Goal: Complete application form: Complete application form

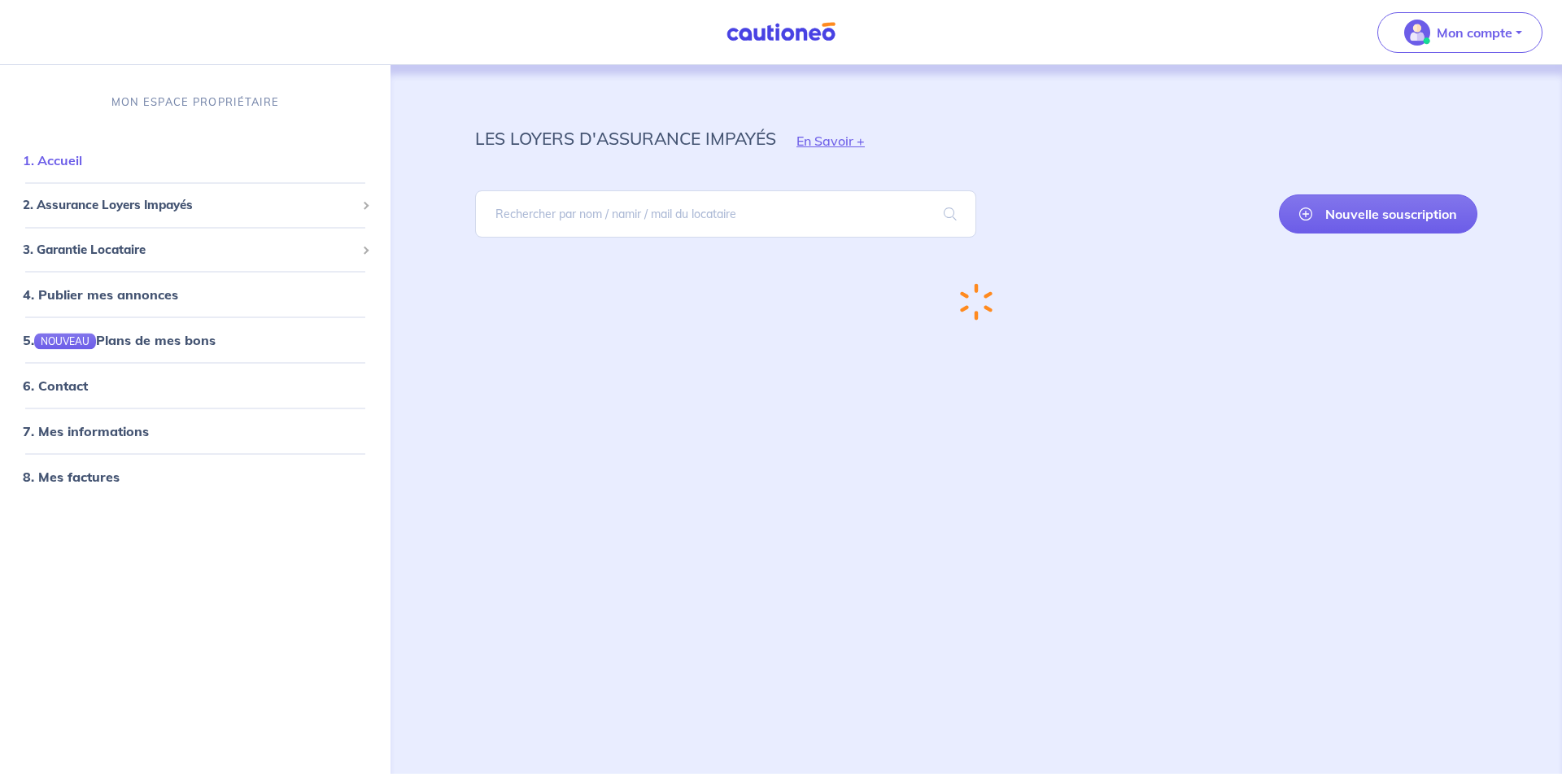
click at [58, 158] on link "1. Accueil" at bounding box center [52, 160] width 59 height 16
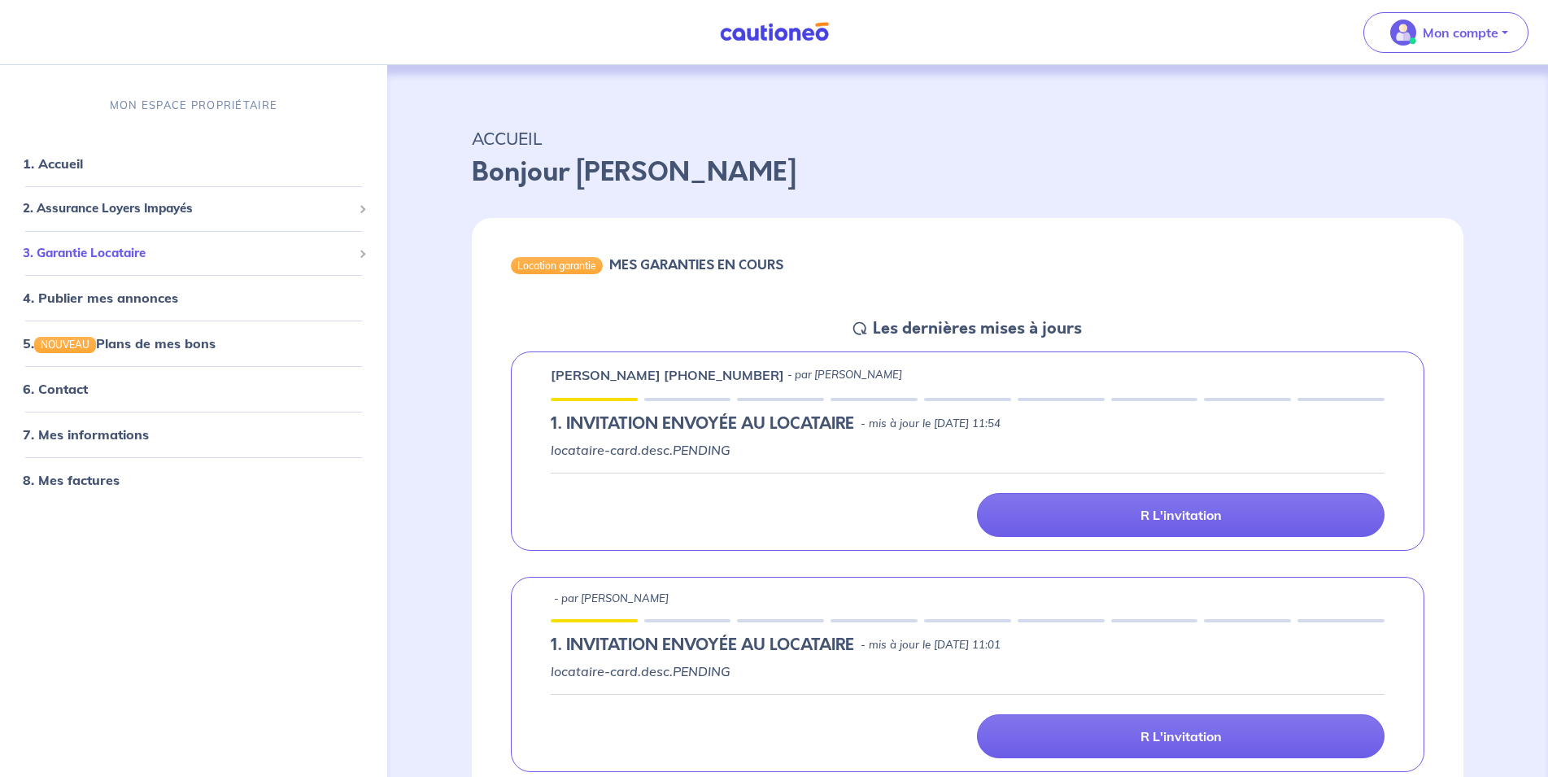
click at [112, 252] on span "3. Garantie Locataire" at bounding box center [187, 252] width 329 height 19
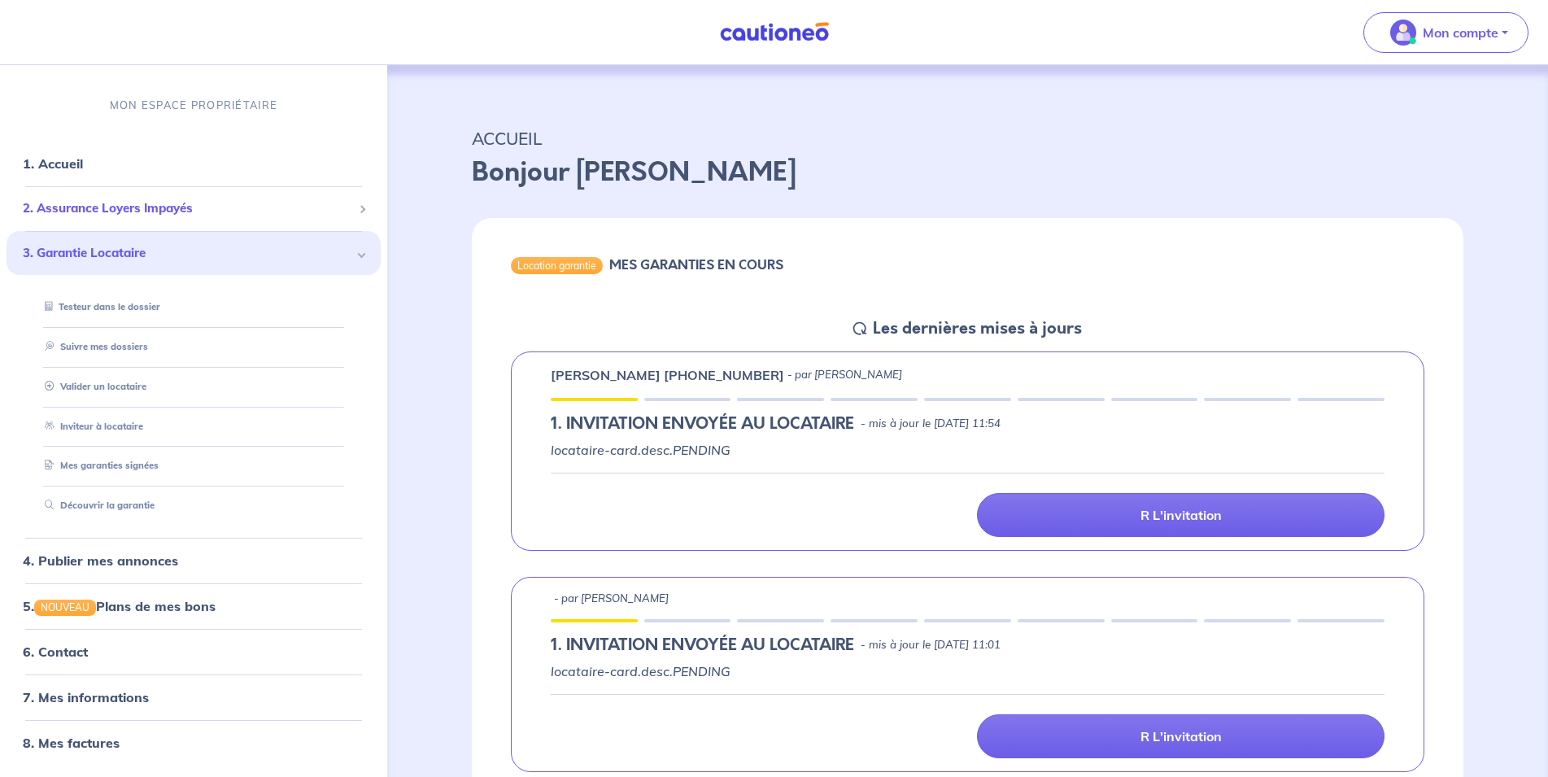
click at [107, 207] on span "2. Assurance Loyers Impayés" at bounding box center [187, 208] width 329 height 19
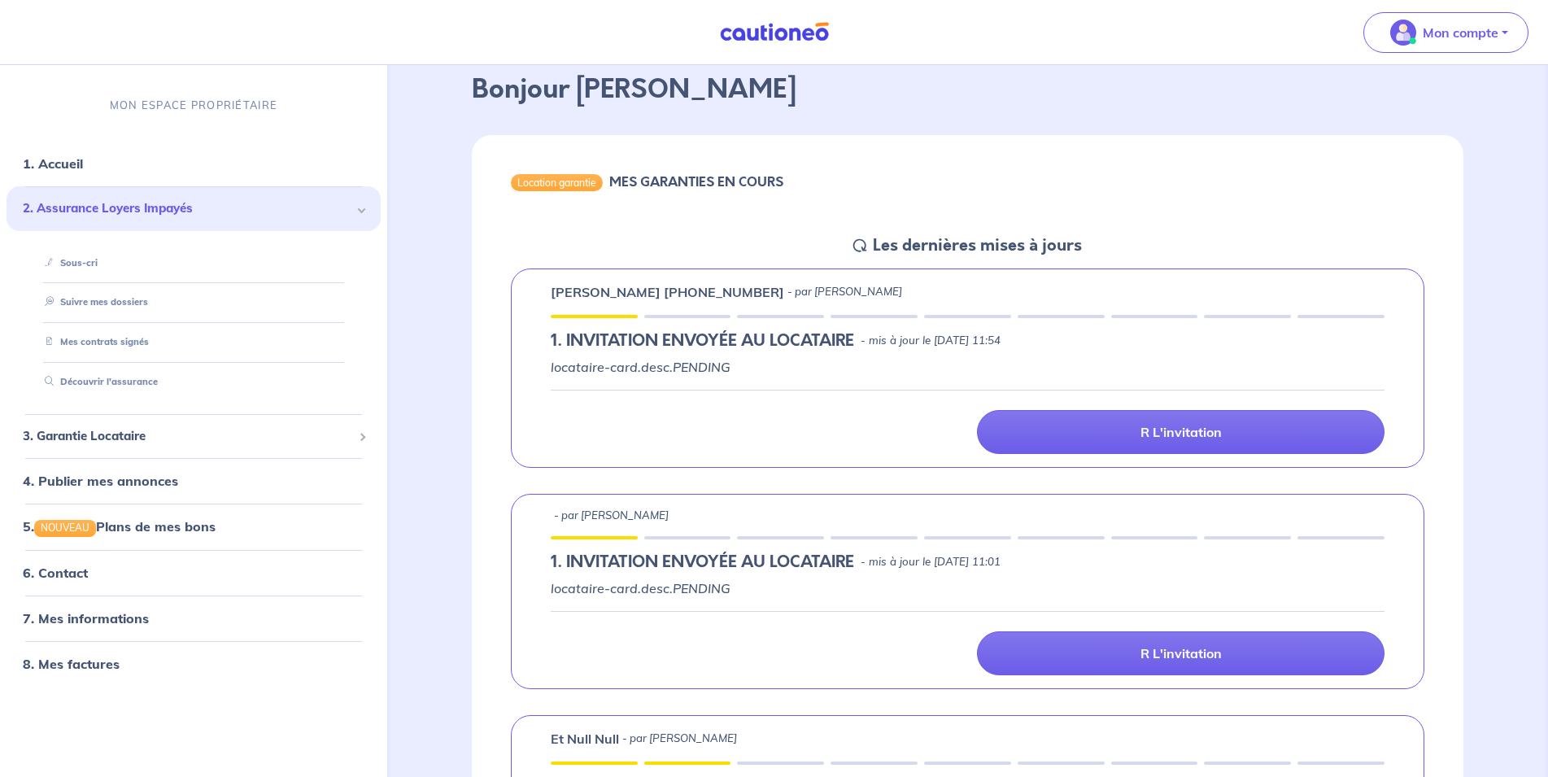
scroll to position [166, 0]
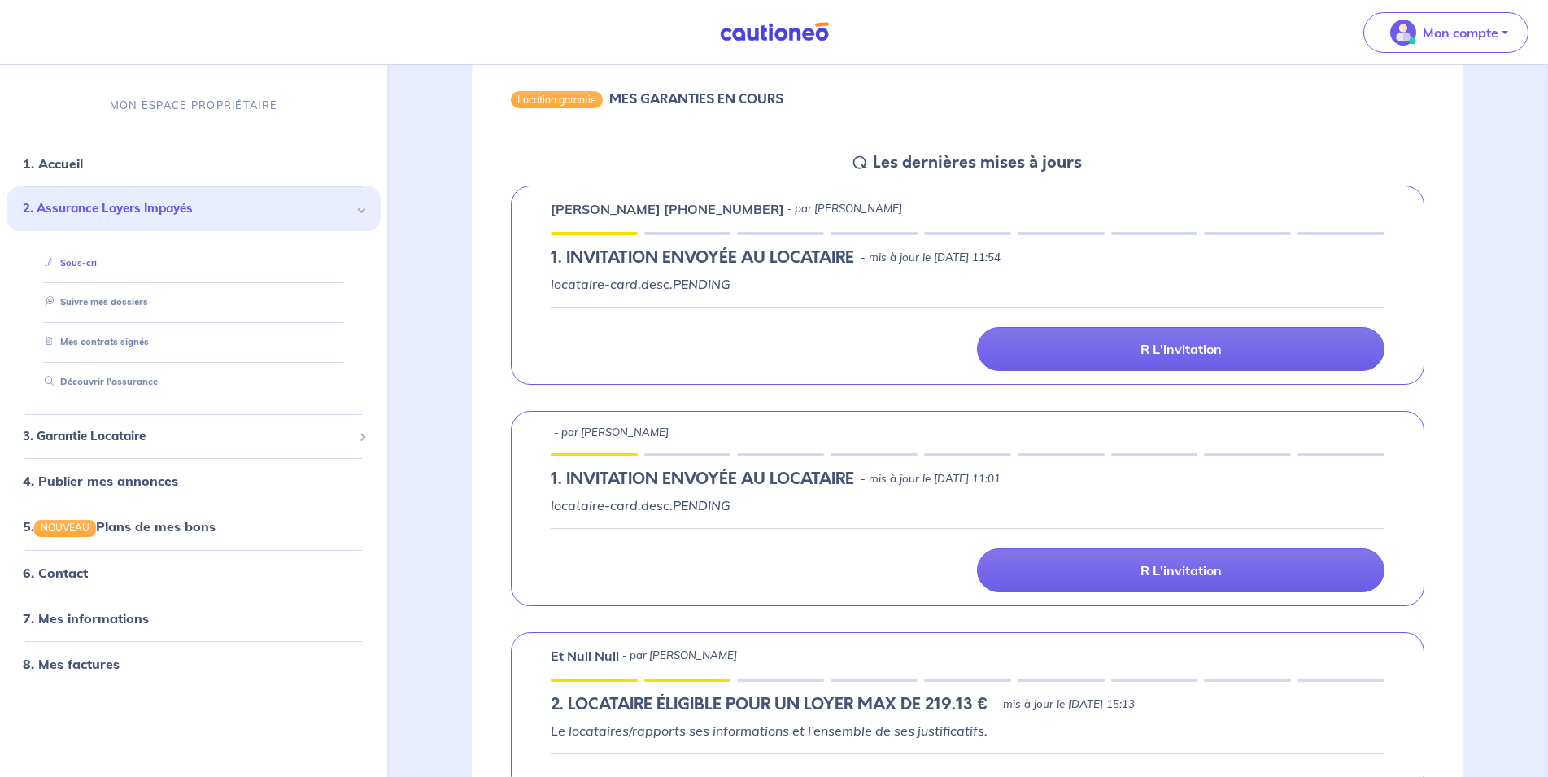
click at [72, 260] on link "Sous-cri" at bounding box center [67, 261] width 59 height 11
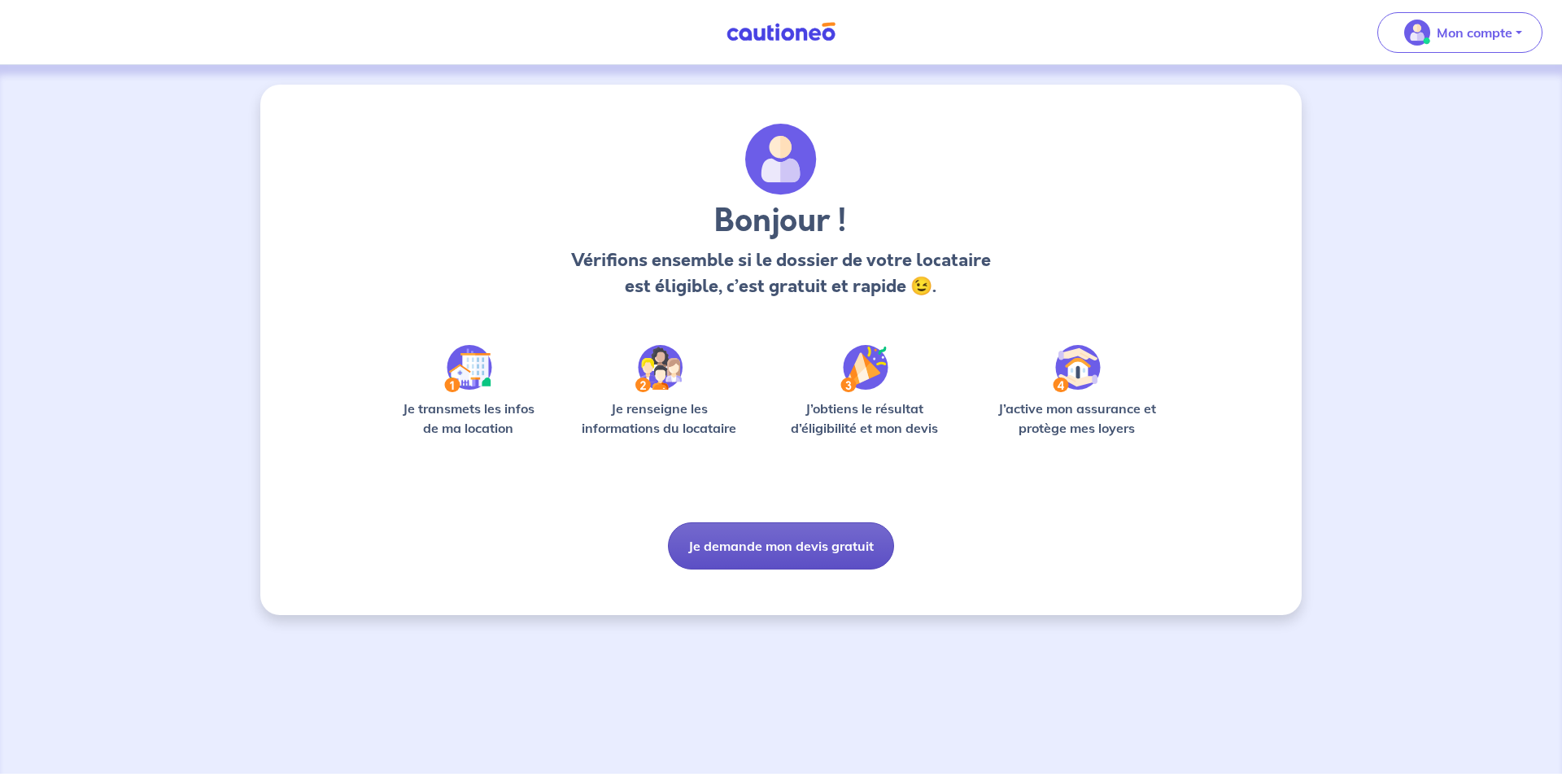
click at [782, 550] on button "Je demande mon devis gratuit" at bounding box center [781, 545] width 226 height 47
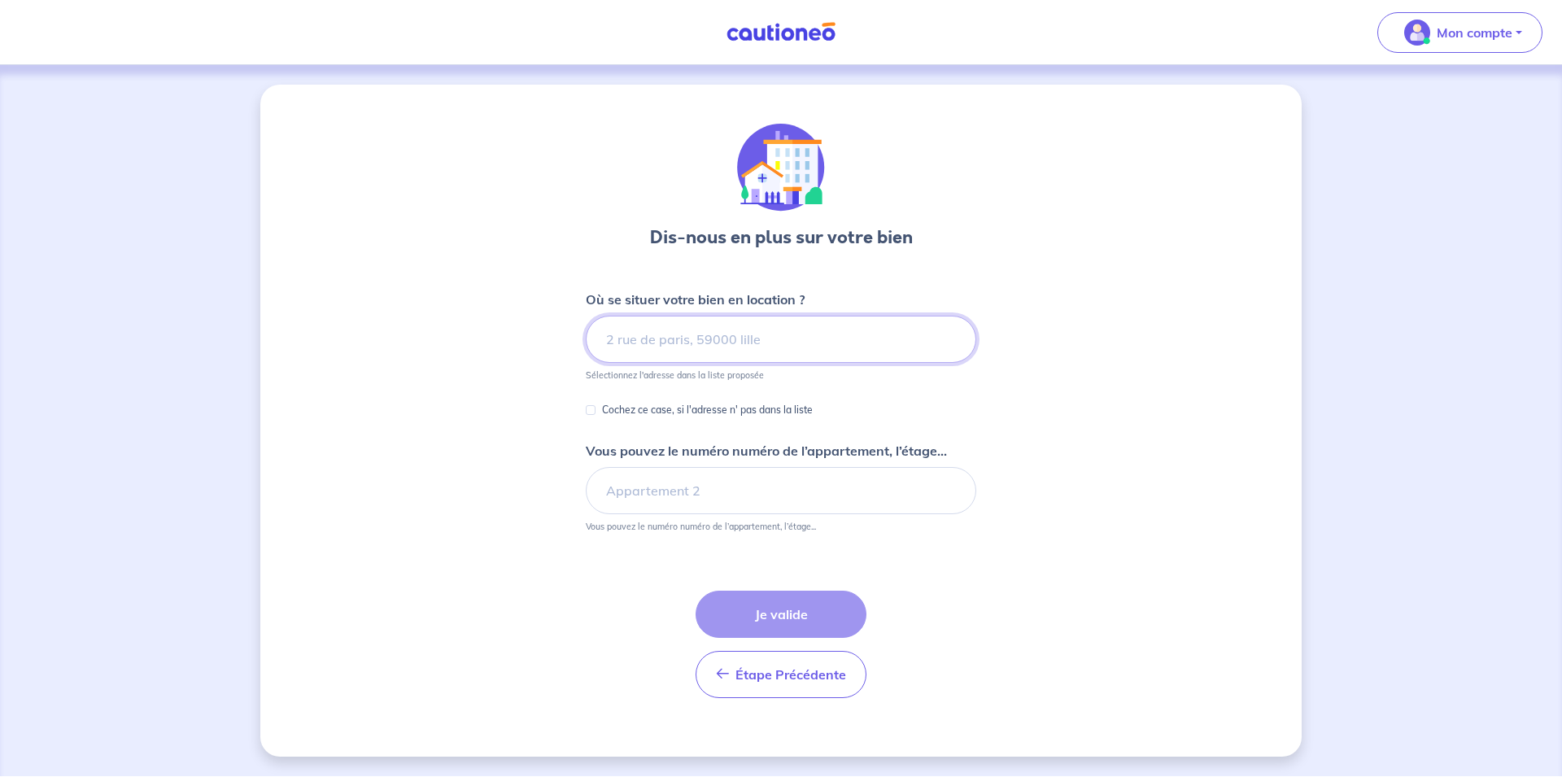
click at [647, 340] on input at bounding box center [781, 339] width 390 height 47
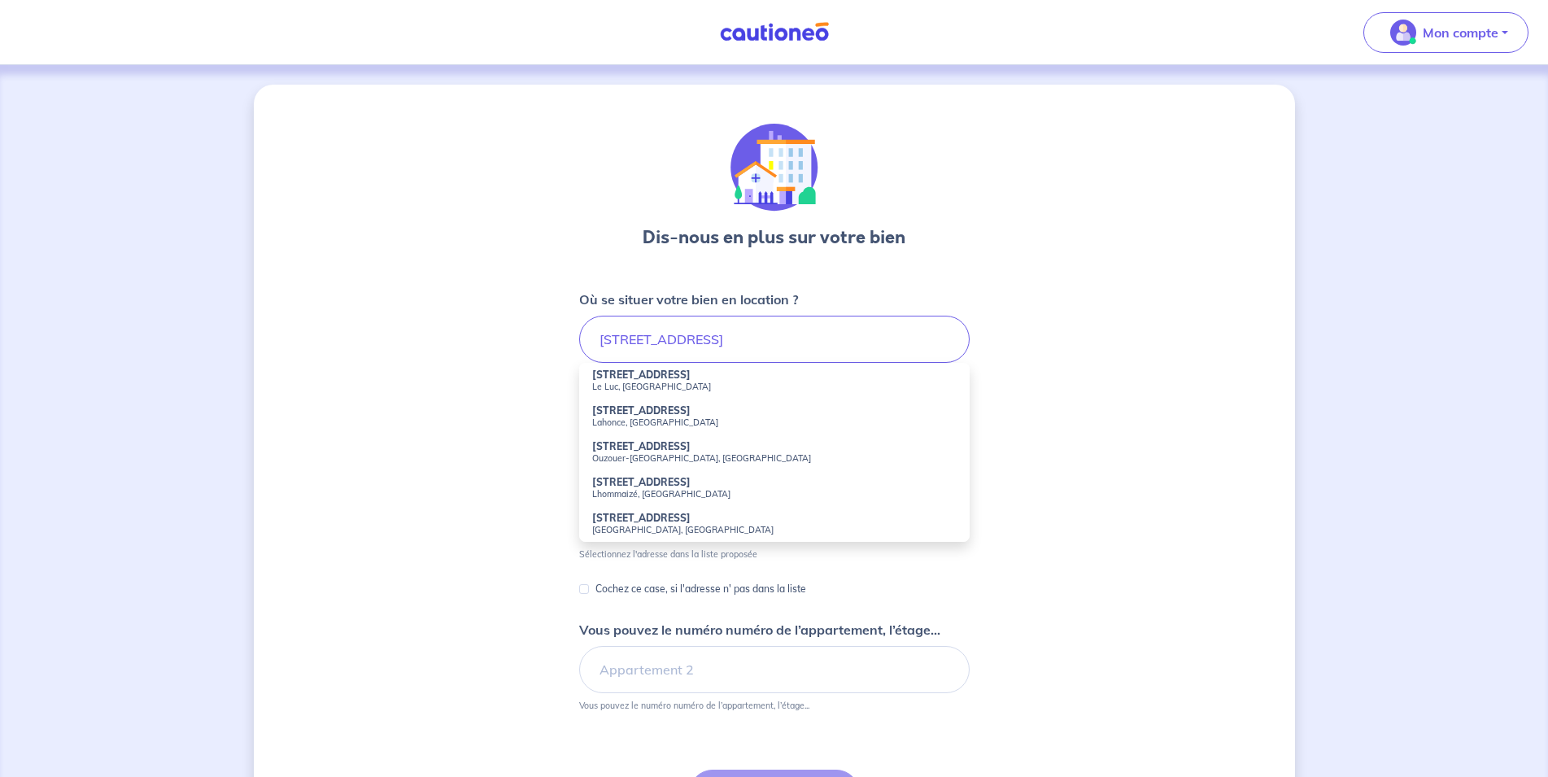
click at [652, 383] on small "Le Luc, [GEOGRAPHIC_DATA]" at bounding box center [774, 386] width 364 height 11
type input "[STREET_ADDRESS]"
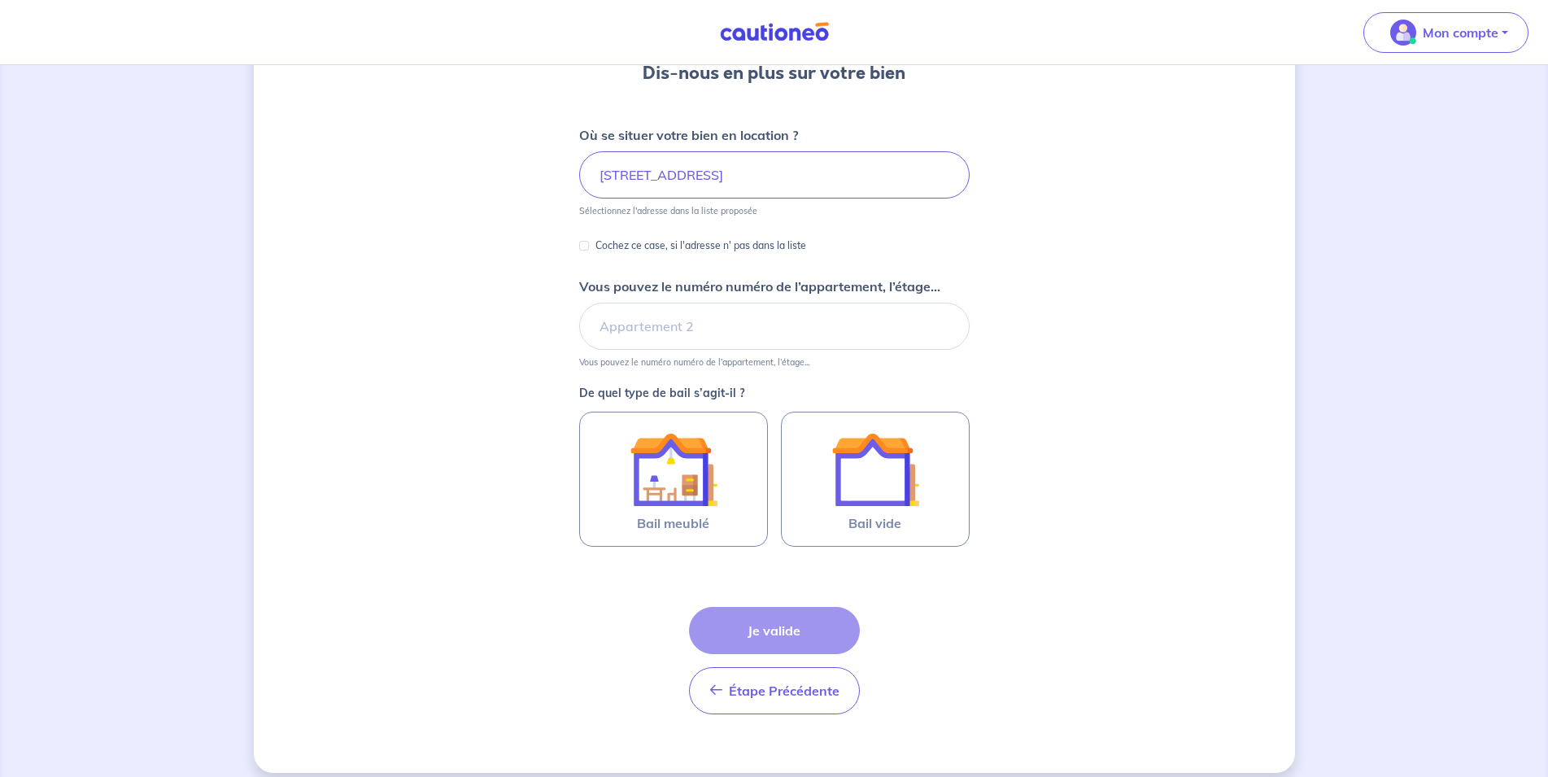
scroll to position [166, 0]
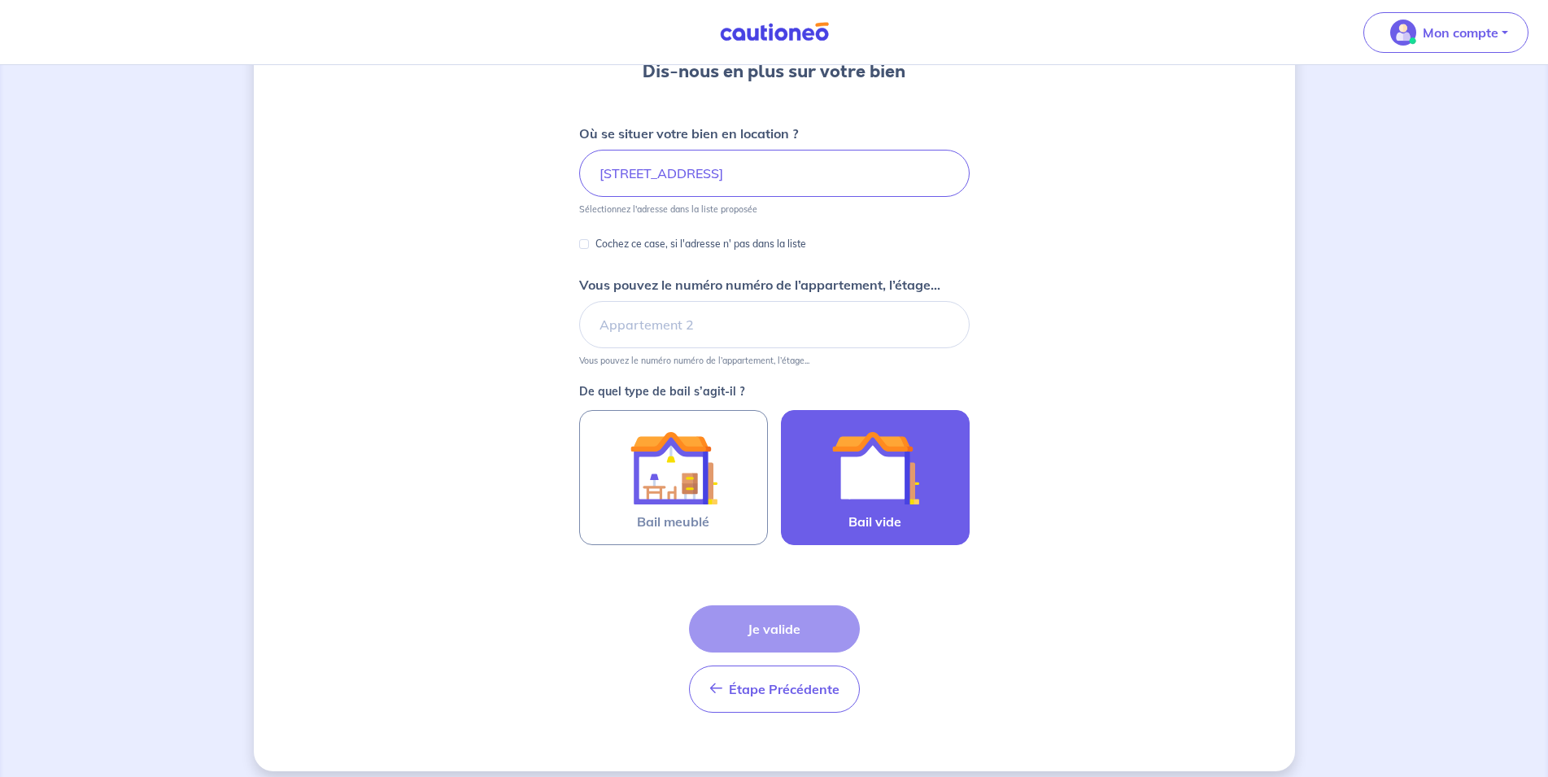
click at [887, 473] on img at bounding box center [875, 468] width 88 height 88
click at [0, 0] on input "Bail vide" at bounding box center [0, 0] width 0 height 0
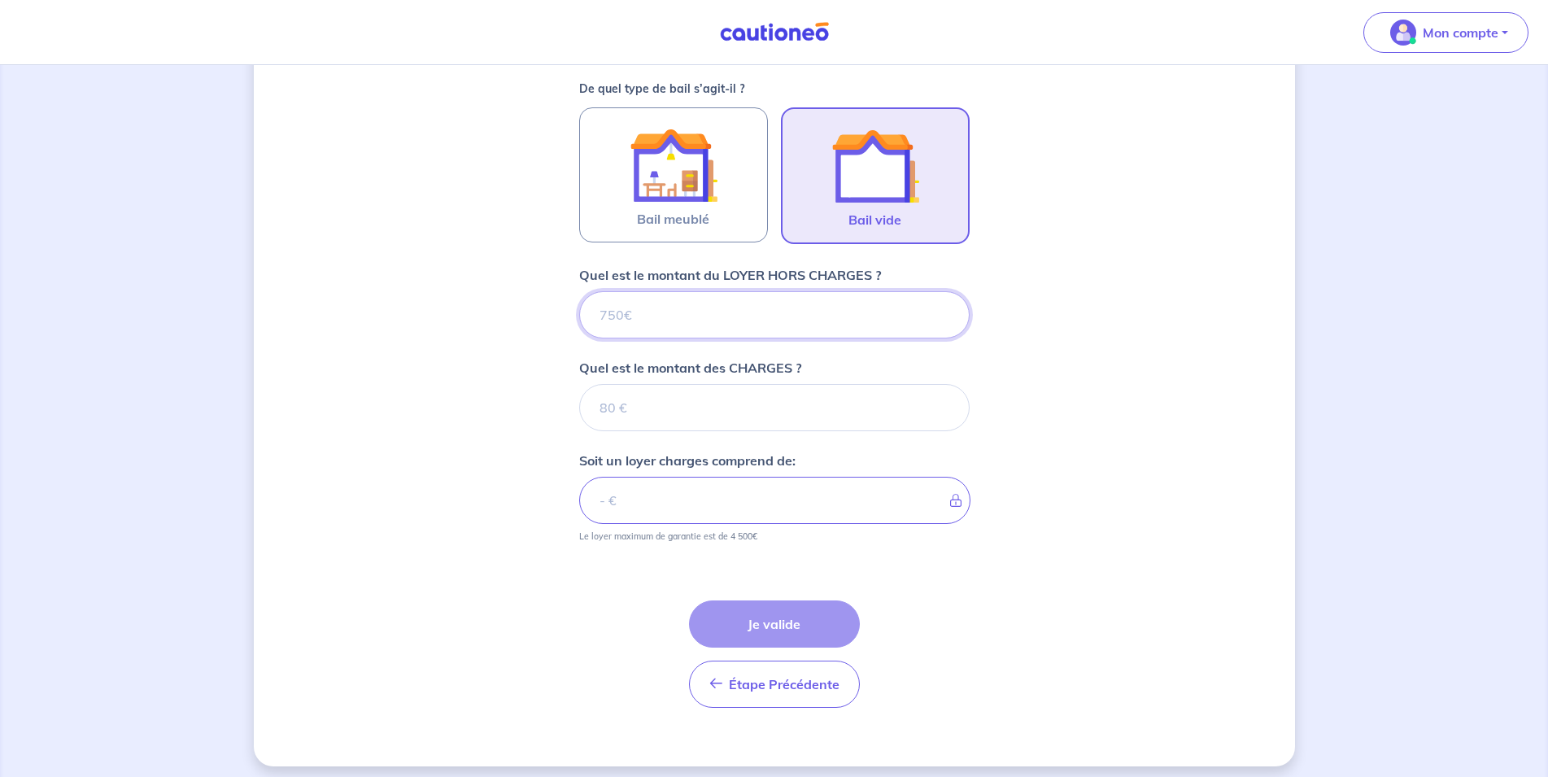
scroll to position [477, 0]
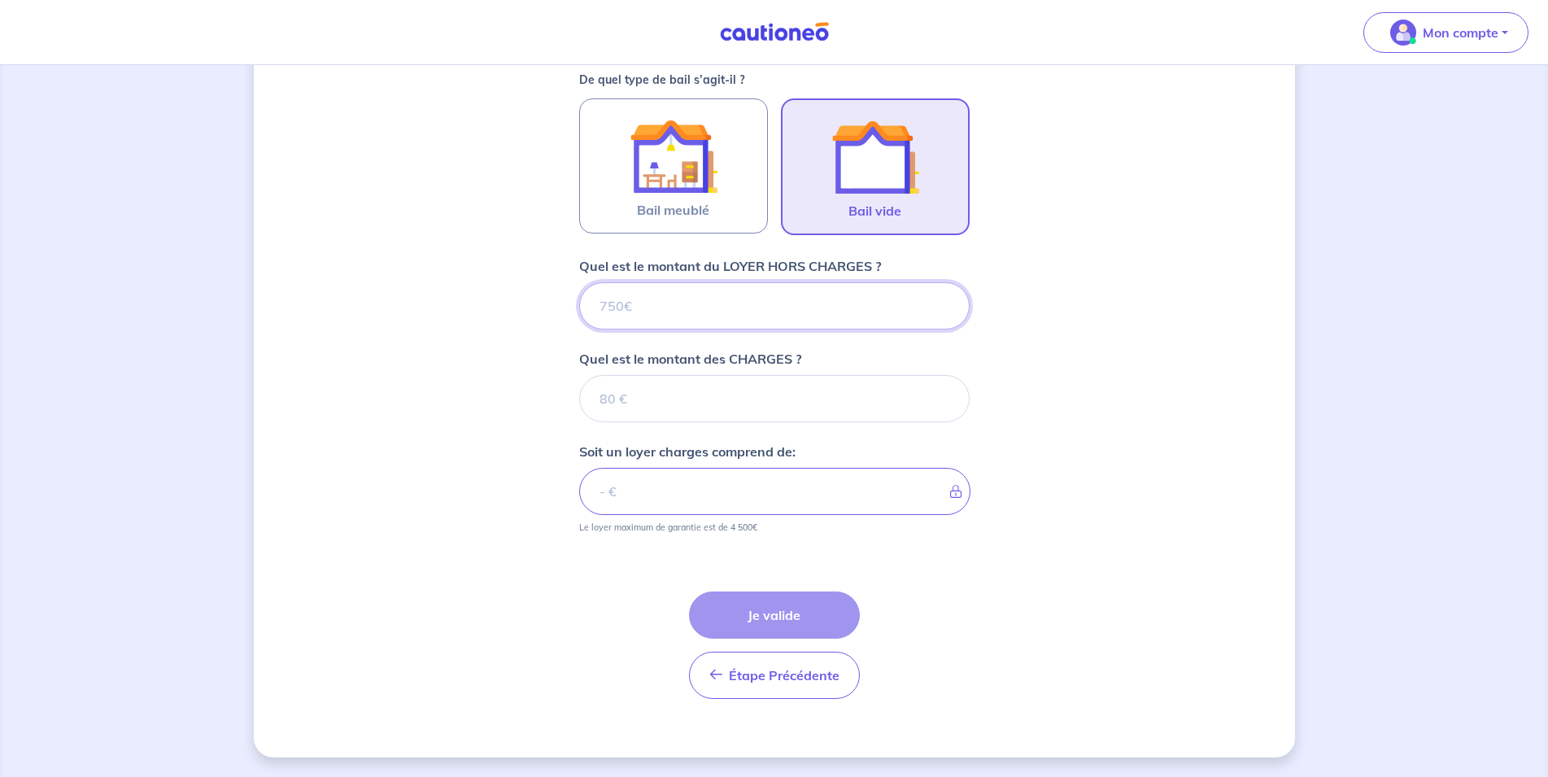
click at [661, 303] on input "Quel est le montant du LOYER HORS CHARGES ?" at bounding box center [774, 305] width 390 height 47
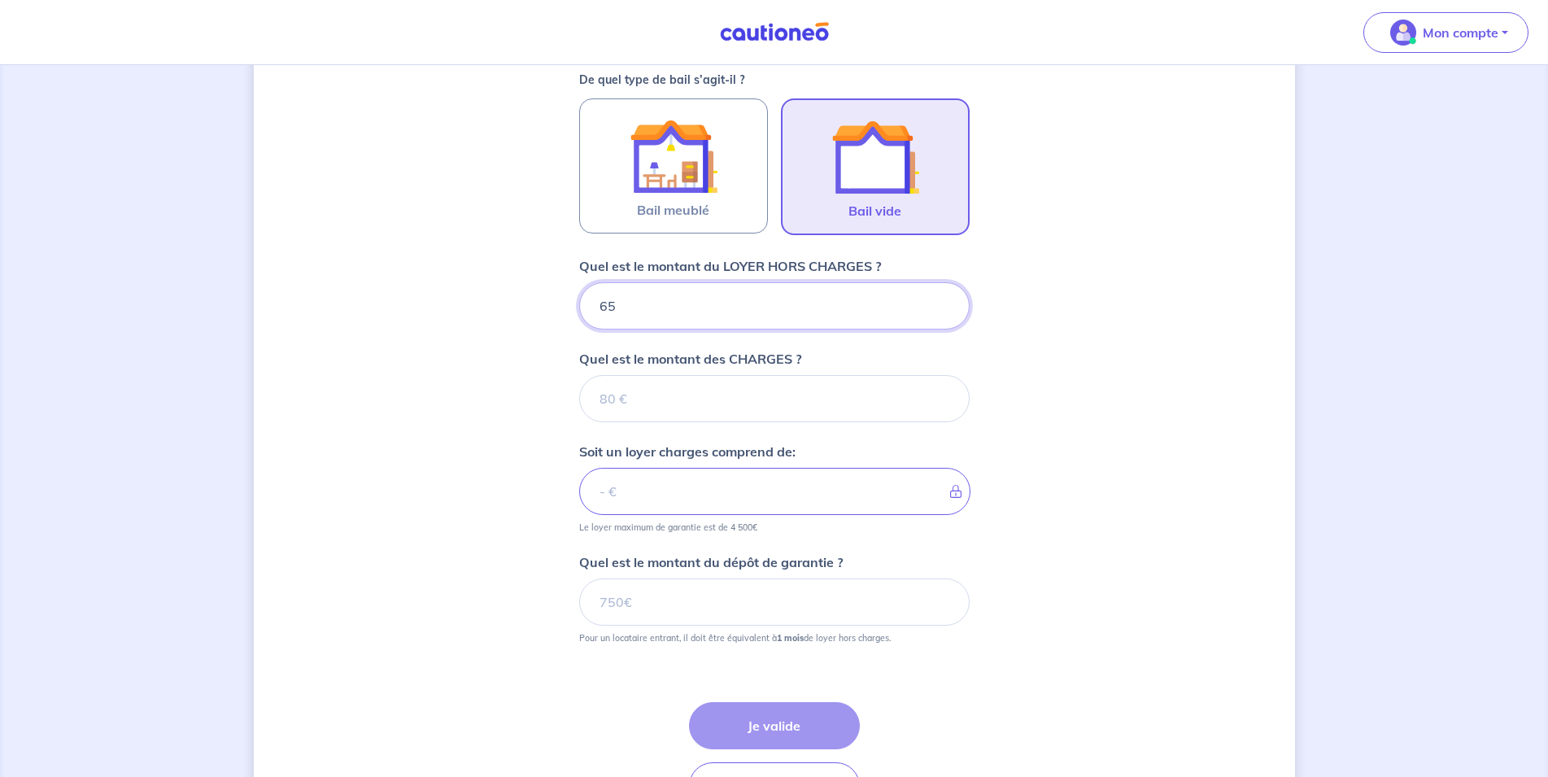
type input "650"
click at [796, 393] on input "Quel est le montant des CHARGES ?" at bounding box center [774, 398] width 390 height 47
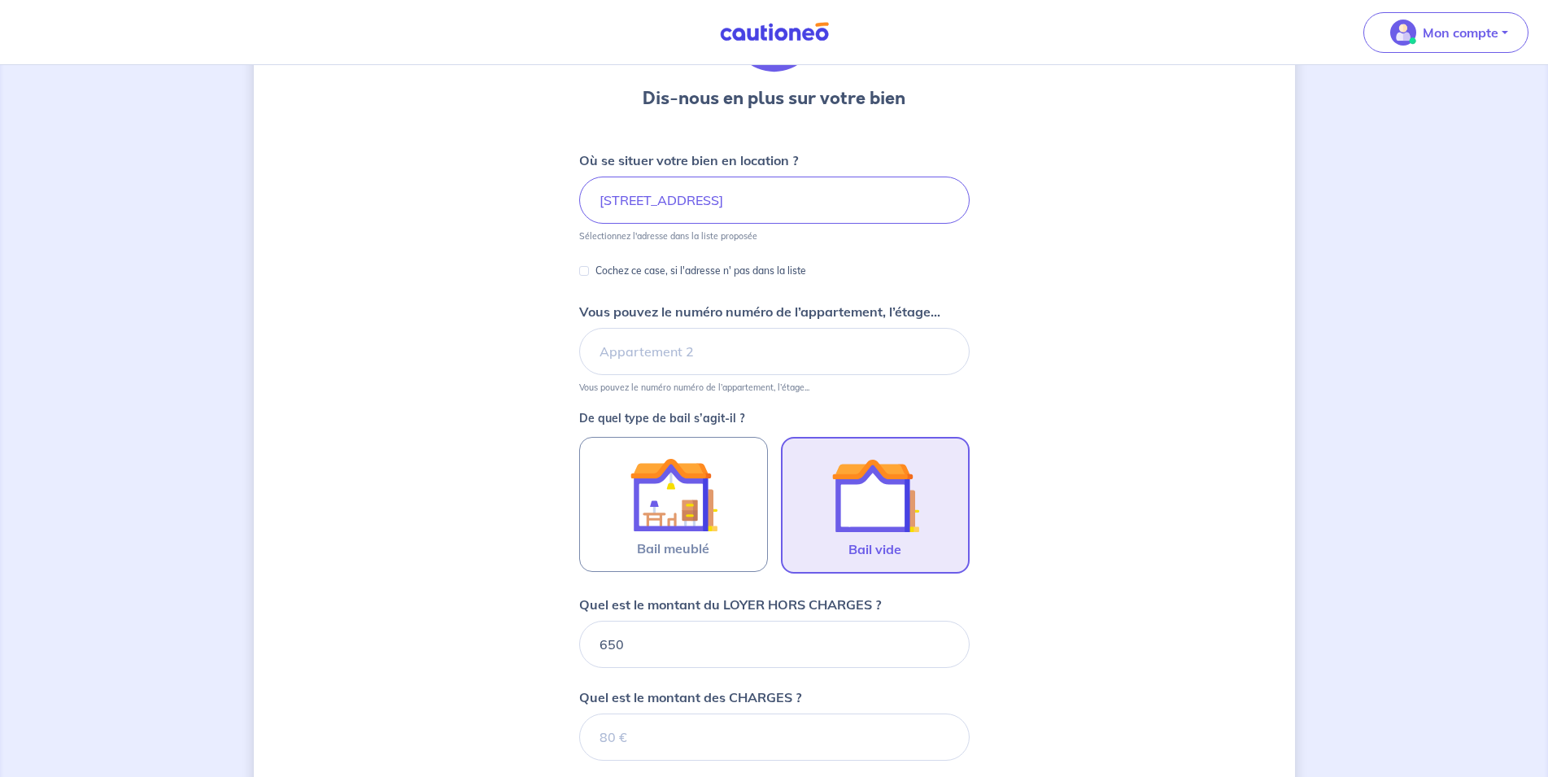
scroll to position [83, 0]
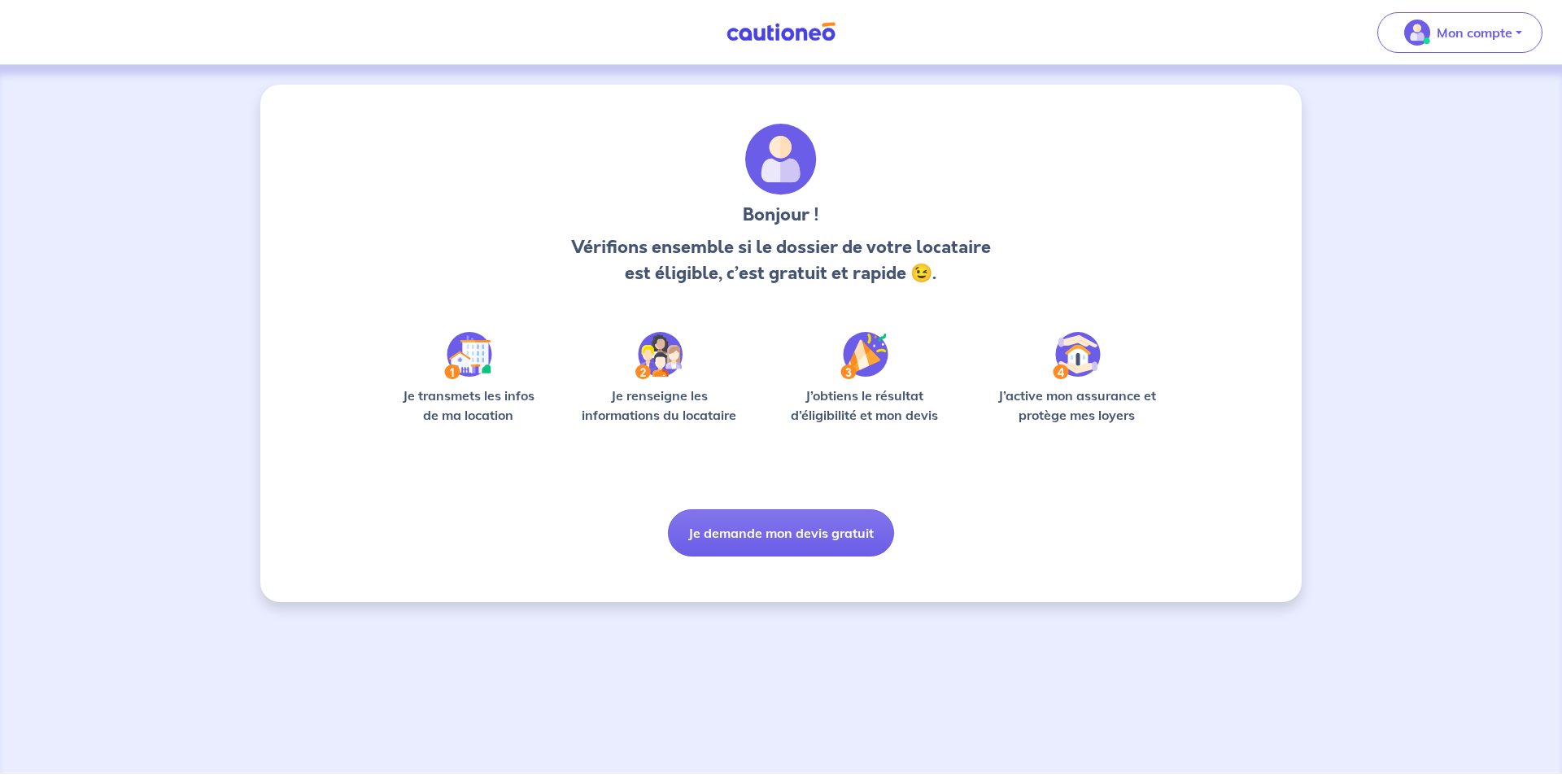
click at [855, 370] on img at bounding box center [864, 355] width 48 height 47
click at [813, 543] on button "Je demande mon devis gratuit" at bounding box center [781, 532] width 226 height 47
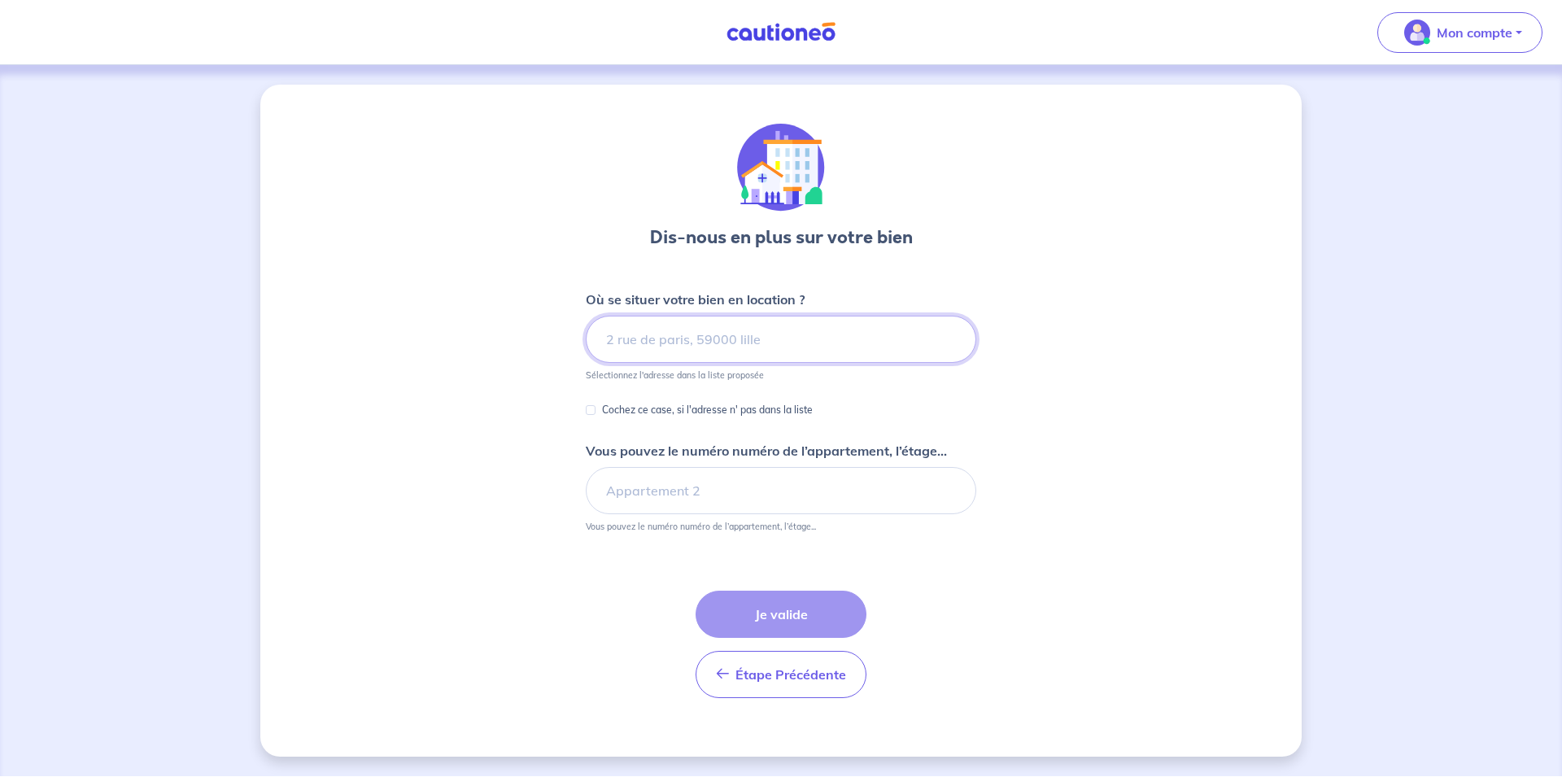
click at [678, 331] on input at bounding box center [781, 339] width 390 height 47
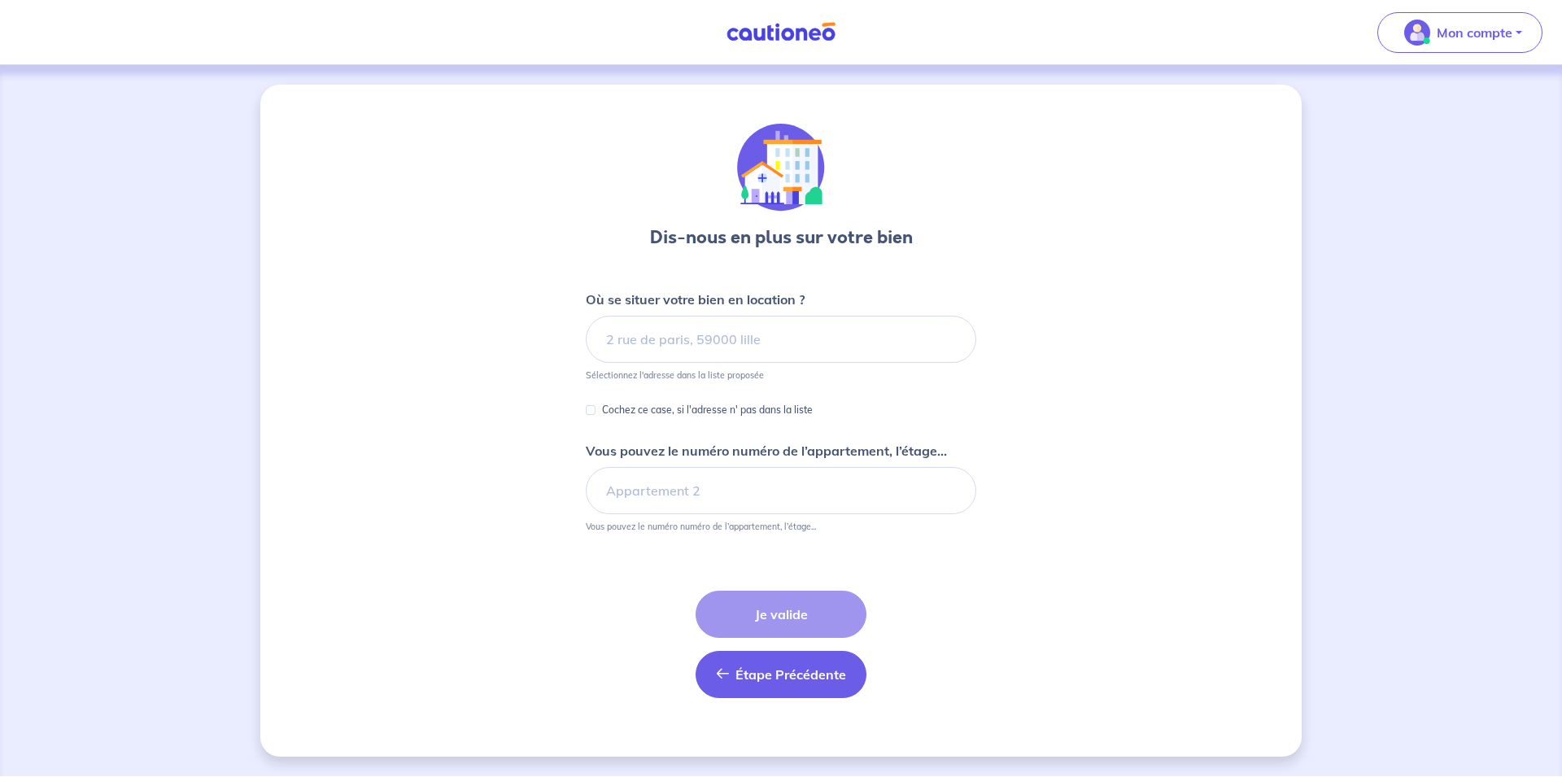
click at [758, 686] on button "Étape Précédente Précédente" at bounding box center [780, 674] width 171 height 47
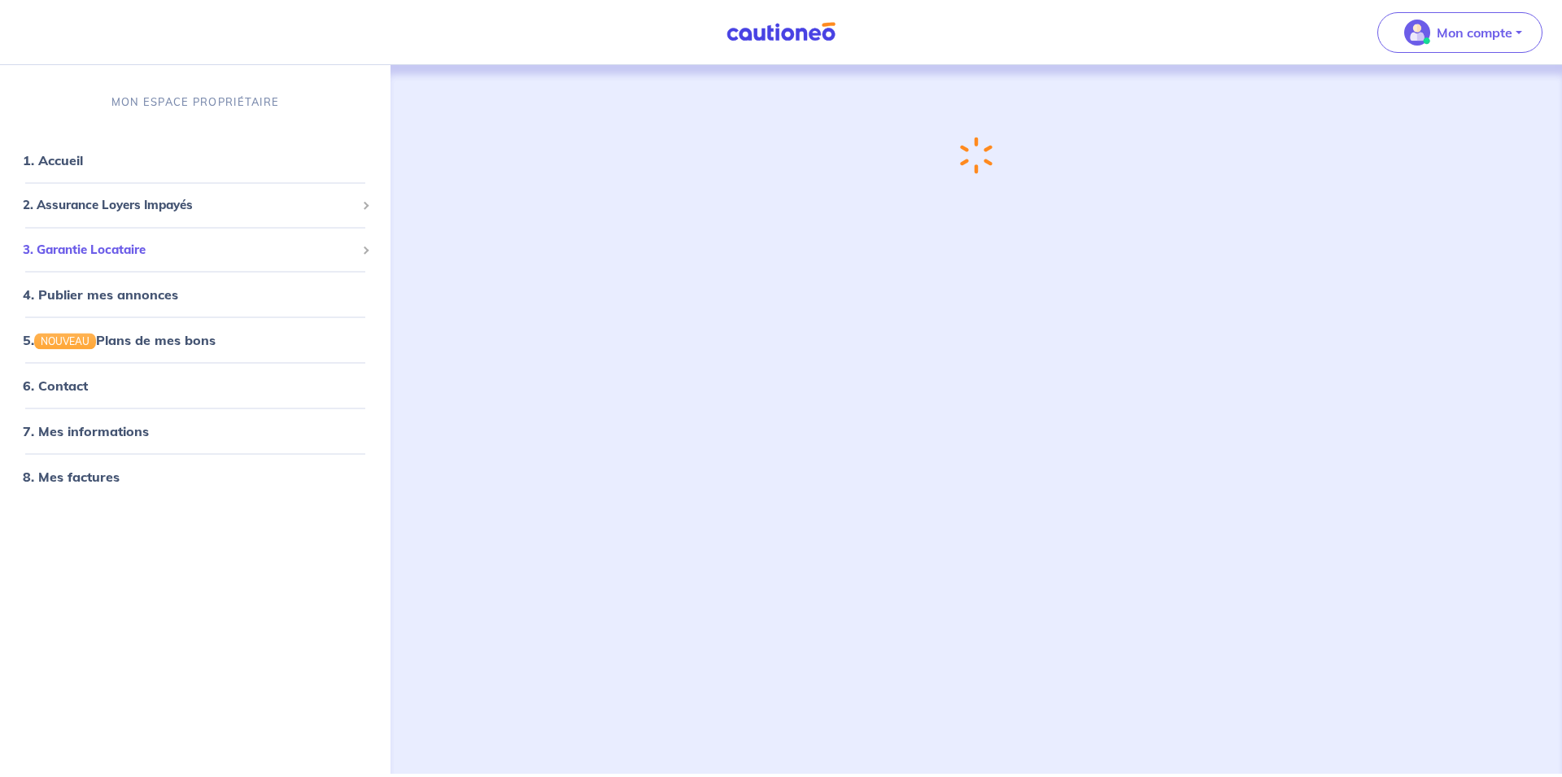
click at [116, 248] on span "3. Garantie Locataire" at bounding box center [189, 249] width 333 height 19
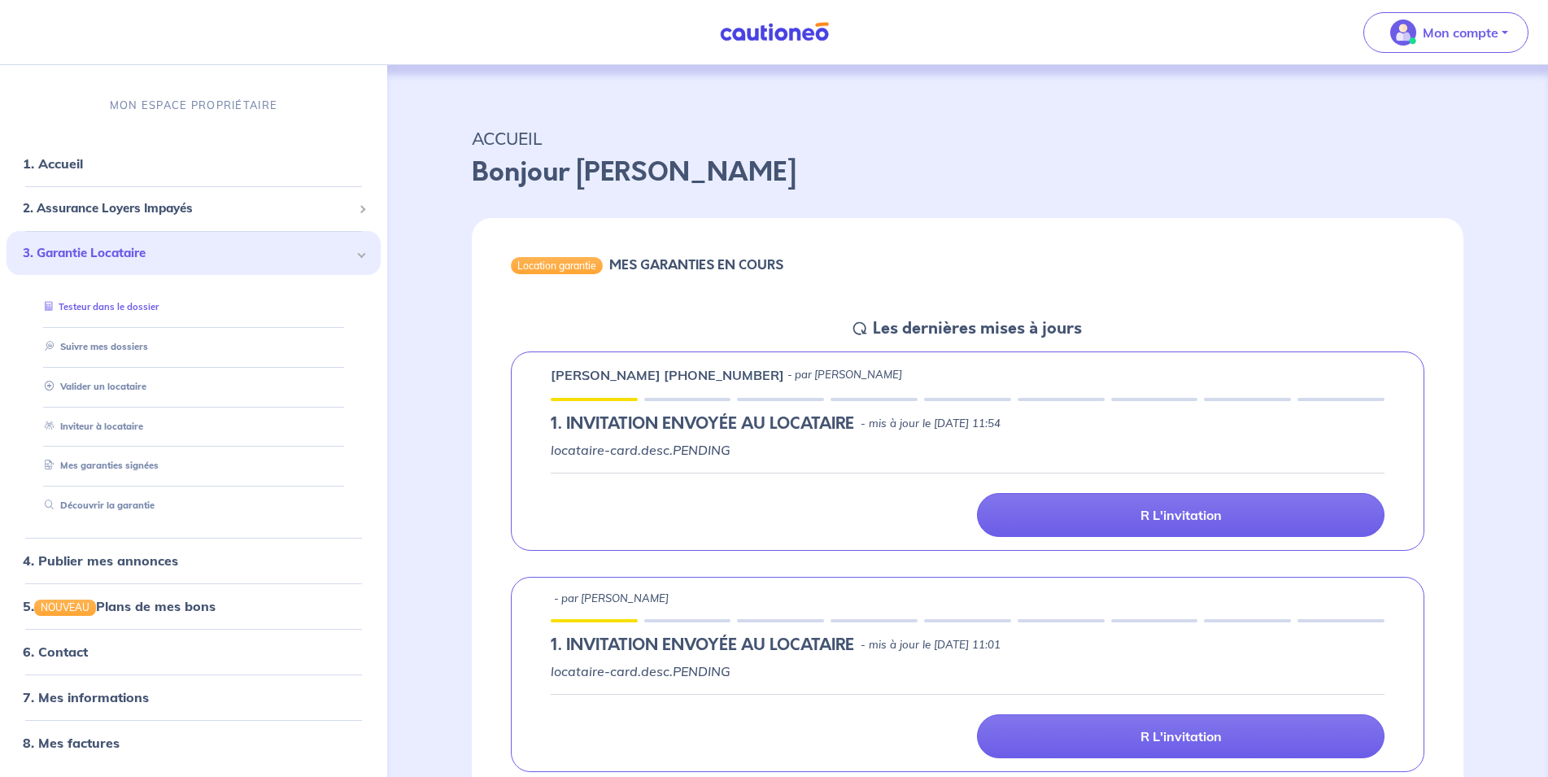
click at [116, 308] on link "Testeur dans le dossier" at bounding box center [98, 306] width 120 height 11
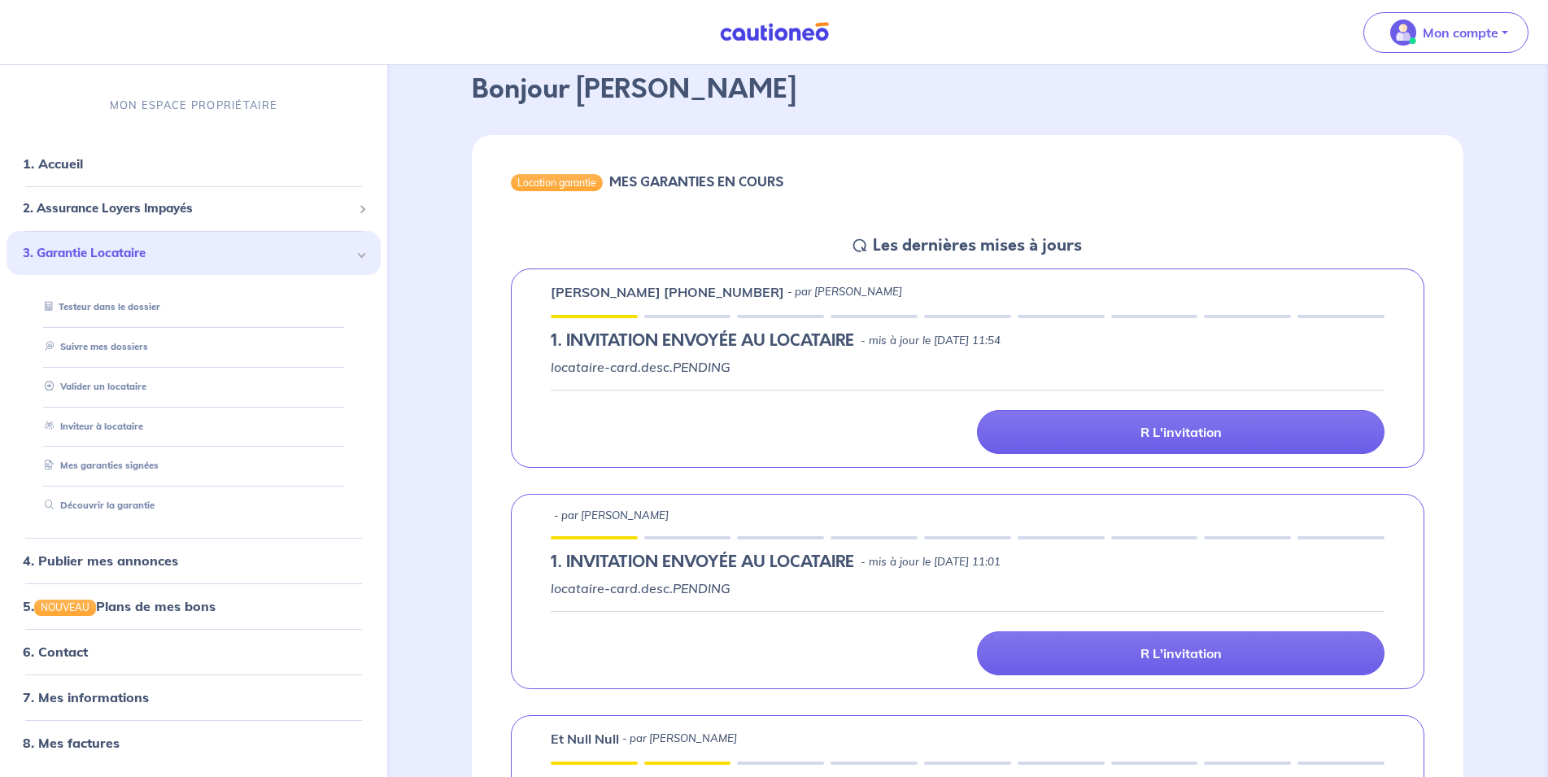
click at [78, 248] on span "3. Garantie Locataire" at bounding box center [187, 252] width 329 height 19
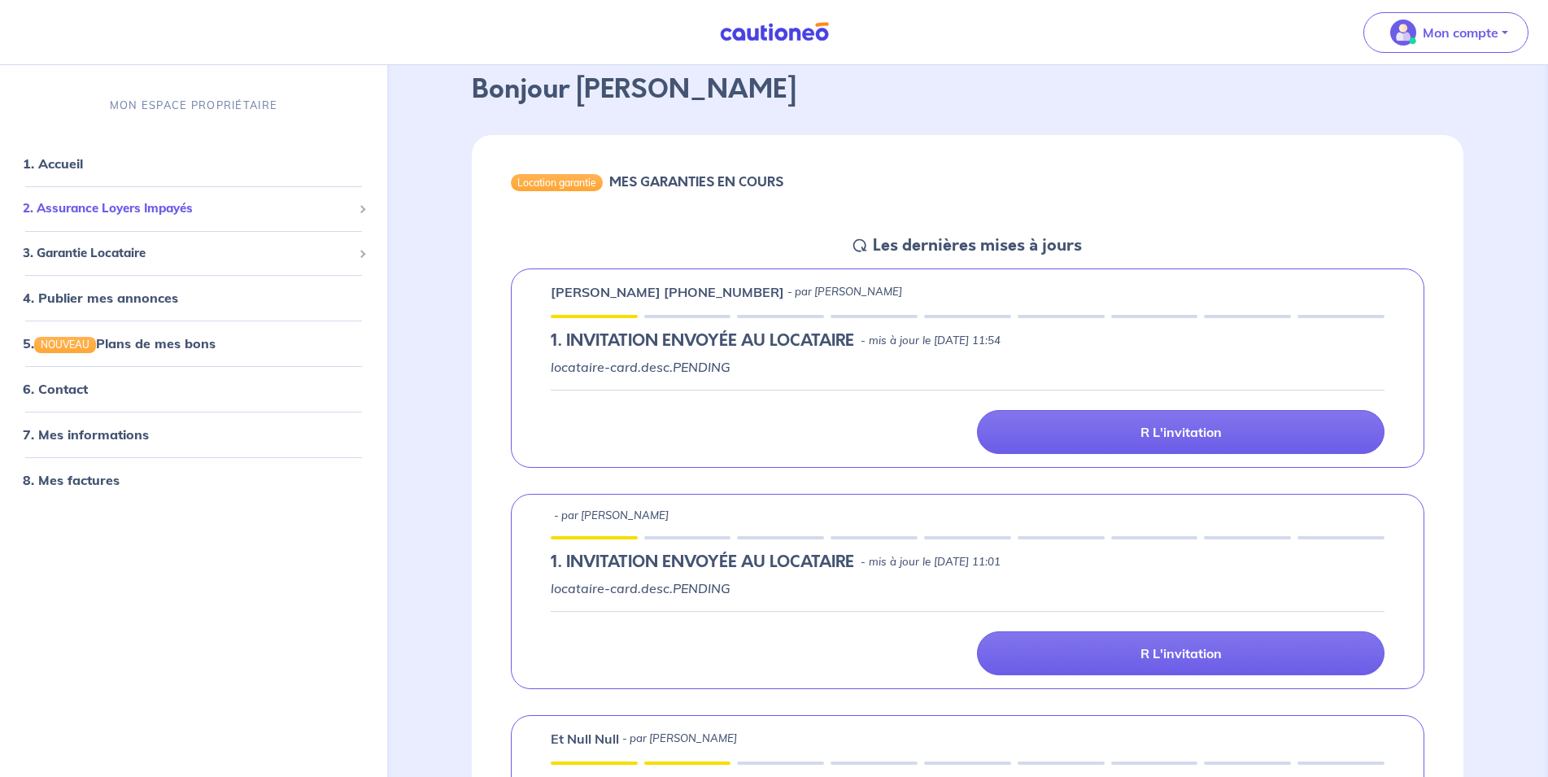
click at [159, 209] on span "2. Assurance Loyers Impayés" at bounding box center [187, 208] width 329 height 19
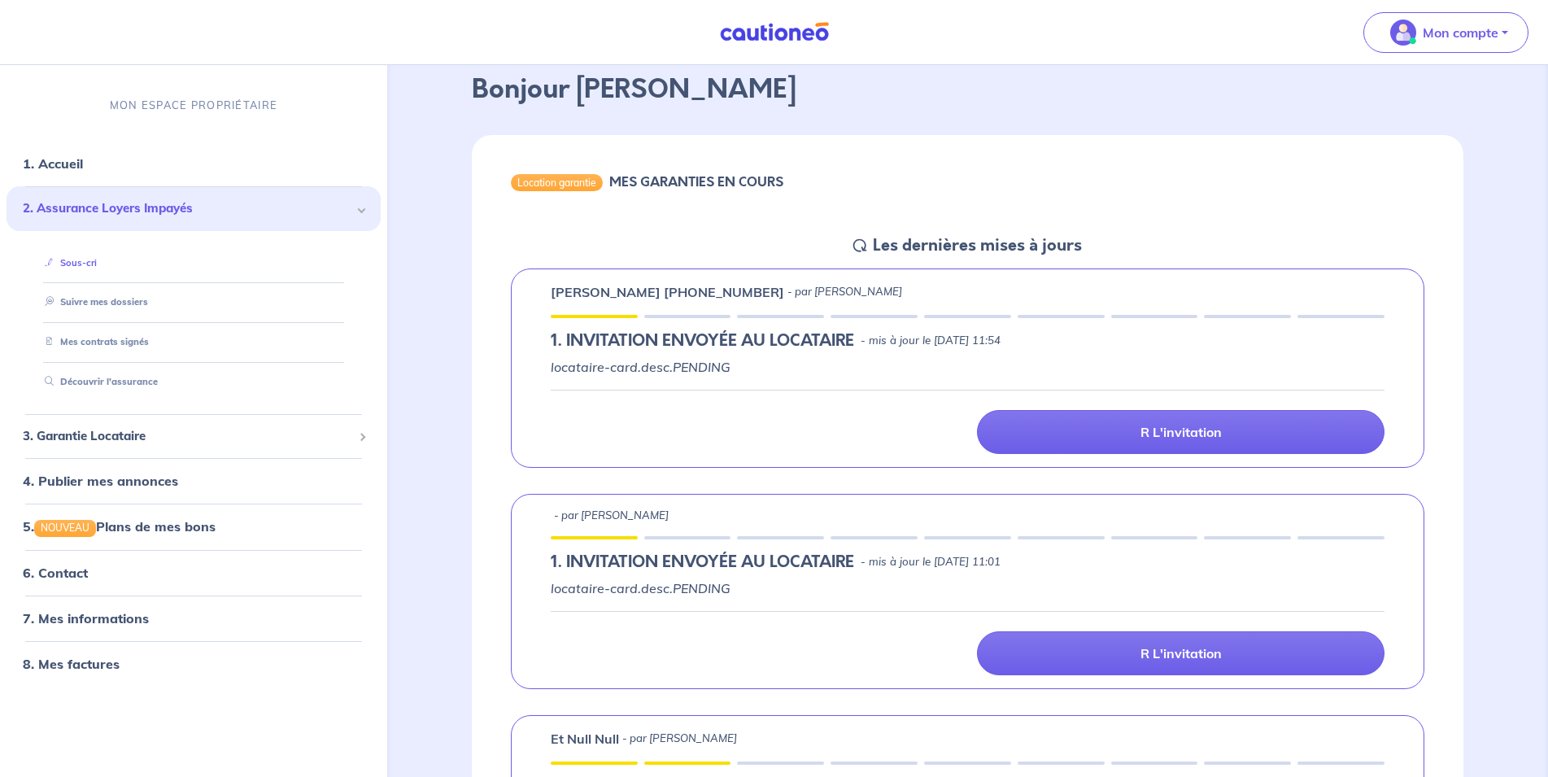
click at [97, 259] on link "Sous-cri" at bounding box center [67, 261] width 59 height 11
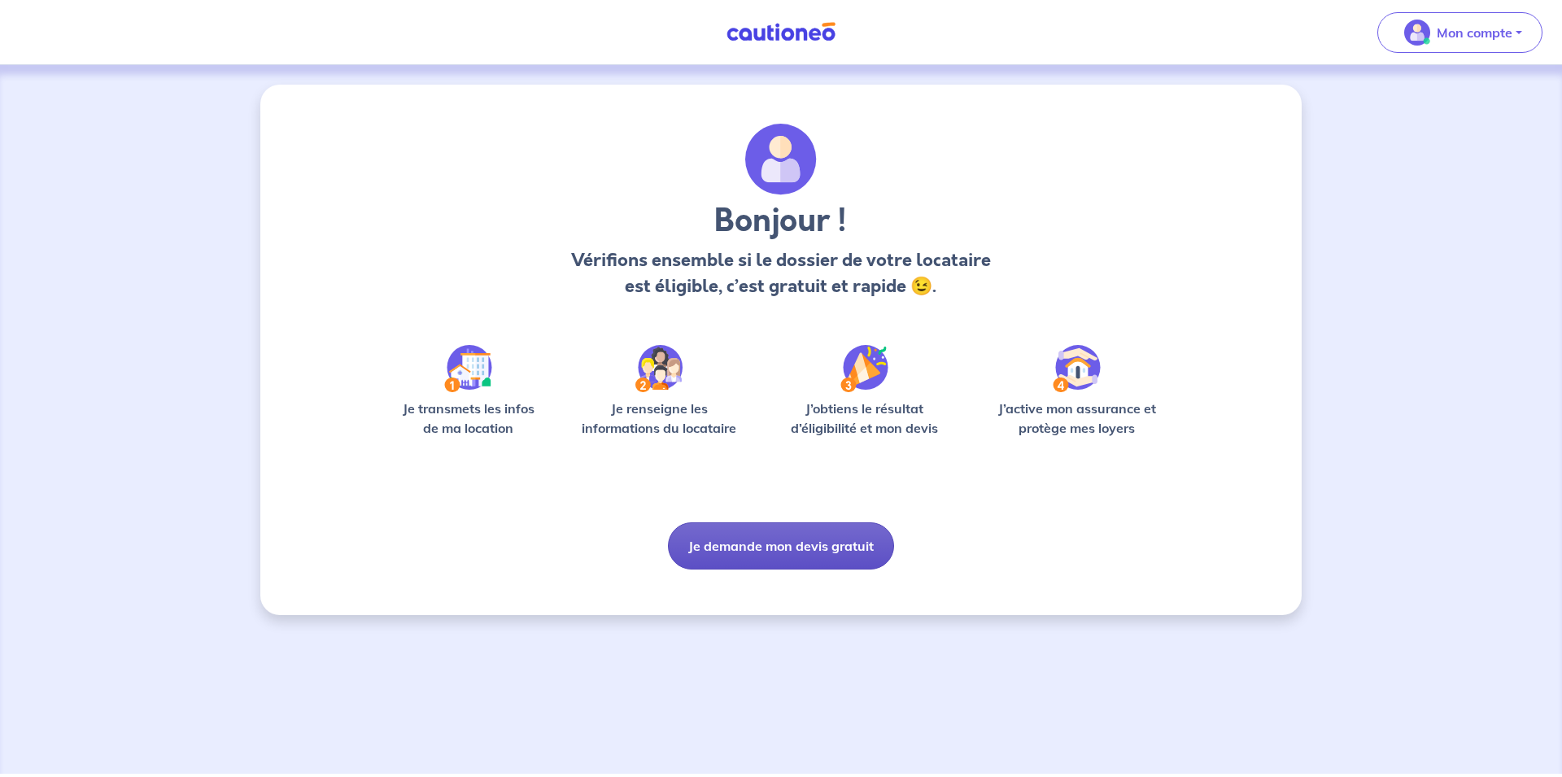
click at [756, 547] on button "Je demande mon devis gratuit" at bounding box center [781, 545] width 226 height 47
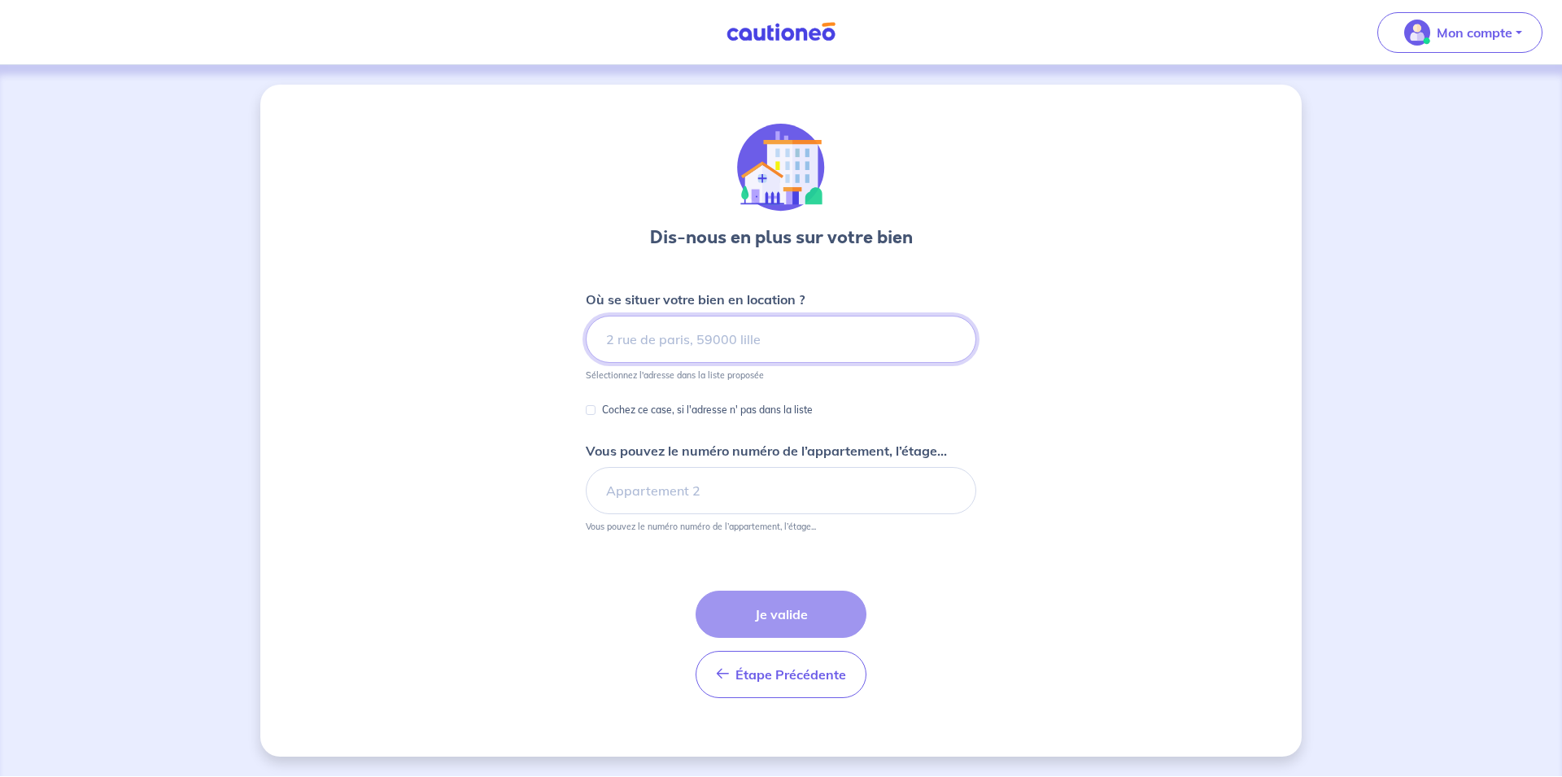
click at [642, 339] on input at bounding box center [781, 339] width 390 height 47
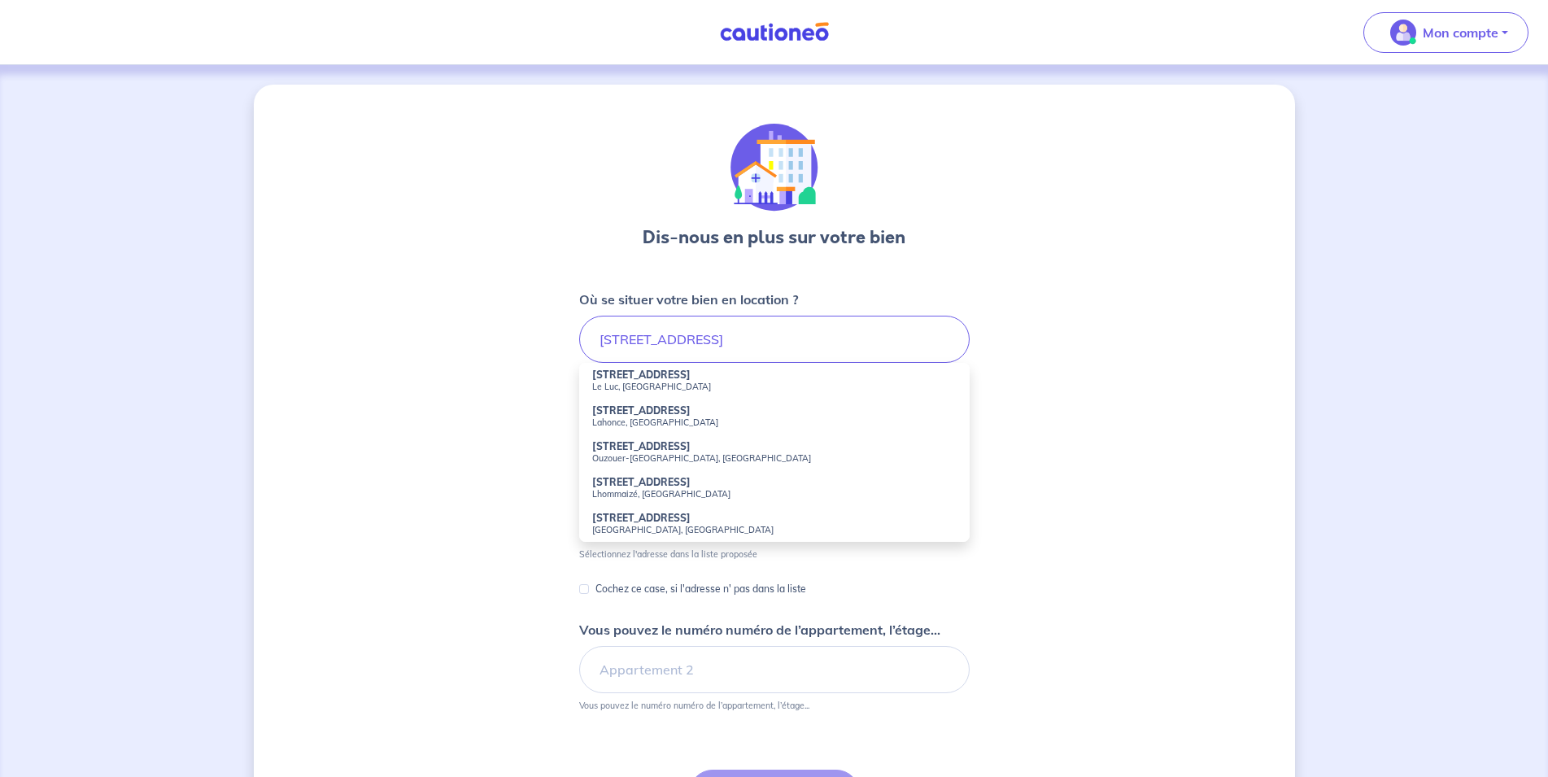
click at [674, 381] on strong "3739 Route de Brignoles" at bounding box center [641, 374] width 98 height 12
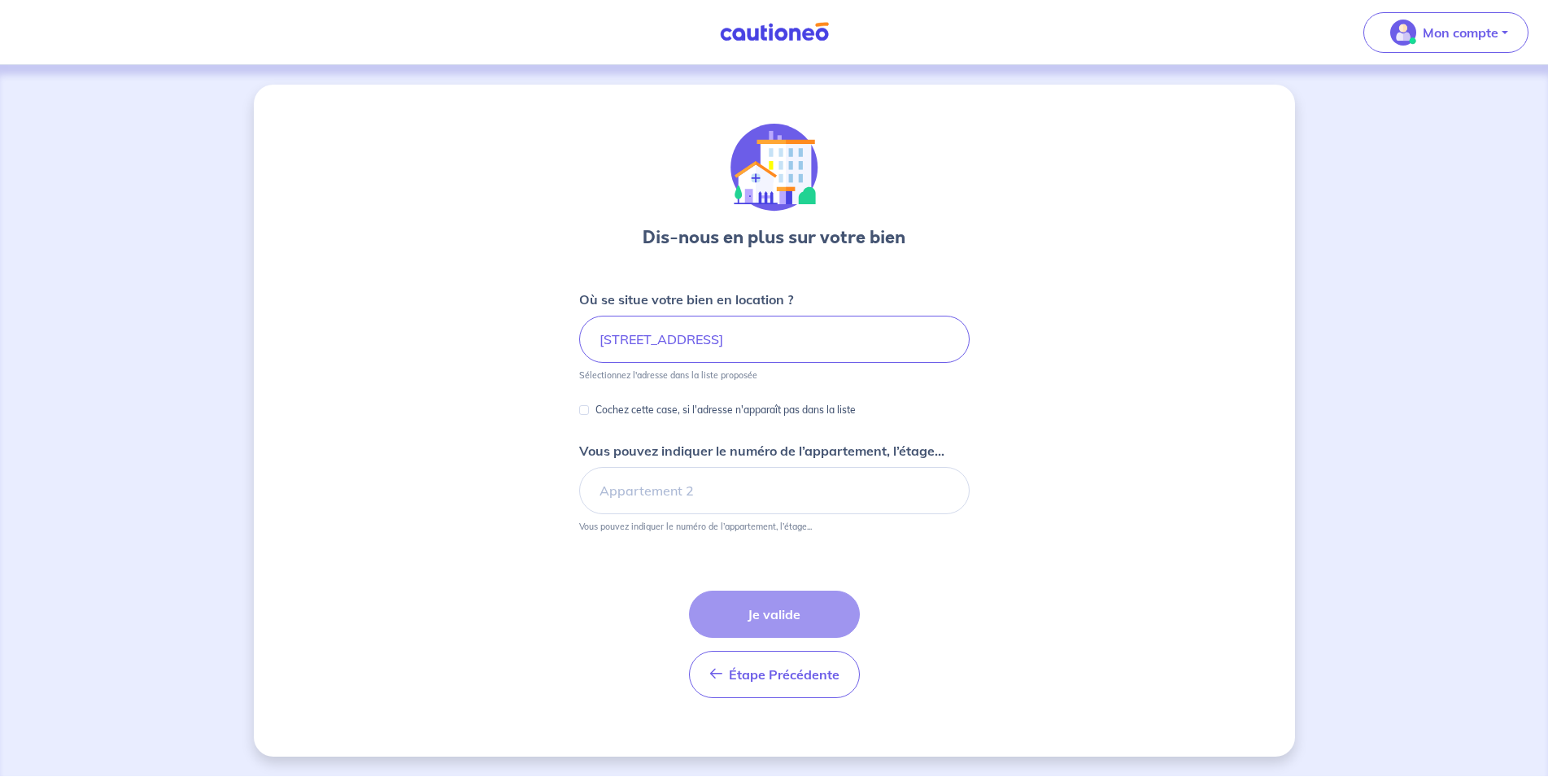
type input "3739 Route de Brignoles, Le Luc, France"
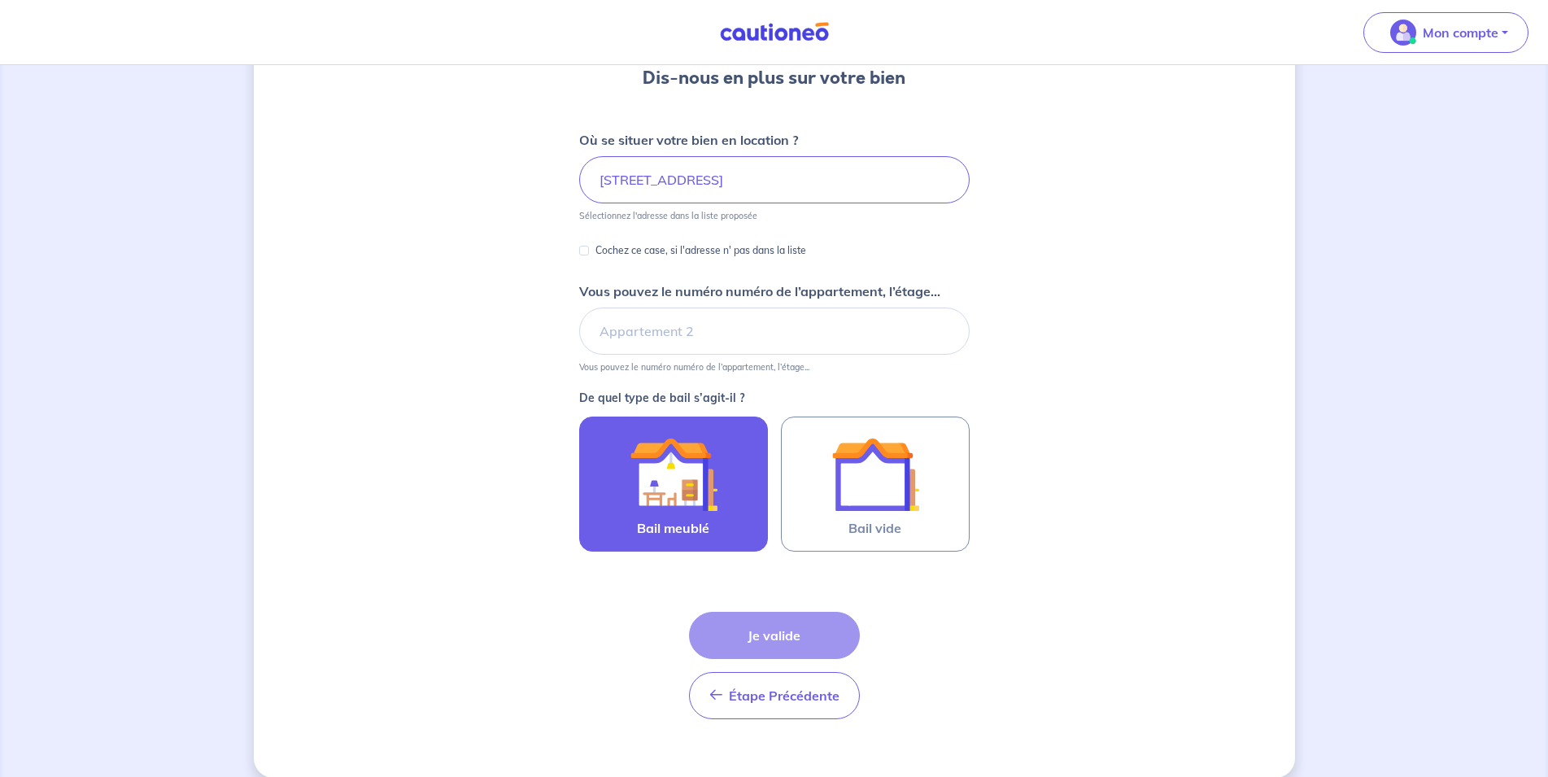
scroll to position [166, 0]
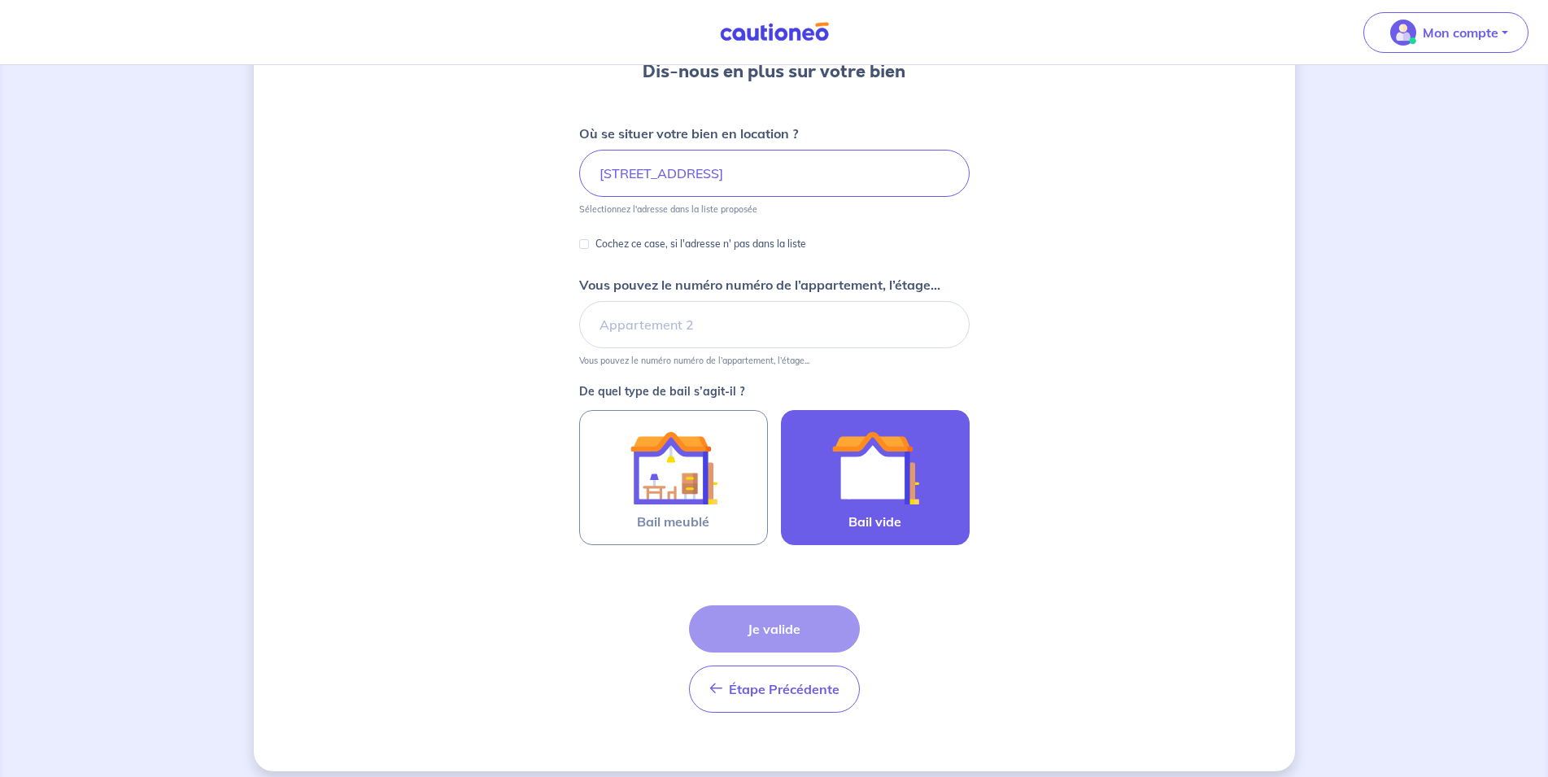
click at [865, 479] on img at bounding box center [875, 468] width 88 height 88
click at [0, 0] on input "Bail vide" at bounding box center [0, 0] width 0 height 0
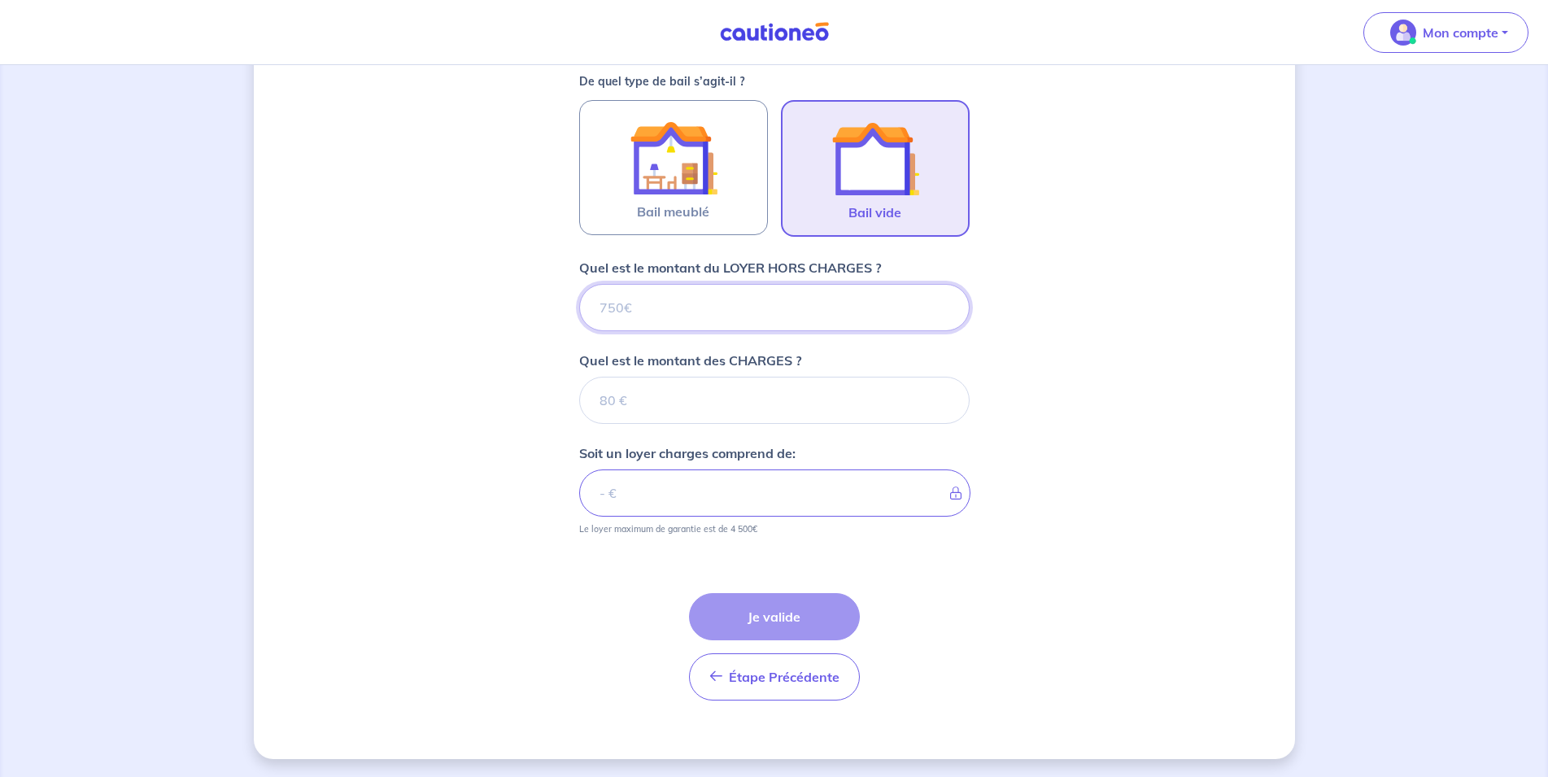
scroll to position [477, 0]
click at [627, 304] on input "Quel est le montant du LOYER HORS CHARGES ?" at bounding box center [774, 305] width 390 height 47
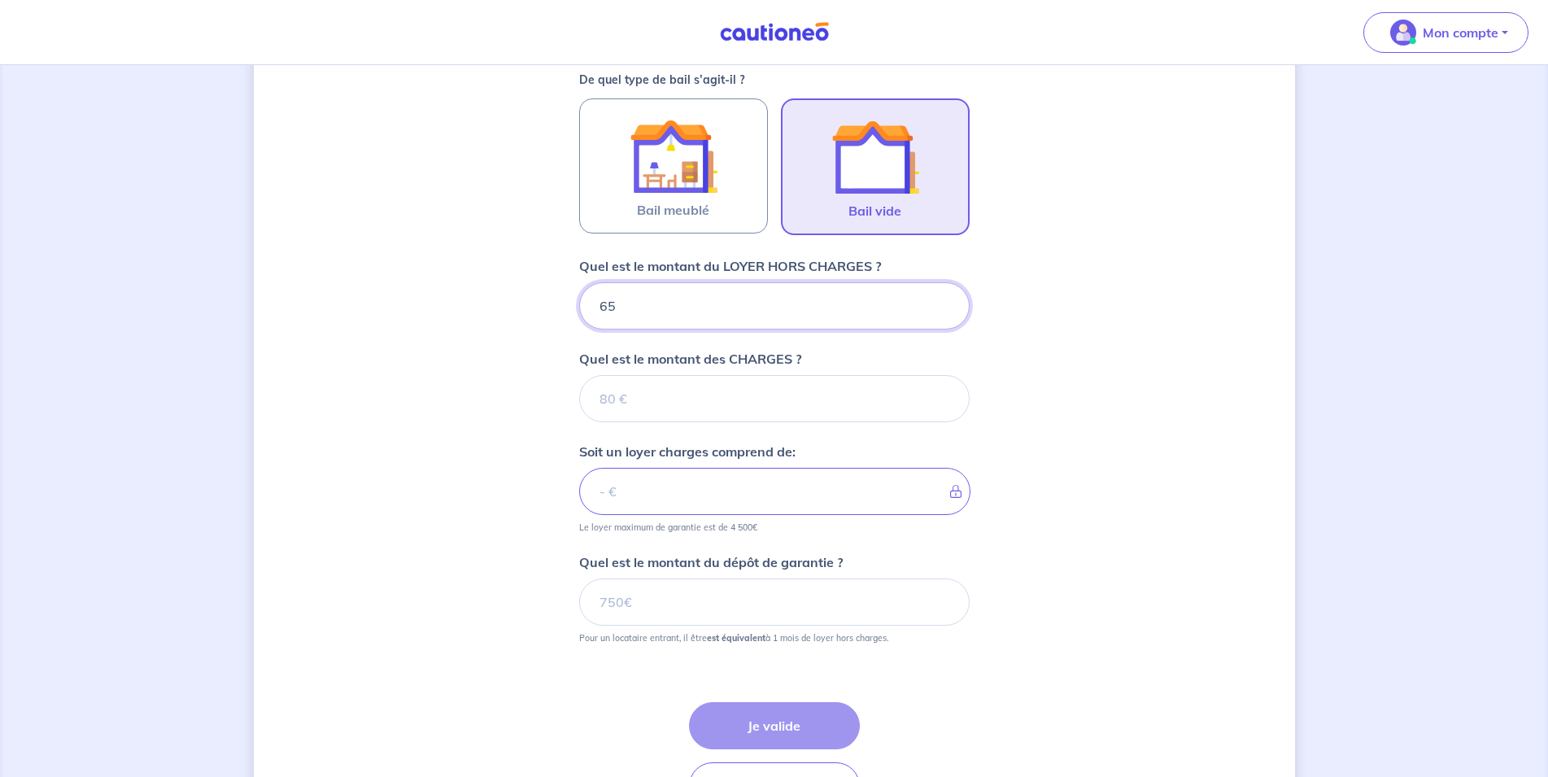
type input "650"
click at [614, 392] on input "Quel est le montant des CHARGES ?" at bounding box center [774, 398] width 390 height 47
type input "150"
type input "800"
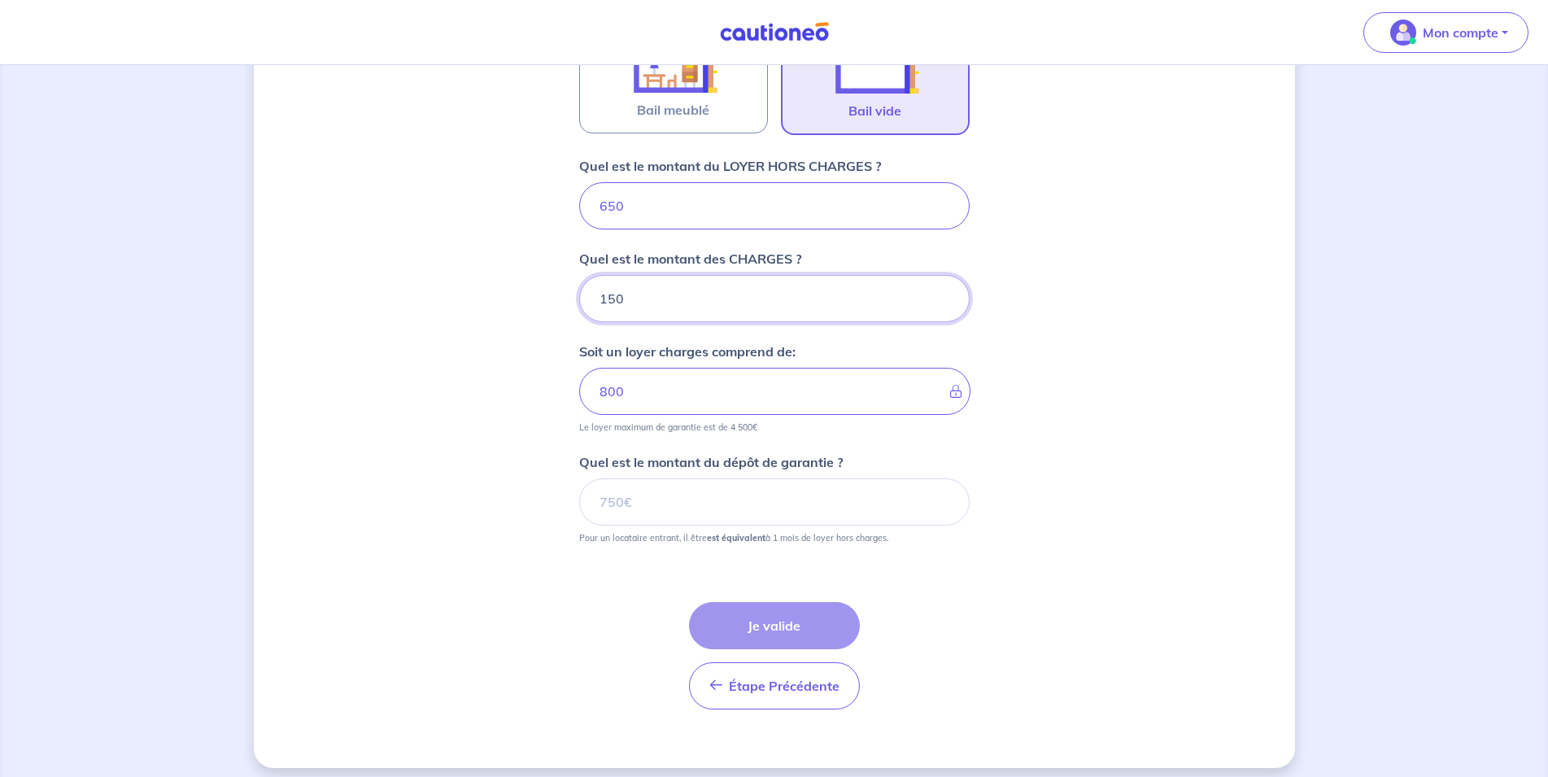
scroll to position [588, 0]
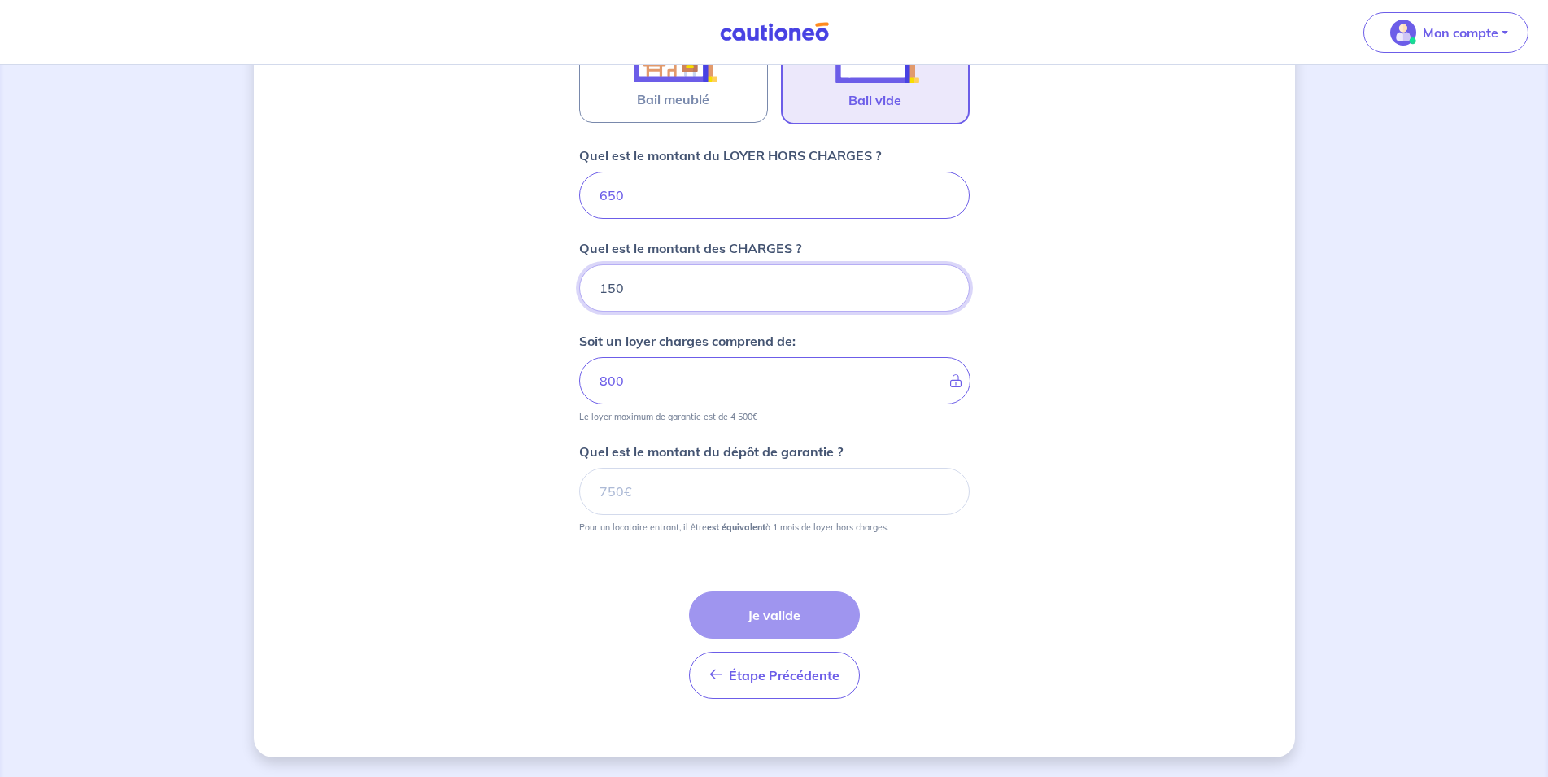
type input "150"
click at [788, 612] on div "Étape Précédente Précédente Je valide Je valide" at bounding box center [774, 644] width 171 height 107
click at [664, 494] on input "Quel est le montant du dépôt de garantie ?" at bounding box center [774, 491] width 390 height 47
click at [645, 499] on input "Quel est le montant du dépôt de garantie ?" at bounding box center [774, 491] width 390 height 47
type input "650"
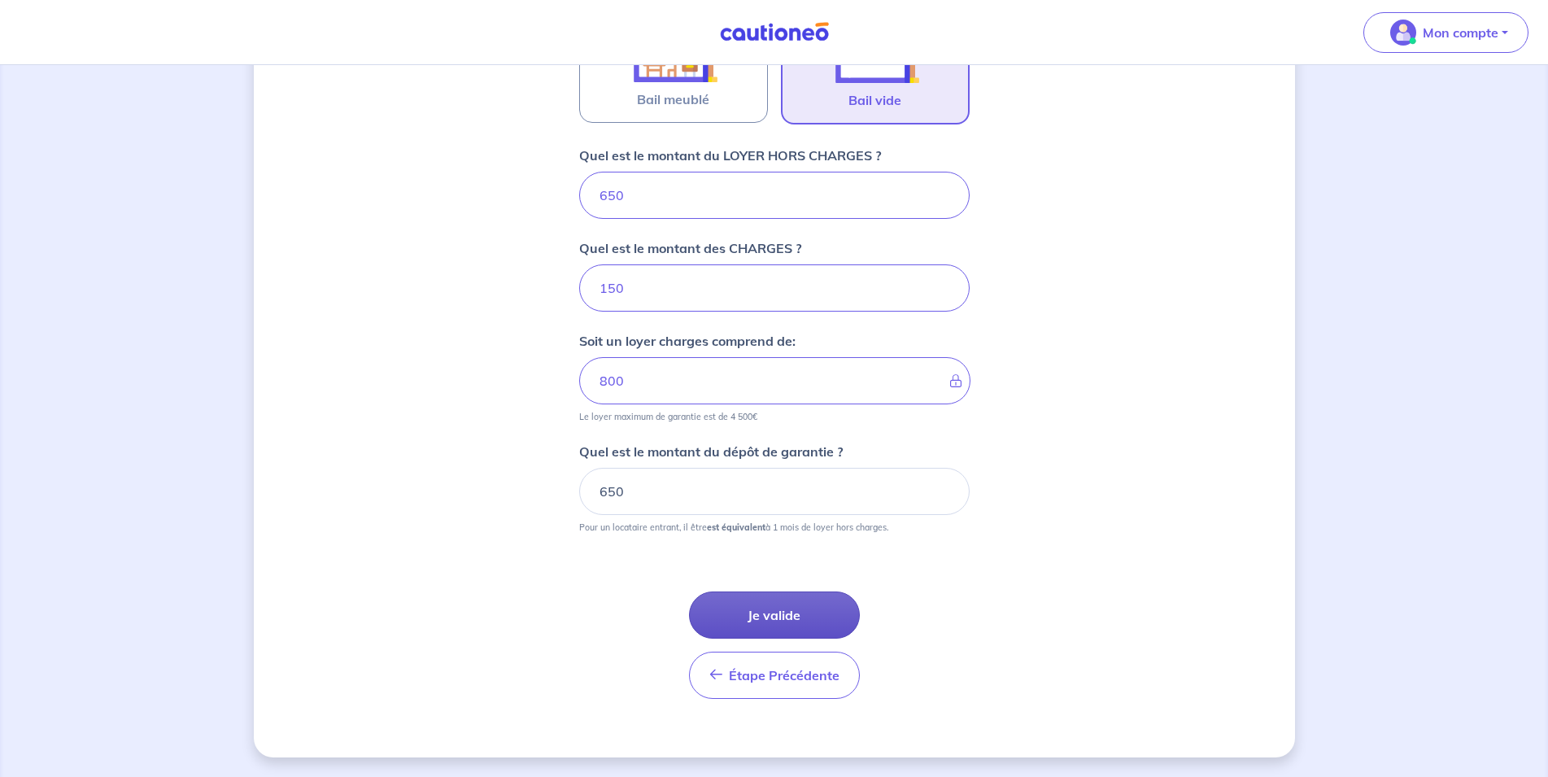
click at [779, 620] on button "Je valide" at bounding box center [774, 614] width 171 height 47
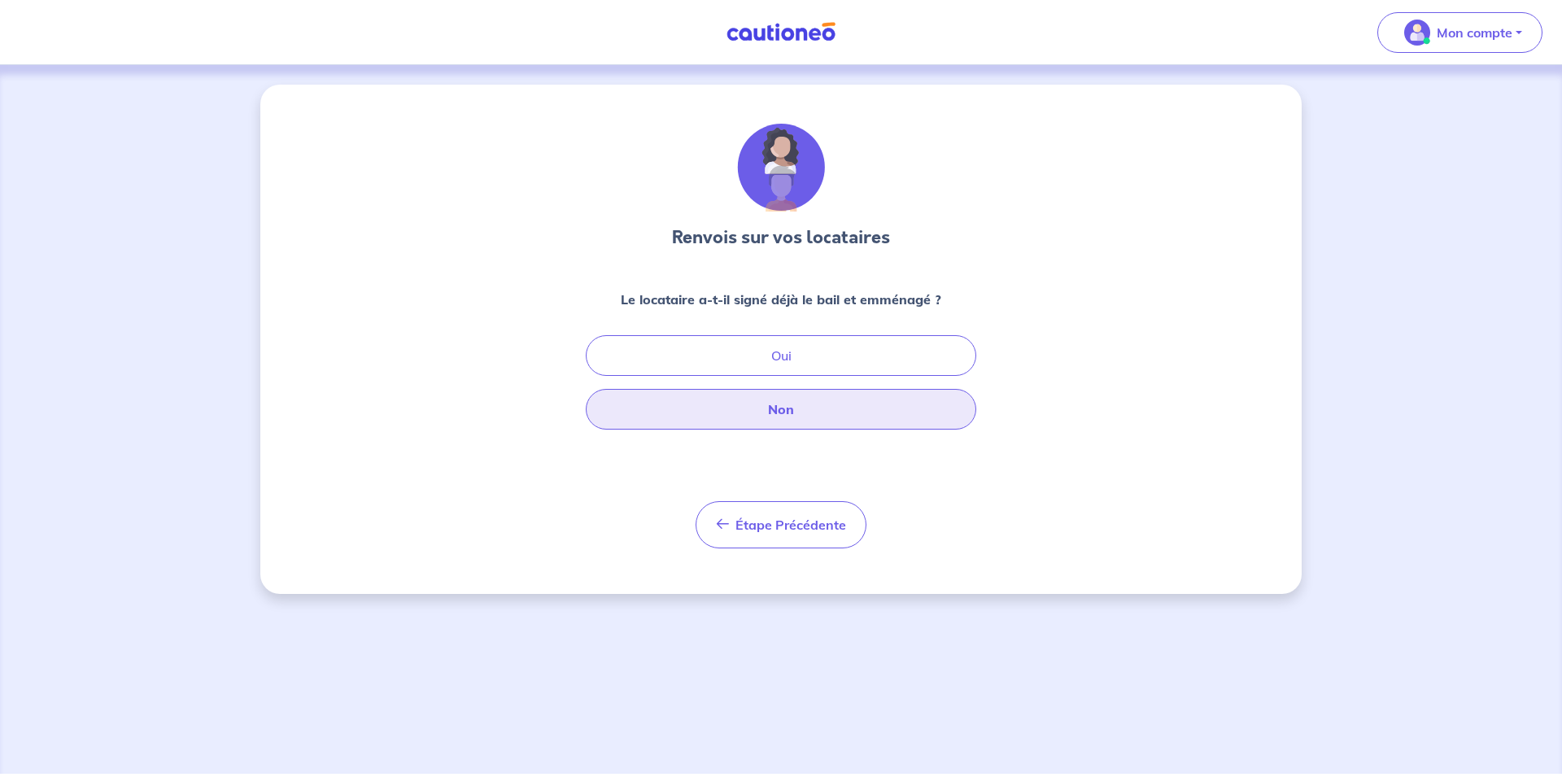
click at [766, 416] on button "Non" at bounding box center [781, 409] width 390 height 41
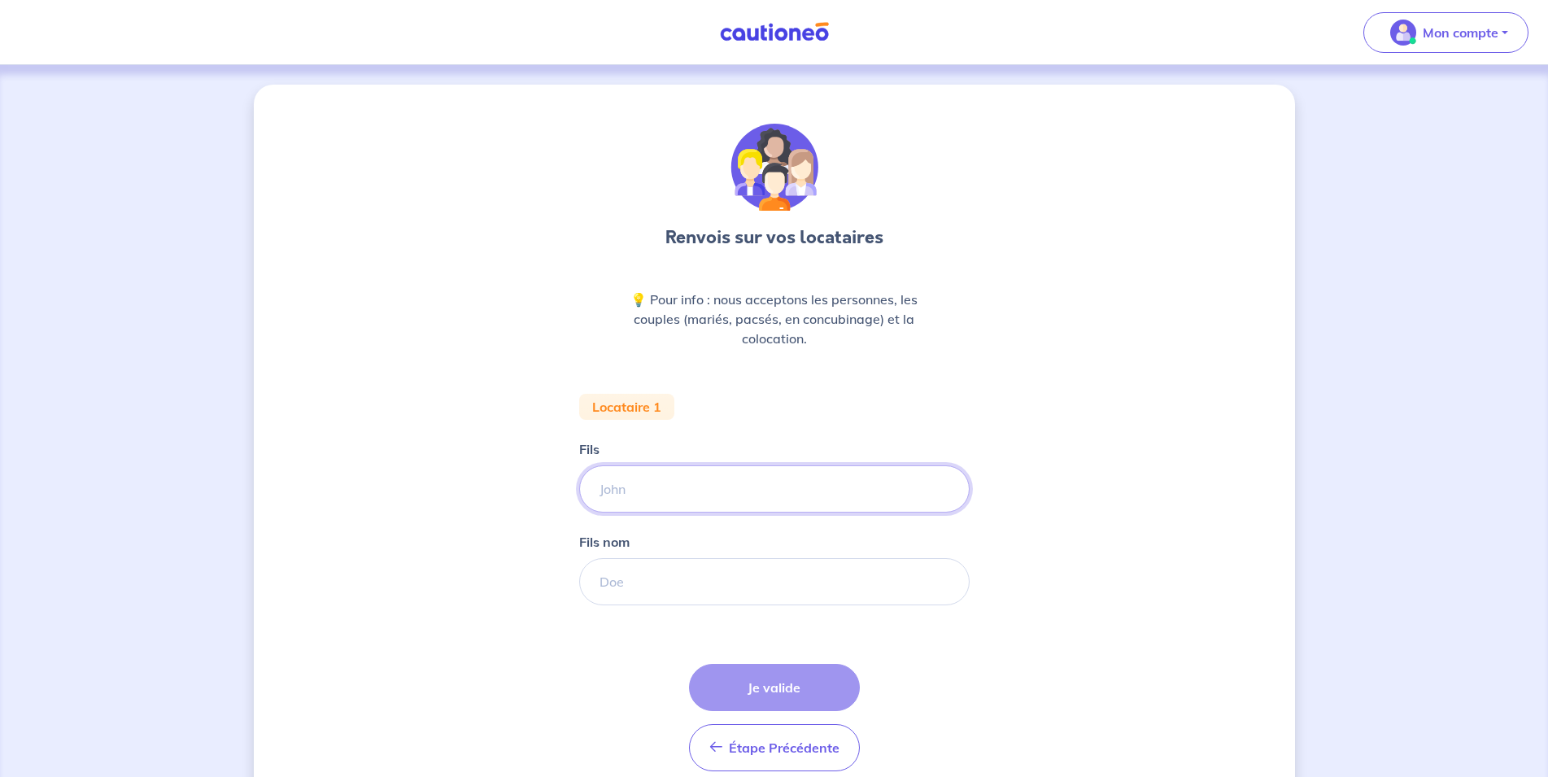
click at [659, 491] on input "Fils" at bounding box center [774, 488] width 390 height 47
click at [615, 482] on input "Fils" at bounding box center [774, 488] width 390 height 47
type input "n"
type input "NICOLAS"
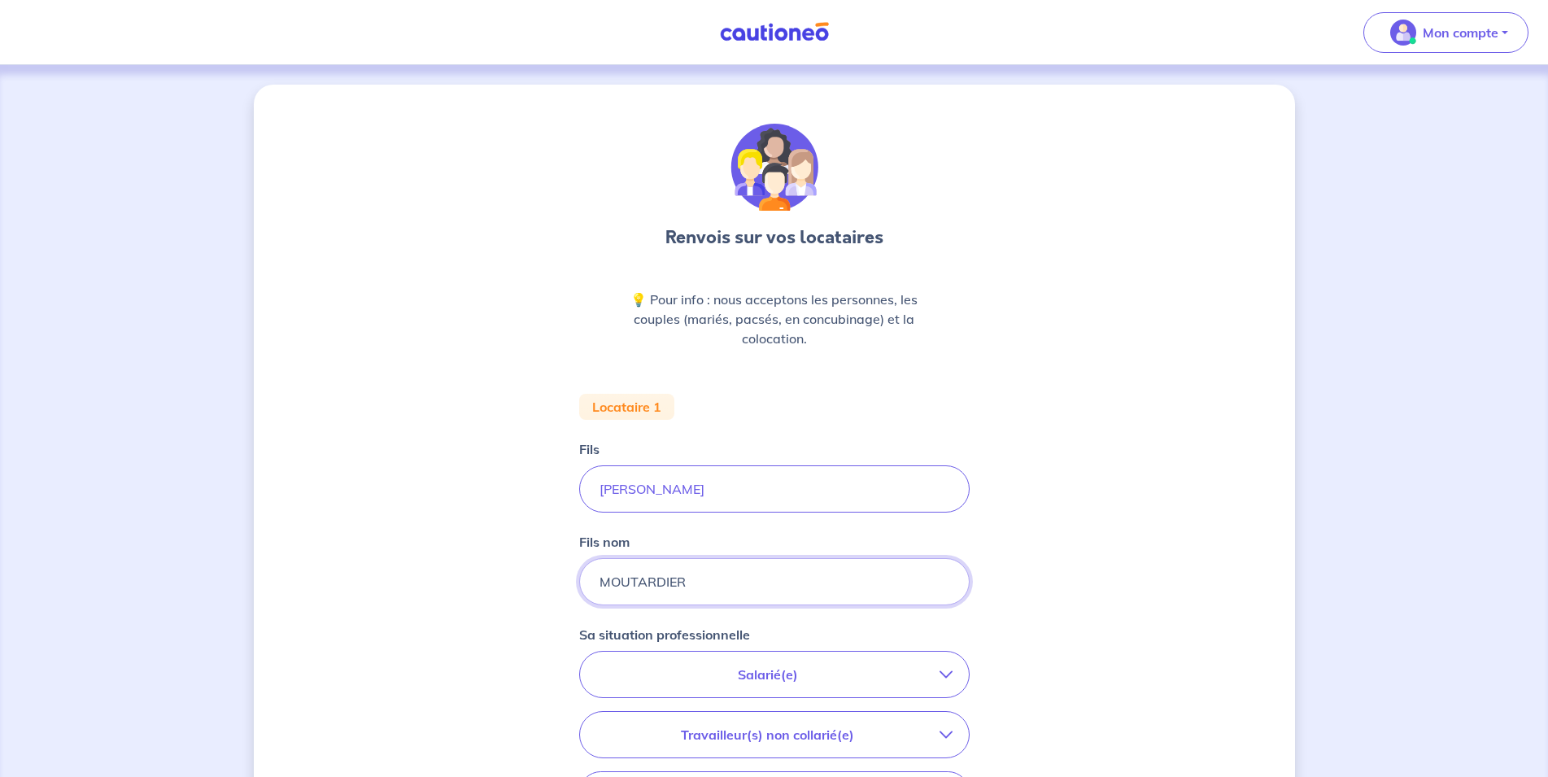
type input "MOUTARDIER"
click at [885, 676] on p "Salarié(e)" at bounding box center [767, 675] width 343 height 20
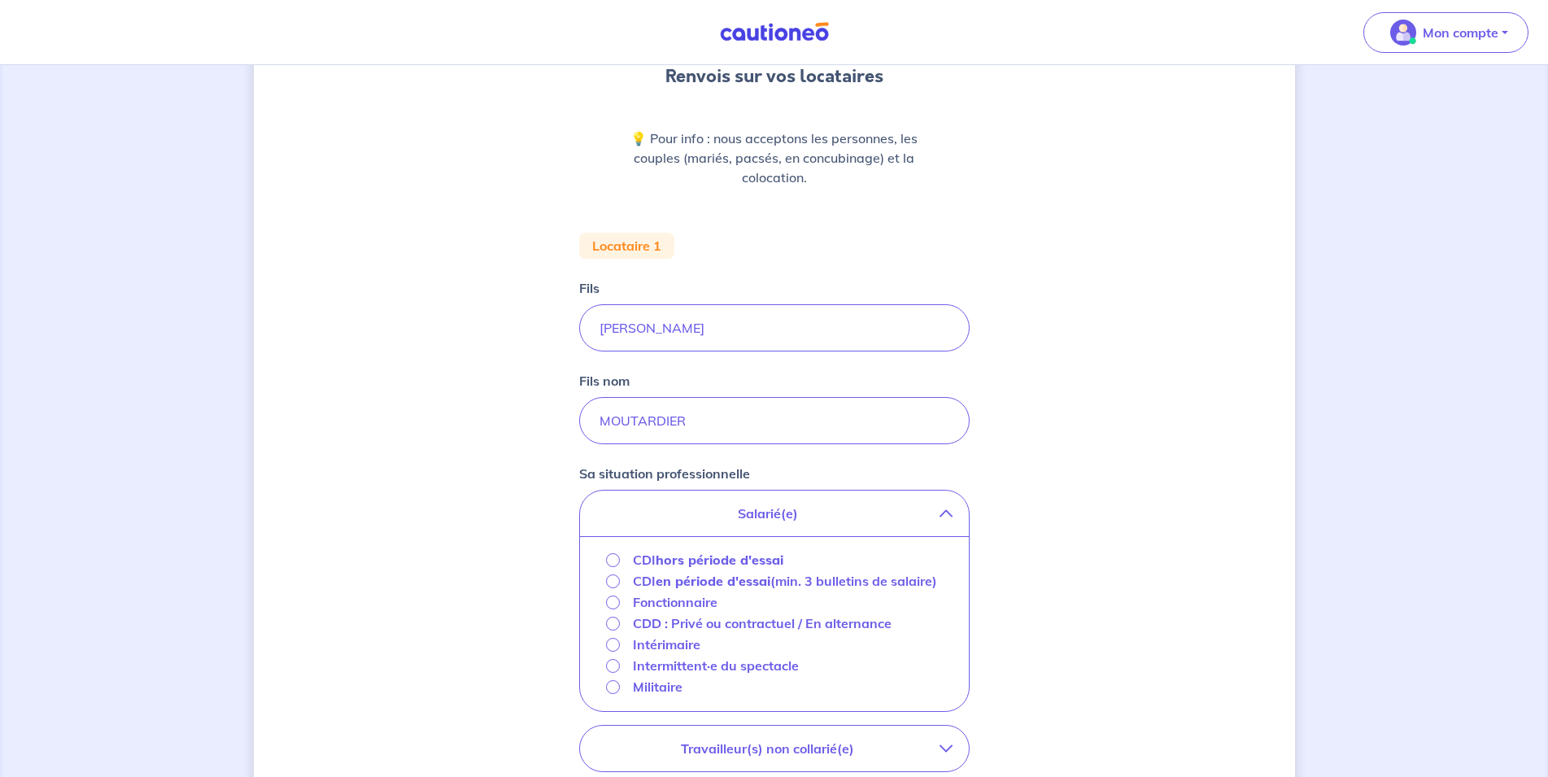
scroll to position [166, 0]
click at [612, 555] on input "CDI hors période d'essai" at bounding box center [613, 555] width 14 height 14
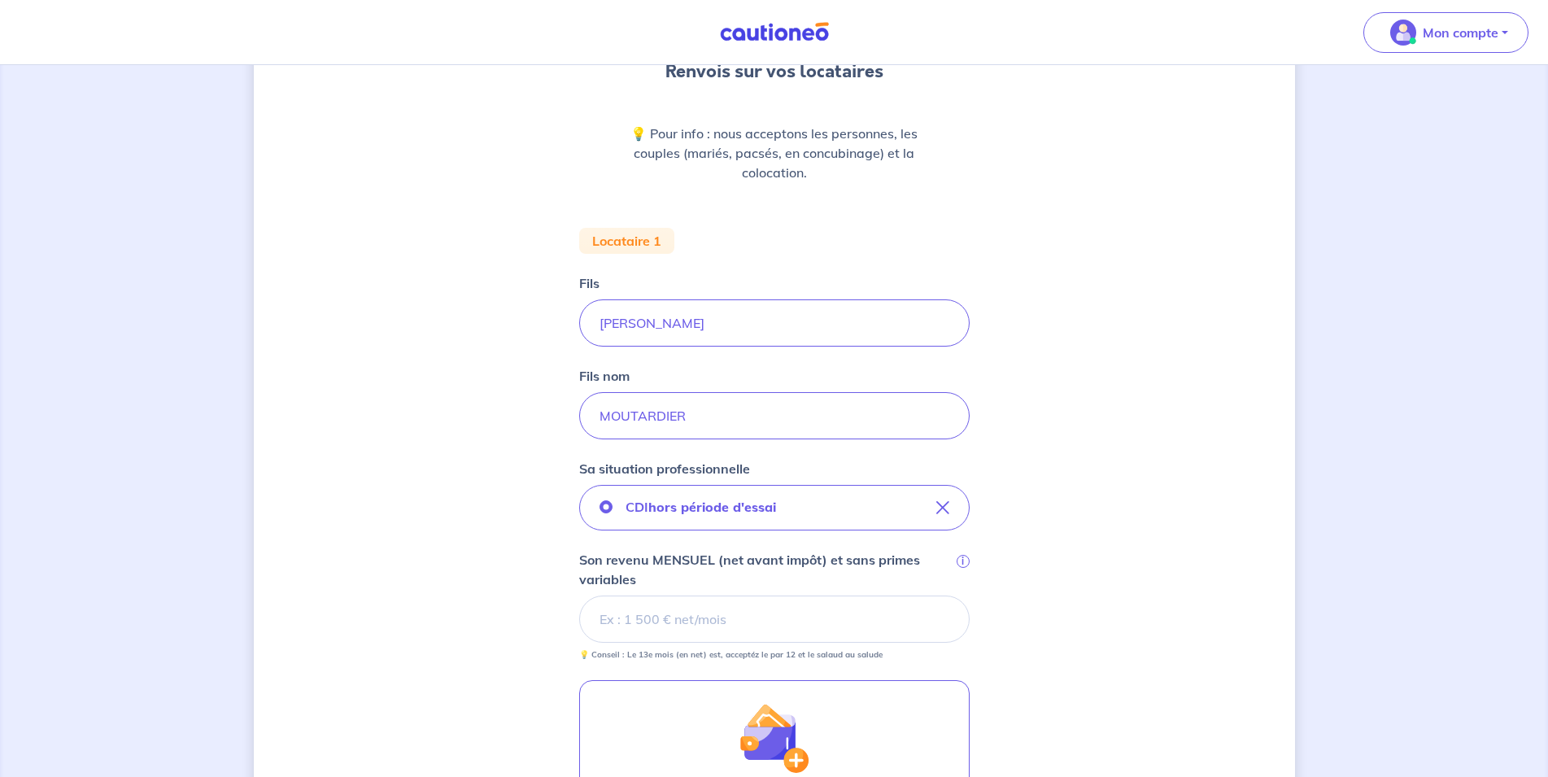
click at [610, 617] on input "Son revenu MENSUEL (net avant impôt) et sans primes variables i" at bounding box center [774, 618] width 390 height 47
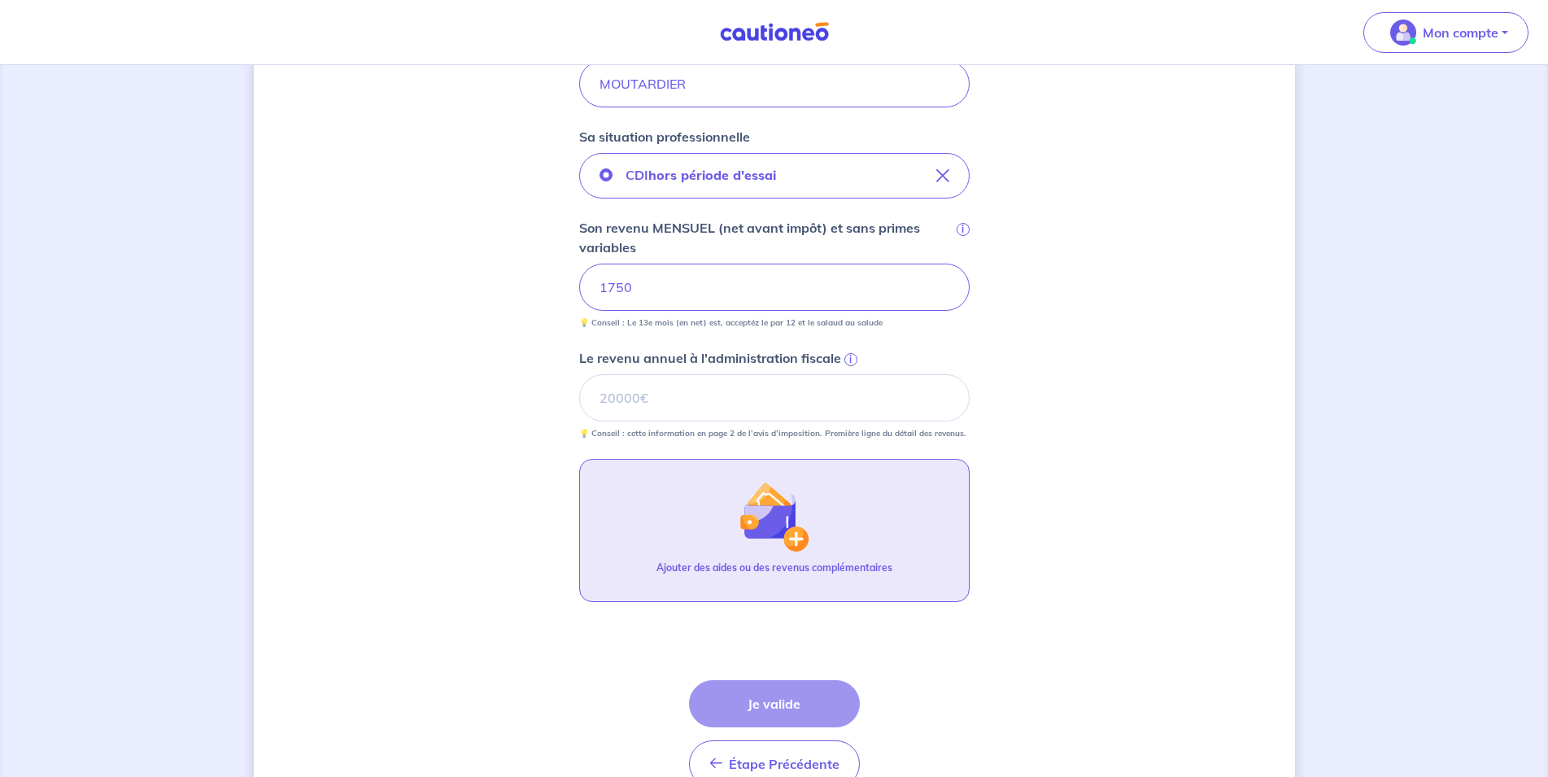
scroll to position [586, 0]
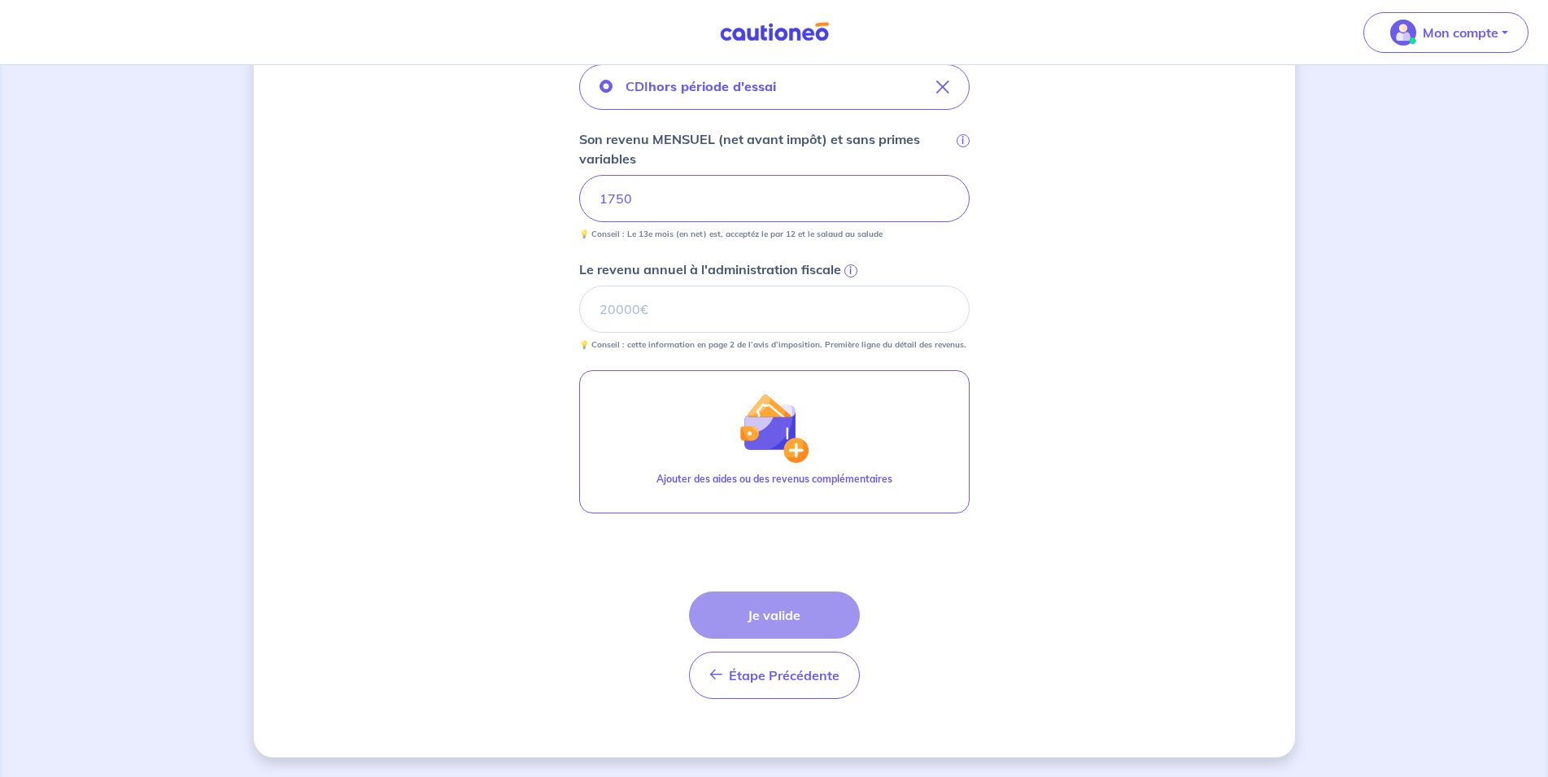
click at [770, 621] on div "Étape Précédente Précédente Je valide Je valide" at bounding box center [774, 644] width 171 height 107
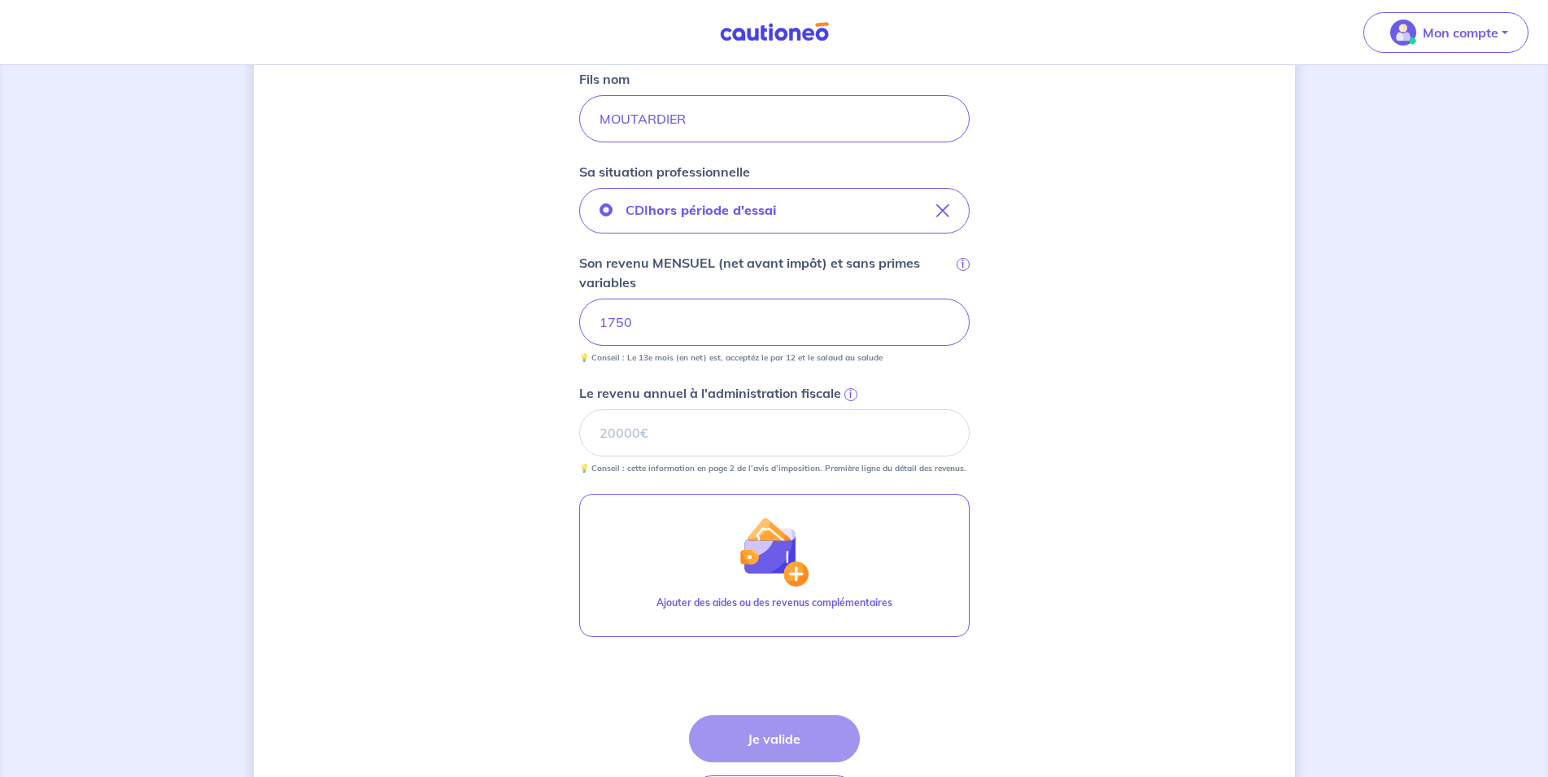
scroll to position [338, 0]
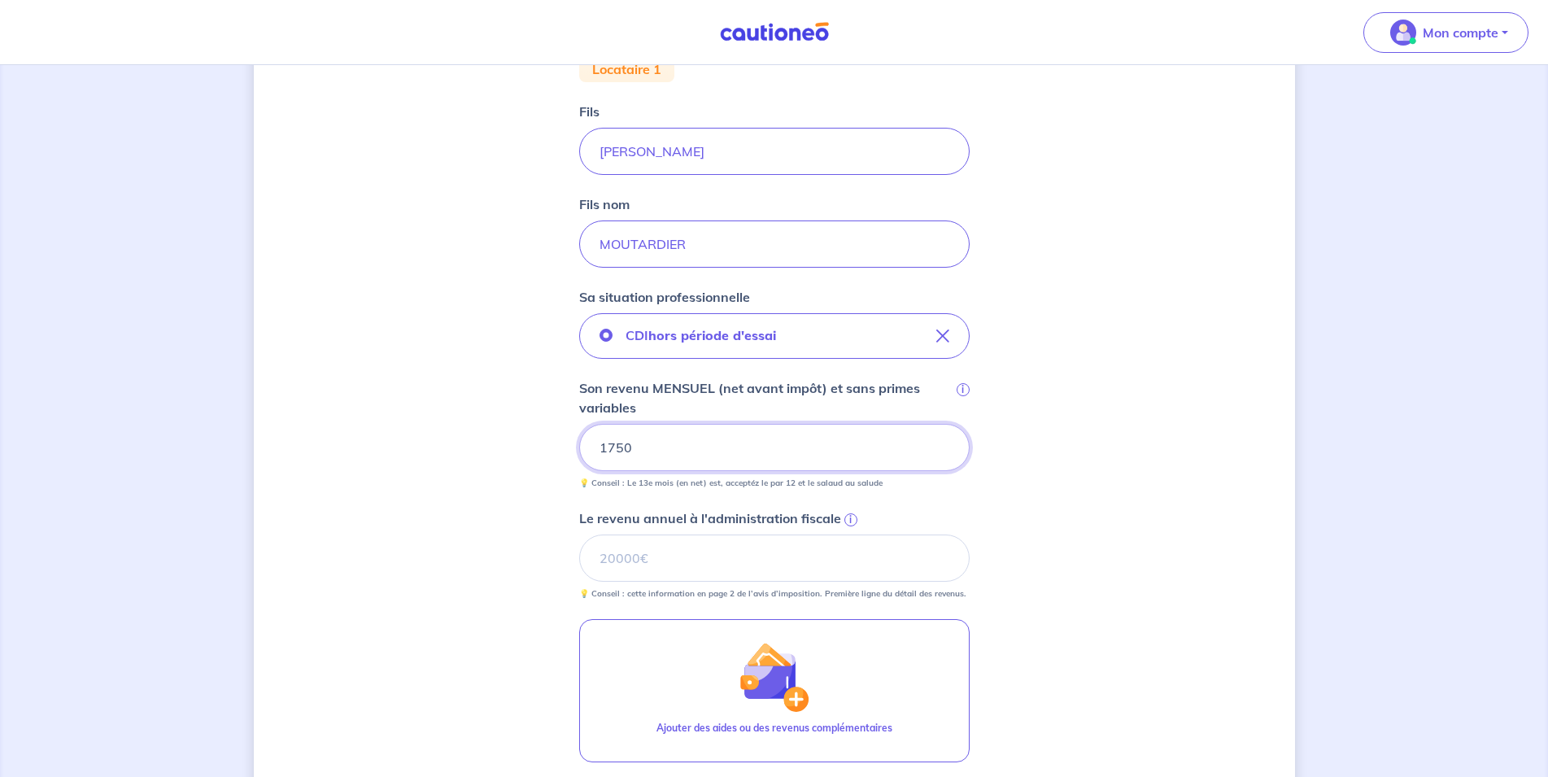
click at [692, 456] on input "1750" at bounding box center [774, 447] width 390 height 47
click at [684, 556] on input "Le revenu annuel à l'administration fiscale i" at bounding box center [774, 557] width 390 height 47
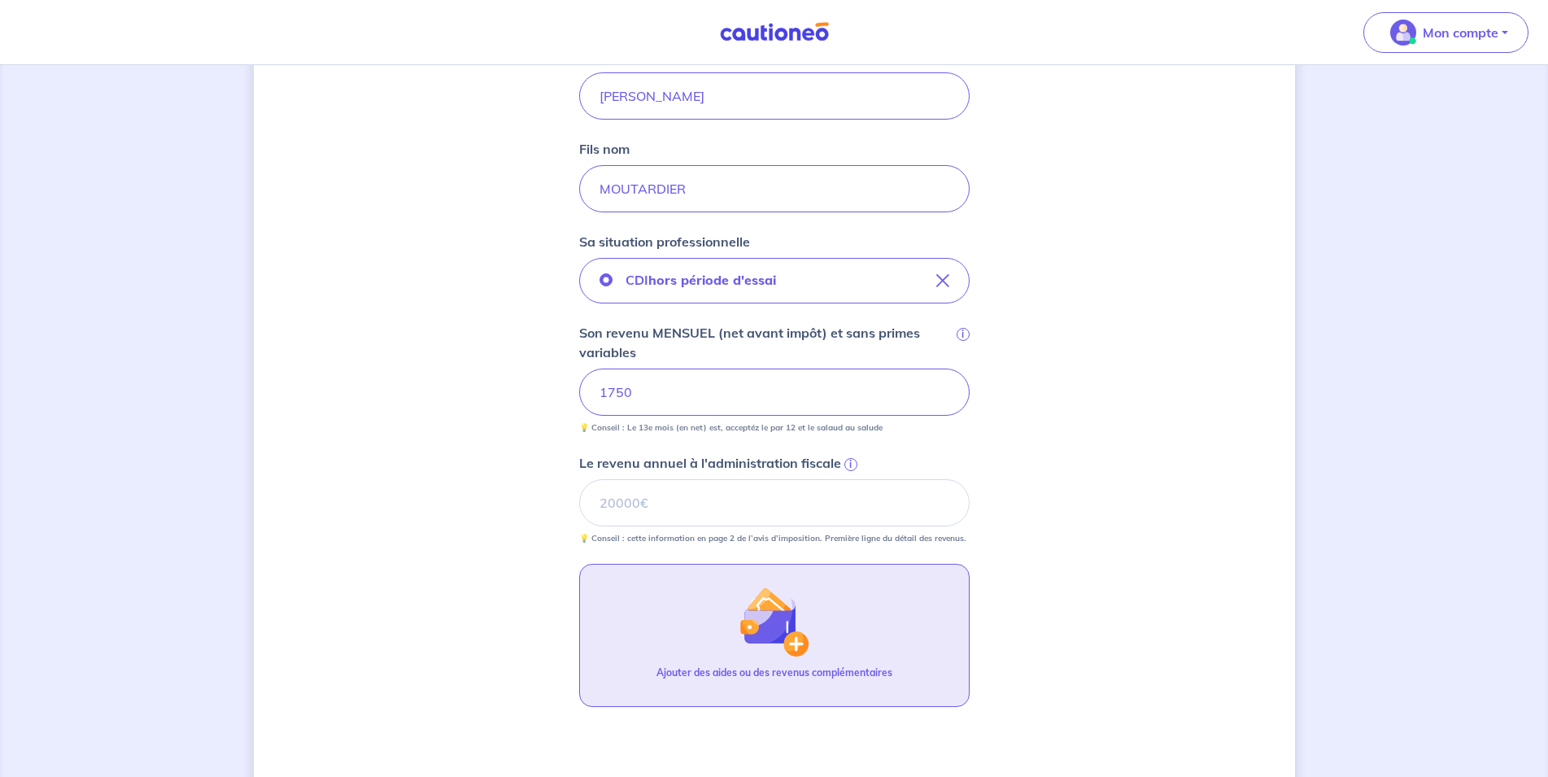
scroll to position [421, 0]
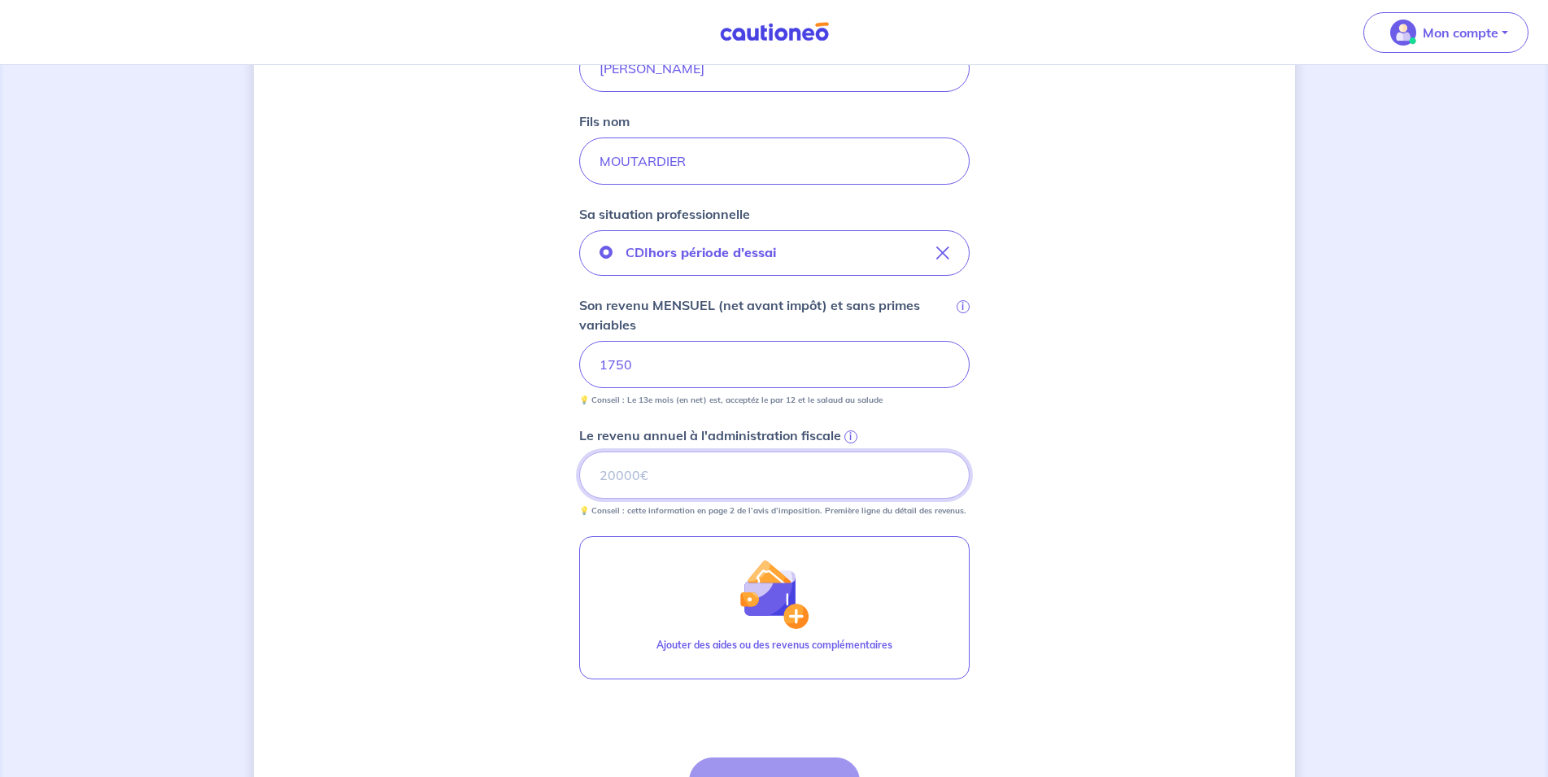
click at [618, 474] on input "Le revenu annuel à l'administration fiscale i" at bounding box center [774, 474] width 390 height 47
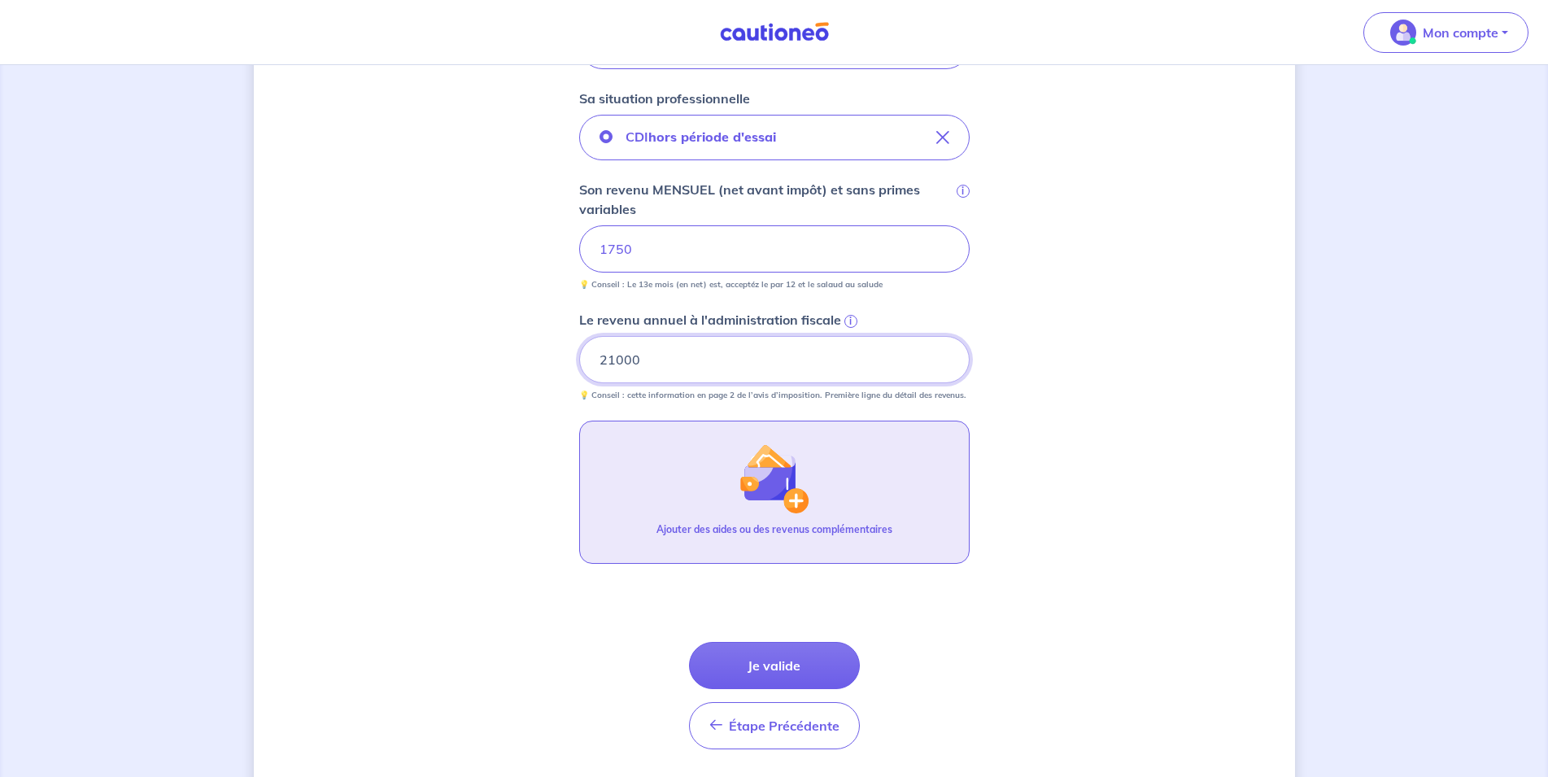
scroll to position [586, 0]
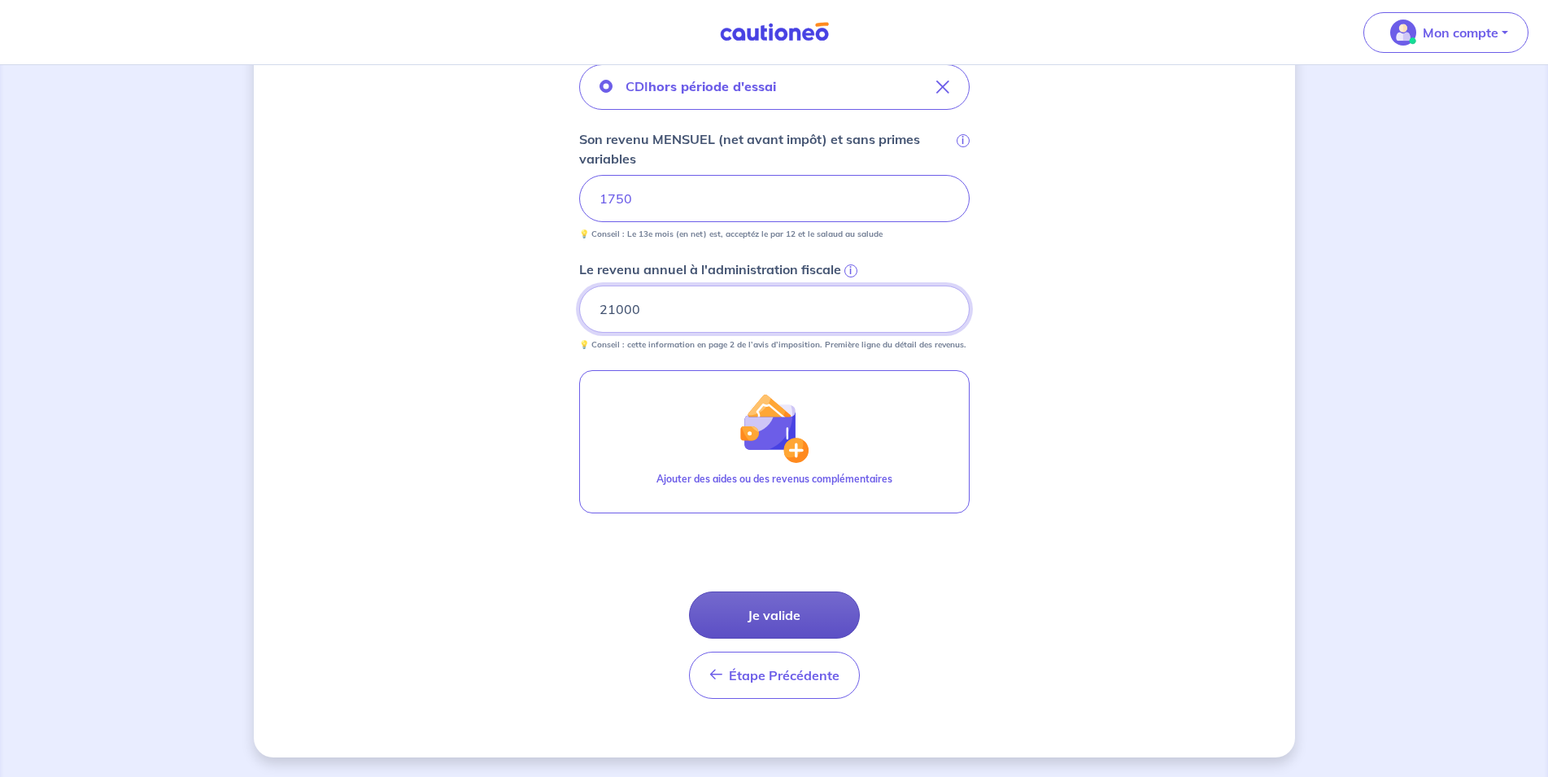
type input "21000"
click at [803, 614] on button "Je valide" at bounding box center [774, 614] width 171 height 47
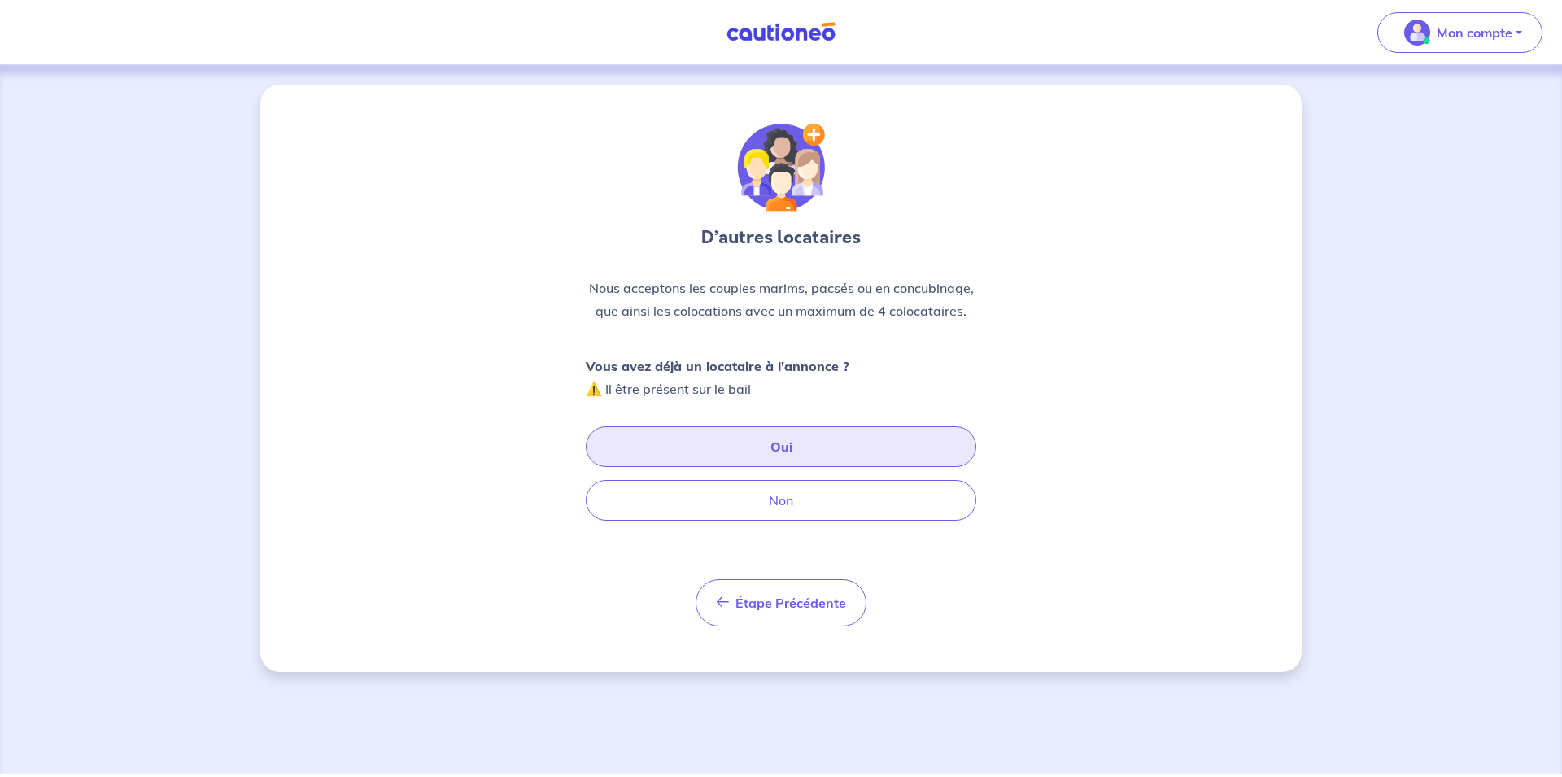
click at [798, 451] on button "Oui" at bounding box center [781, 446] width 390 height 41
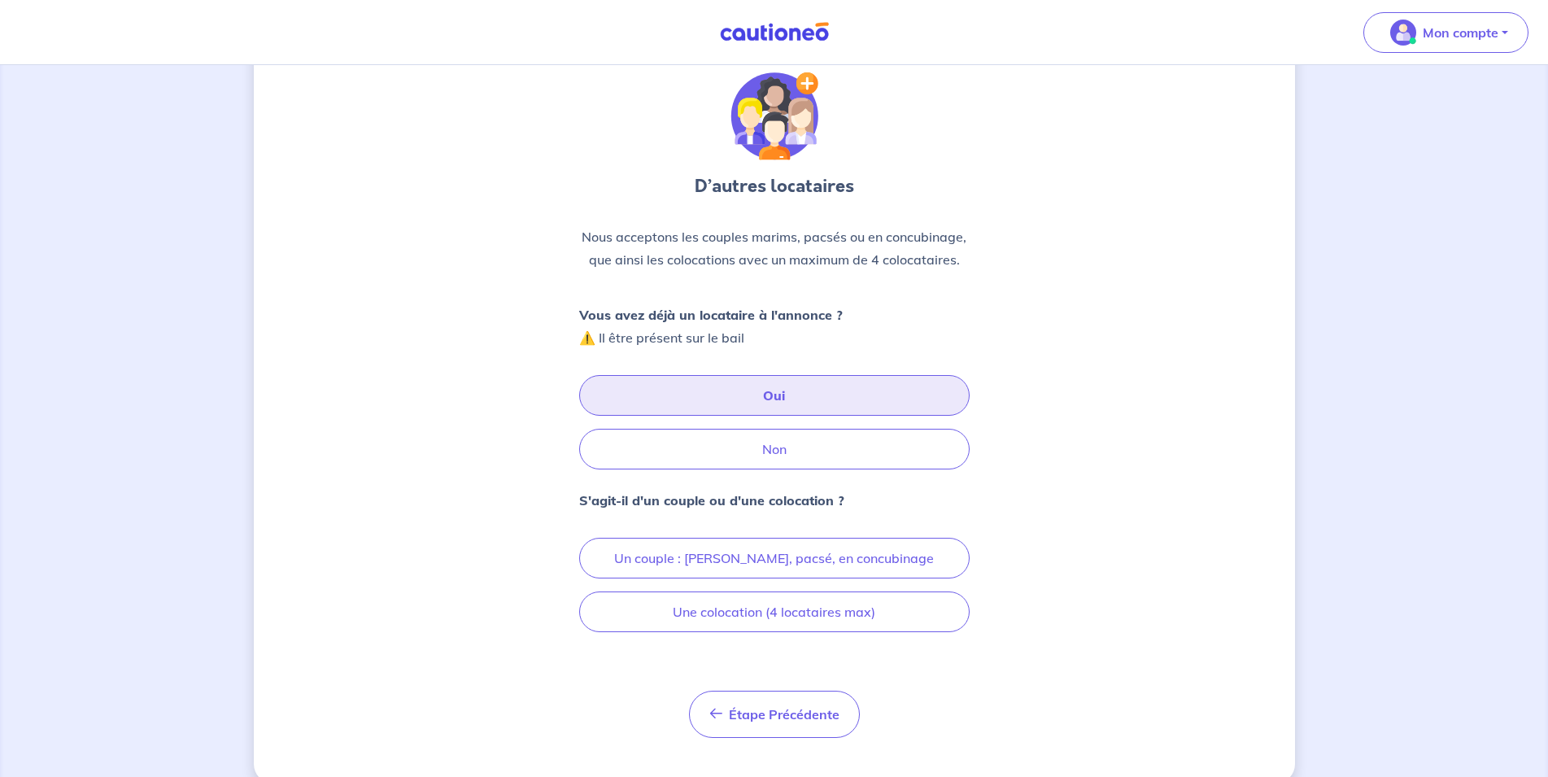
scroll to position [77, 0]
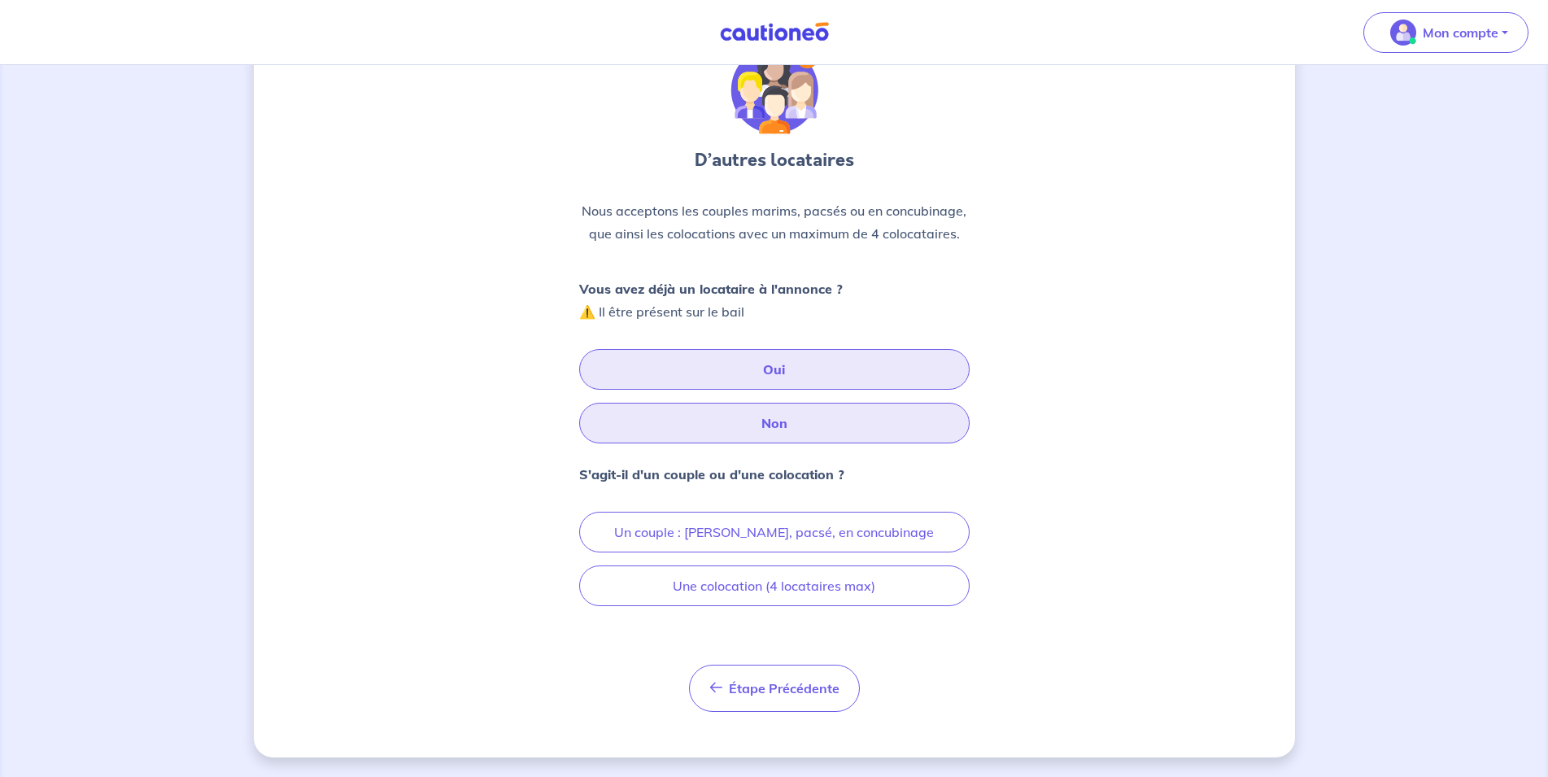
click at [778, 429] on button "Non" at bounding box center [774, 423] width 390 height 41
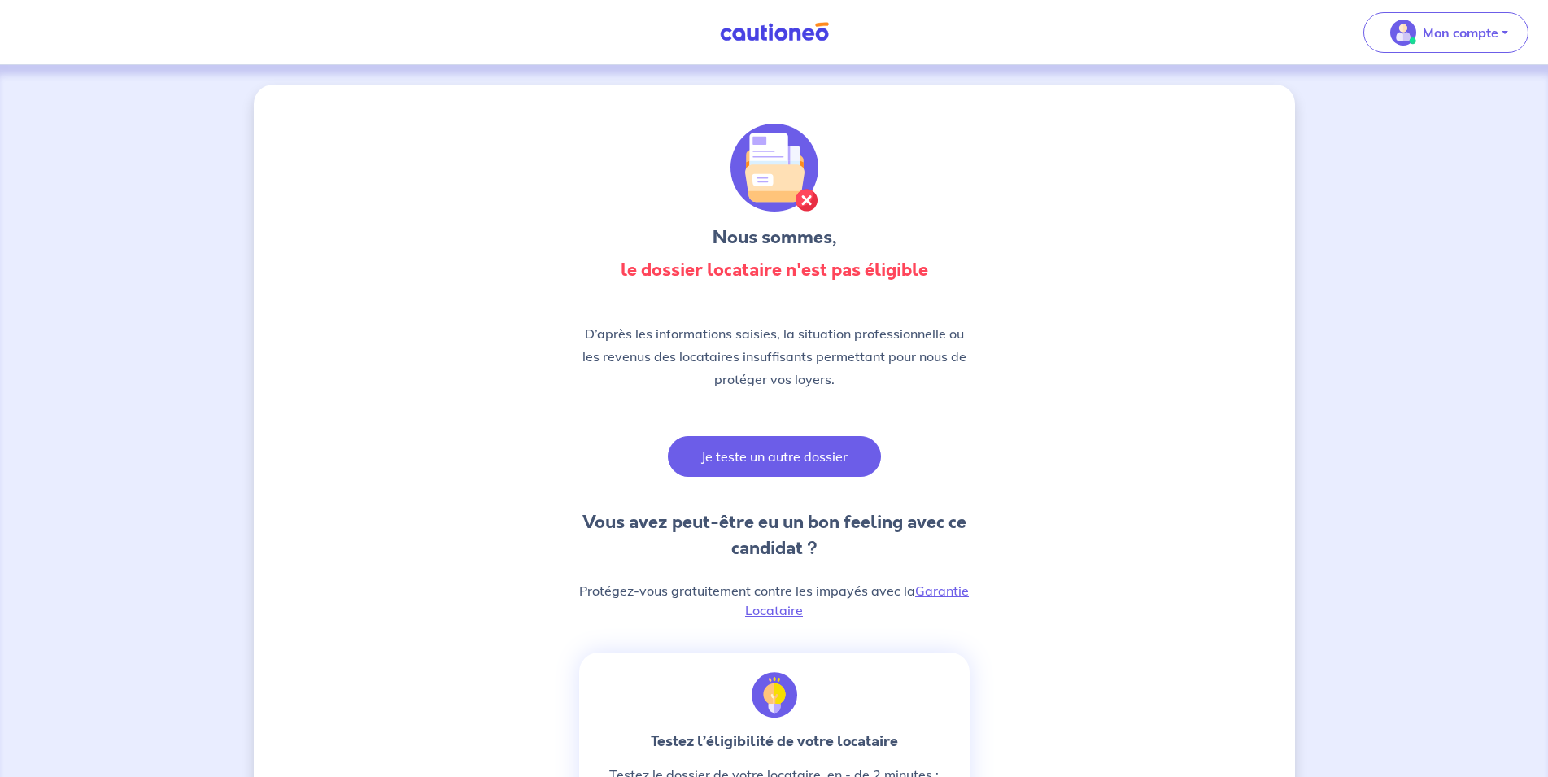
click at [792, 456] on button "Je teste un autre dossier" at bounding box center [774, 456] width 213 height 41
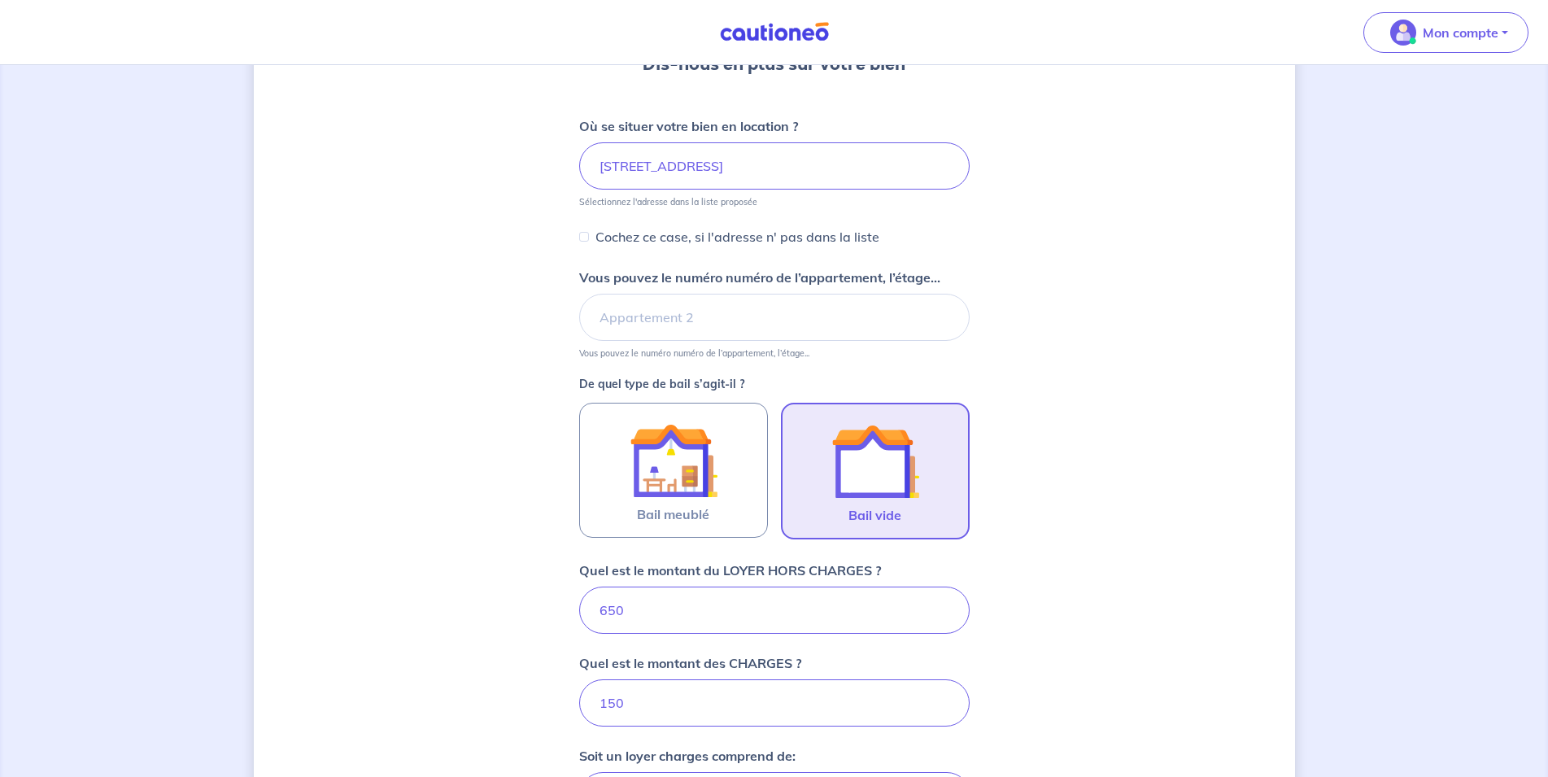
scroll to position [181, 0]
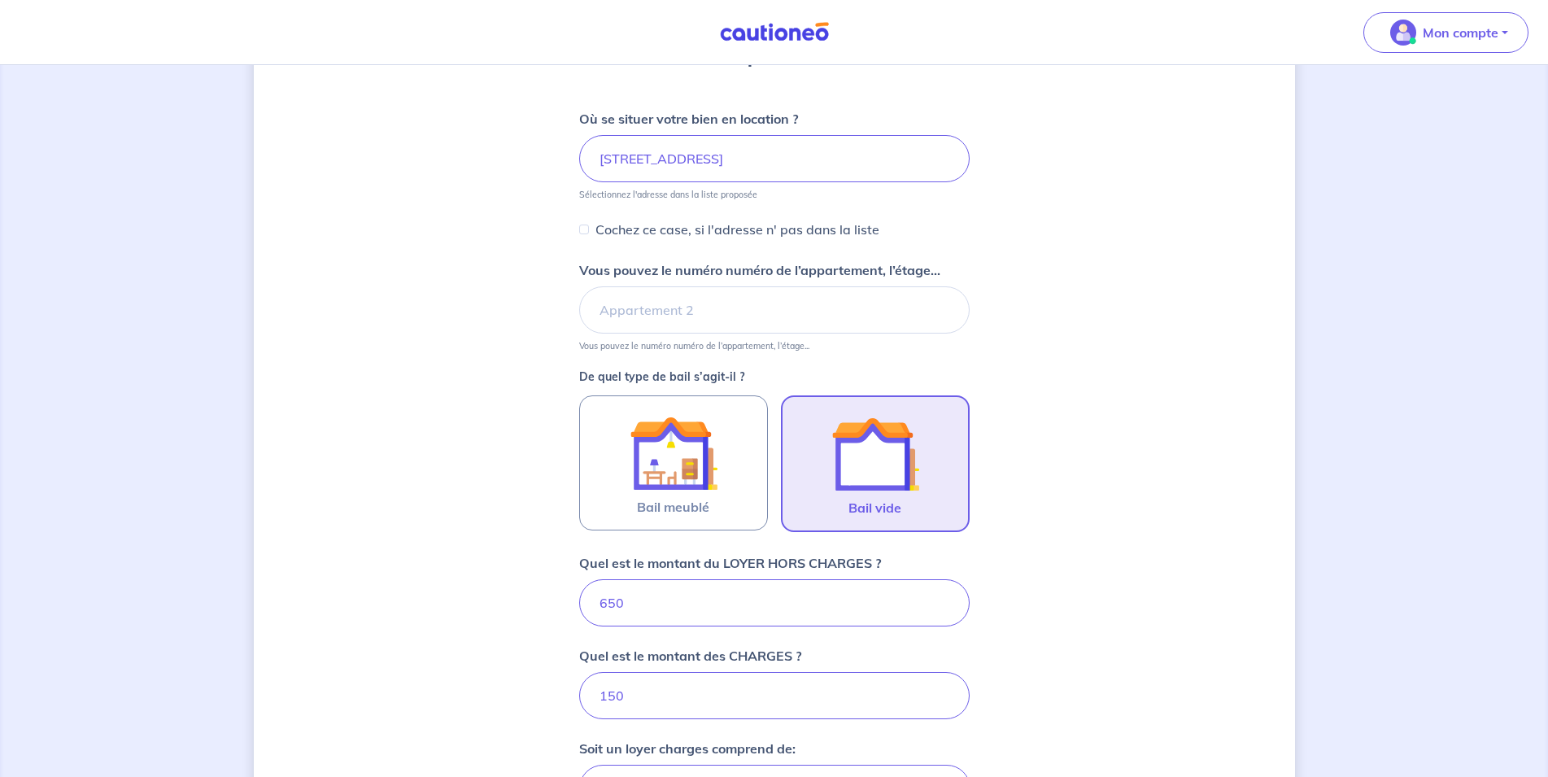
click at [897, 473] on img at bounding box center [875, 454] width 88 height 88
click at [0, 0] on input "Bail vide" at bounding box center [0, 0] width 0 height 0
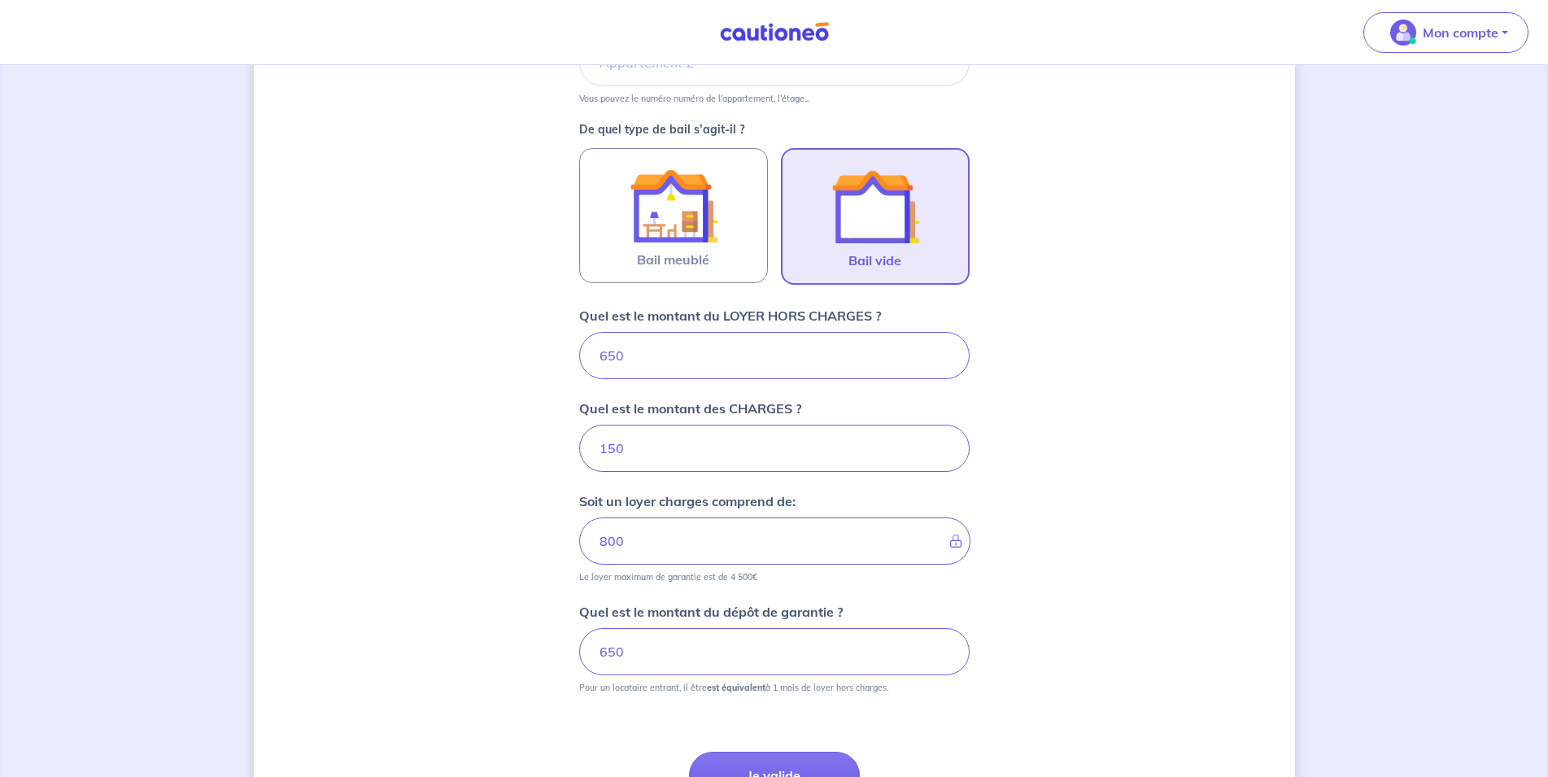
scroll to position [429, 0]
drag, startPoint x: 628, startPoint y: 438, endPoint x: 751, endPoint y: 464, distance: 125.4
click at [580, 439] on input "150" at bounding box center [774, 446] width 390 height 47
type input "20"
type input "670"
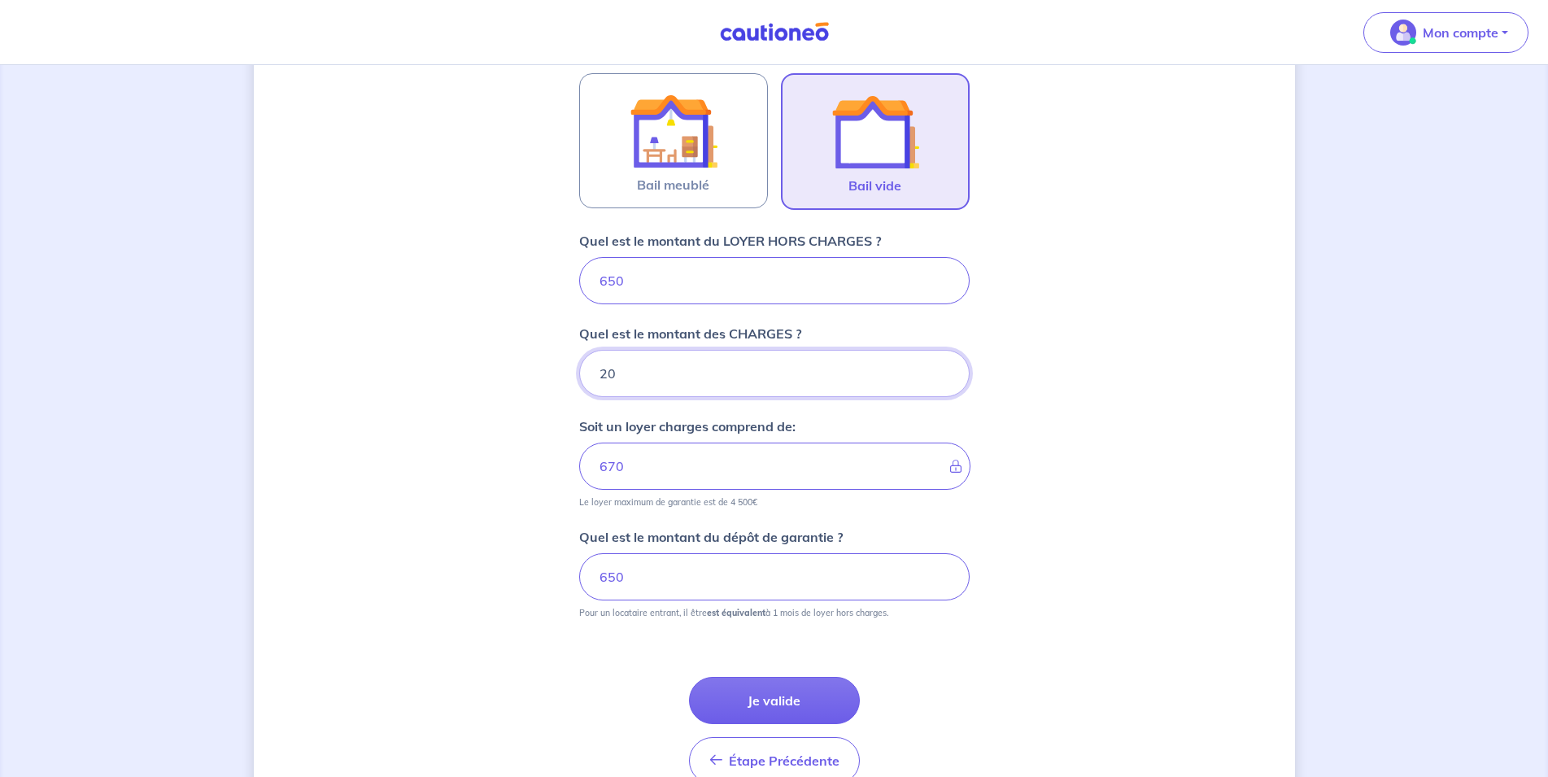
scroll to position [588, 0]
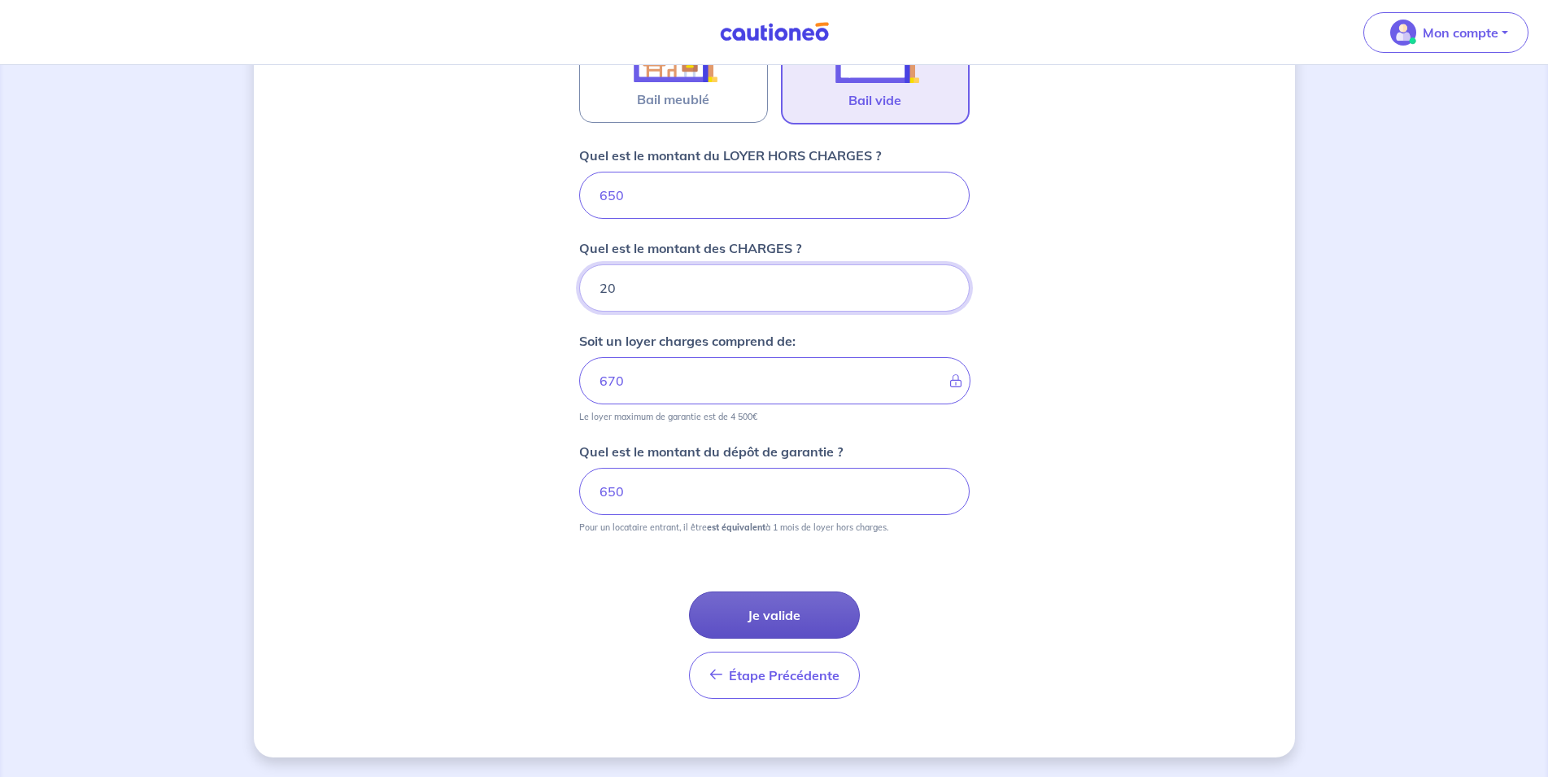
type input "20"
click at [783, 608] on button "Je valide" at bounding box center [774, 614] width 171 height 47
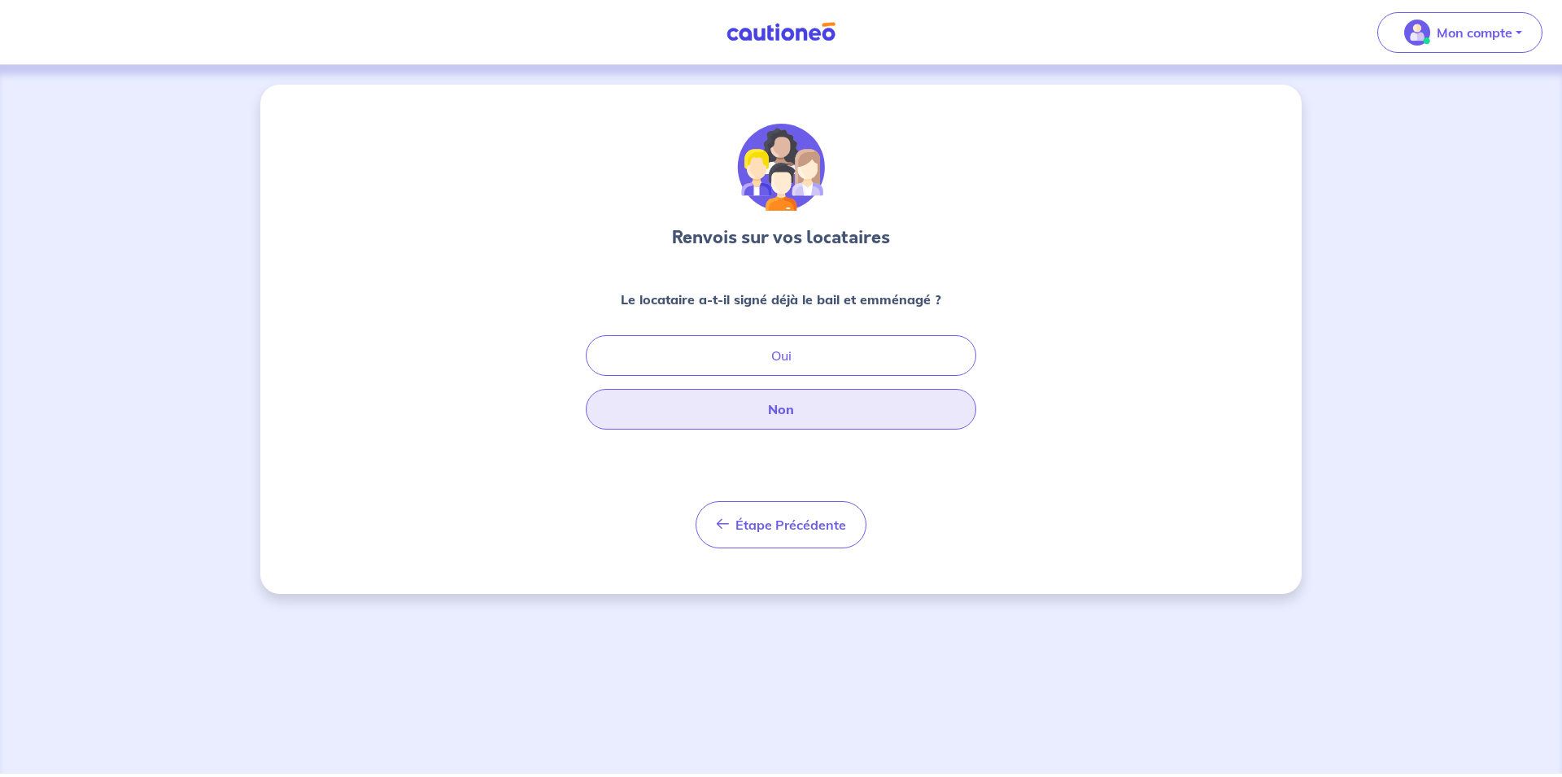
click at [781, 416] on button "Non" at bounding box center [781, 409] width 390 height 41
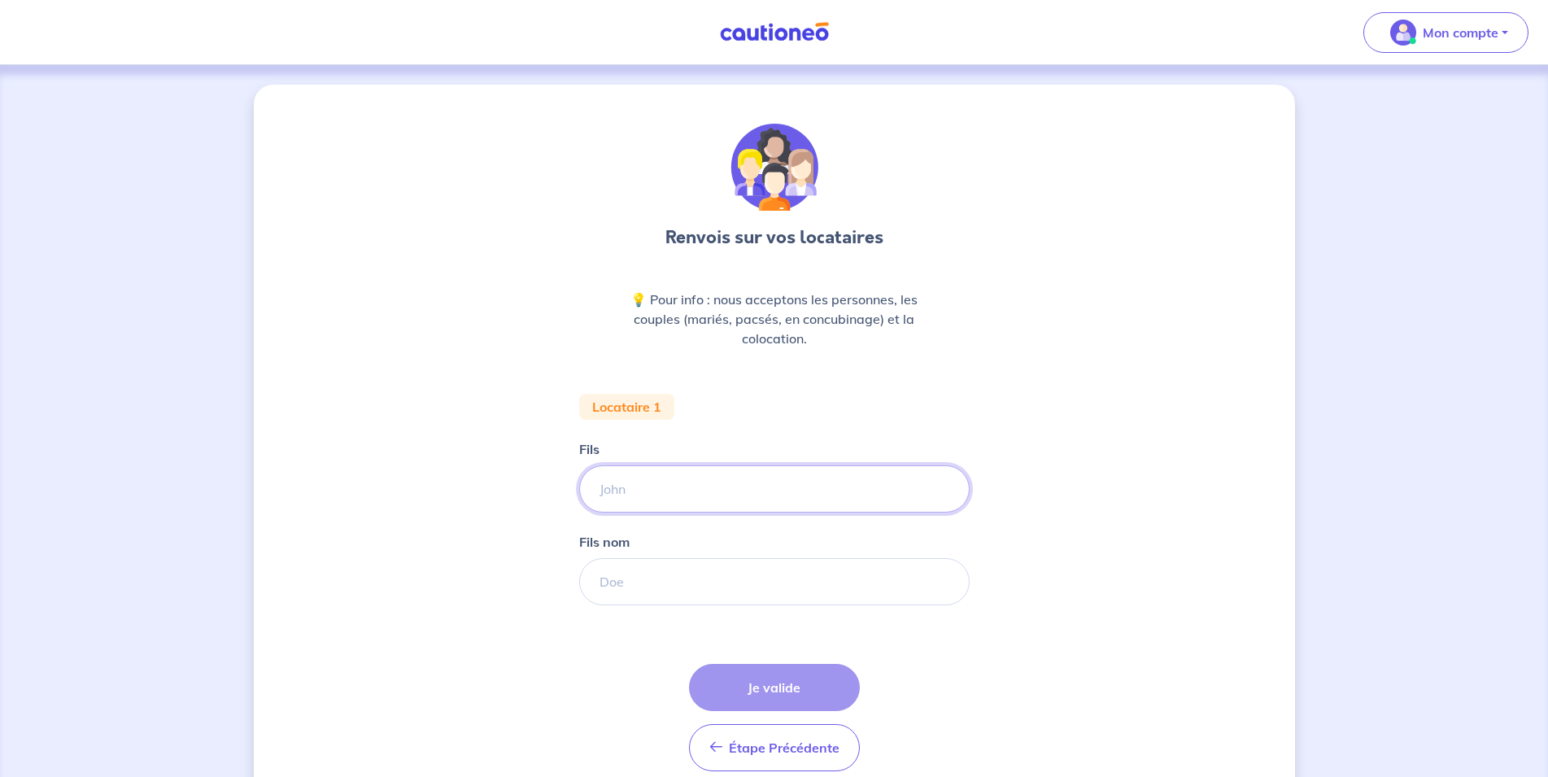
click at [622, 497] on input "Fils" at bounding box center [774, 488] width 390 height 47
click at [633, 490] on input "Fils" at bounding box center [774, 488] width 390 height 47
type input "NICOLAS"
click at [620, 572] on input "Fils nom" at bounding box center [774, 581] width 390 height 47
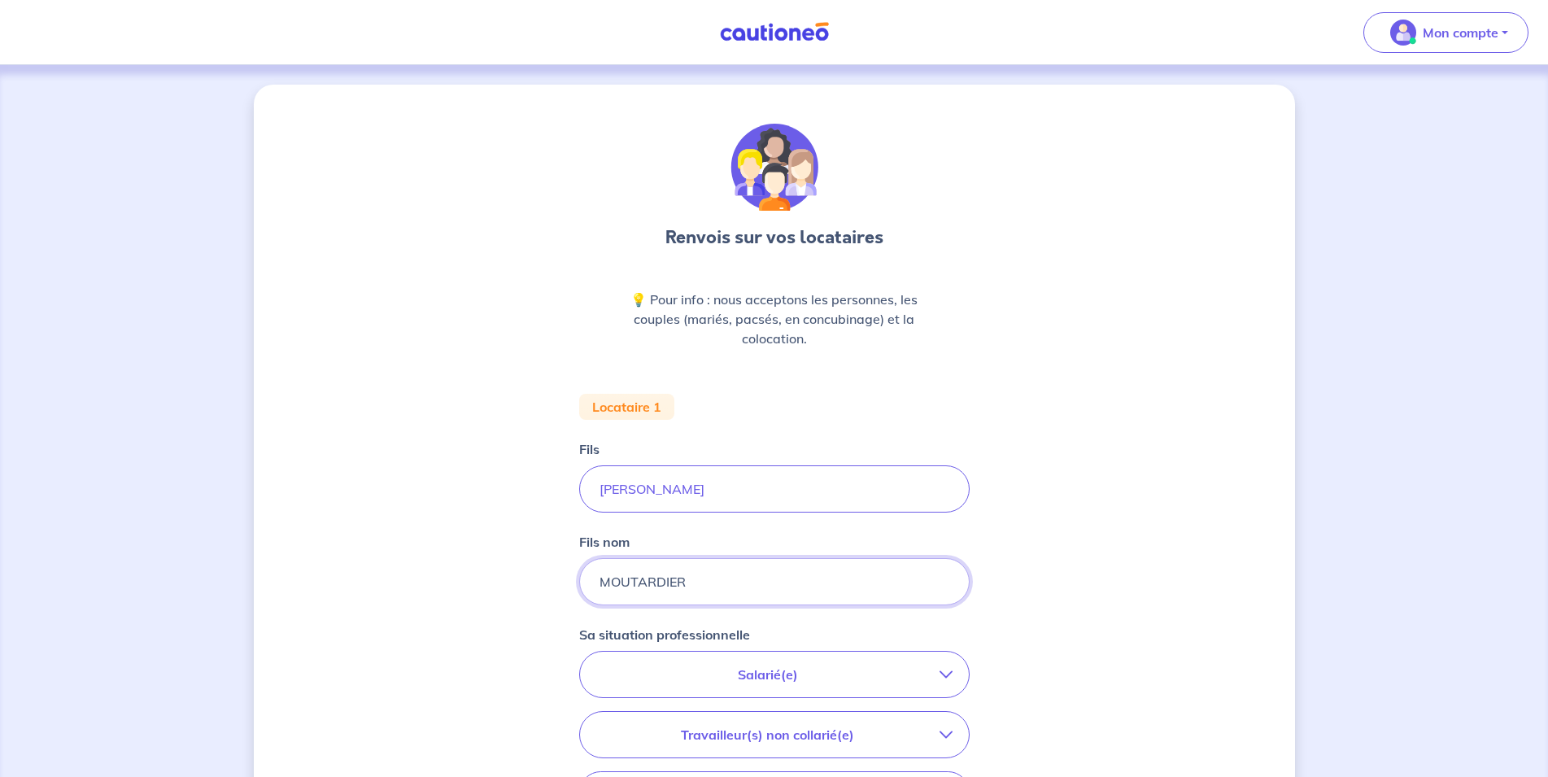
type input "MOUTARDIER"
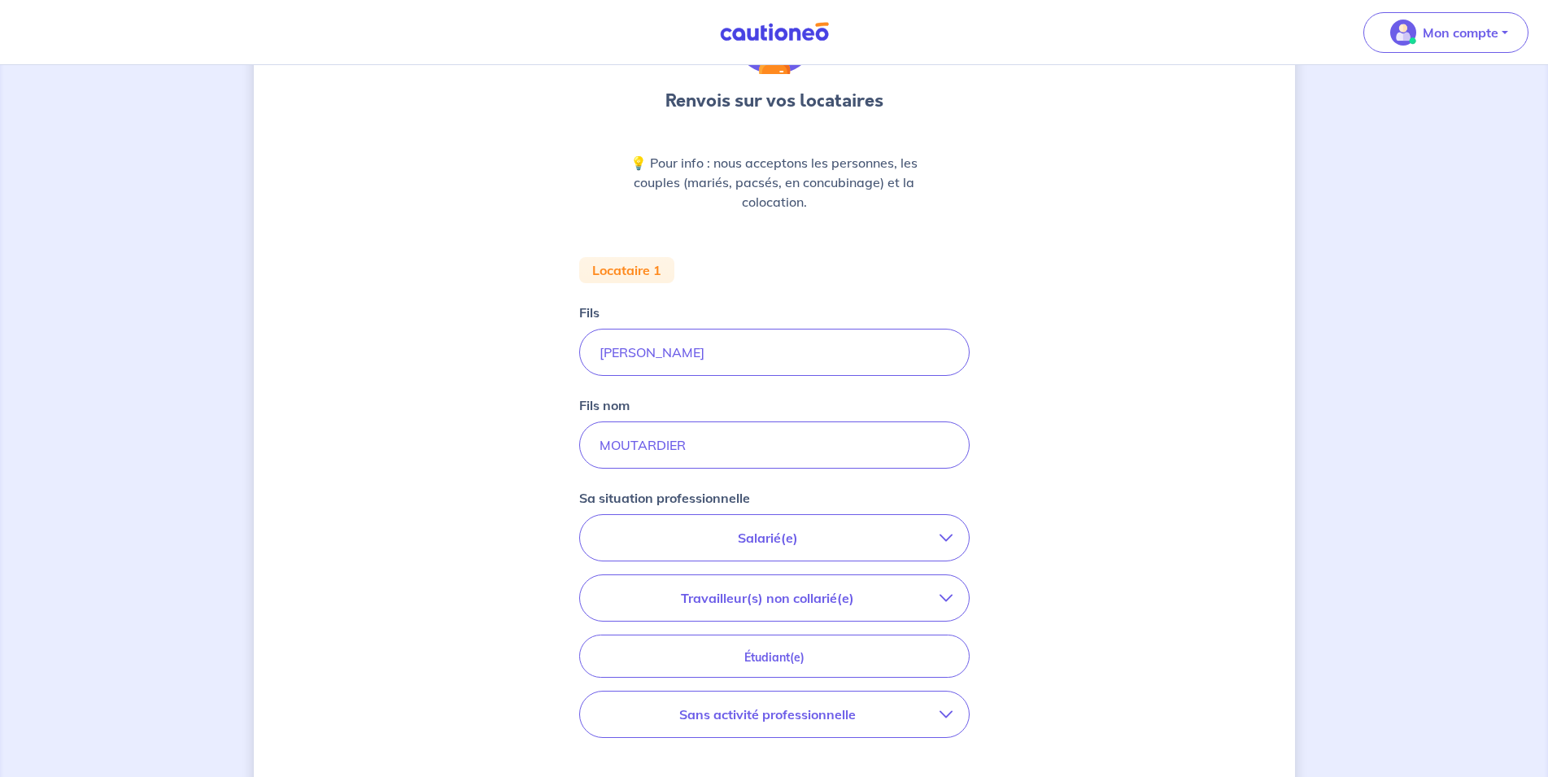
scroll to position [166, 0]
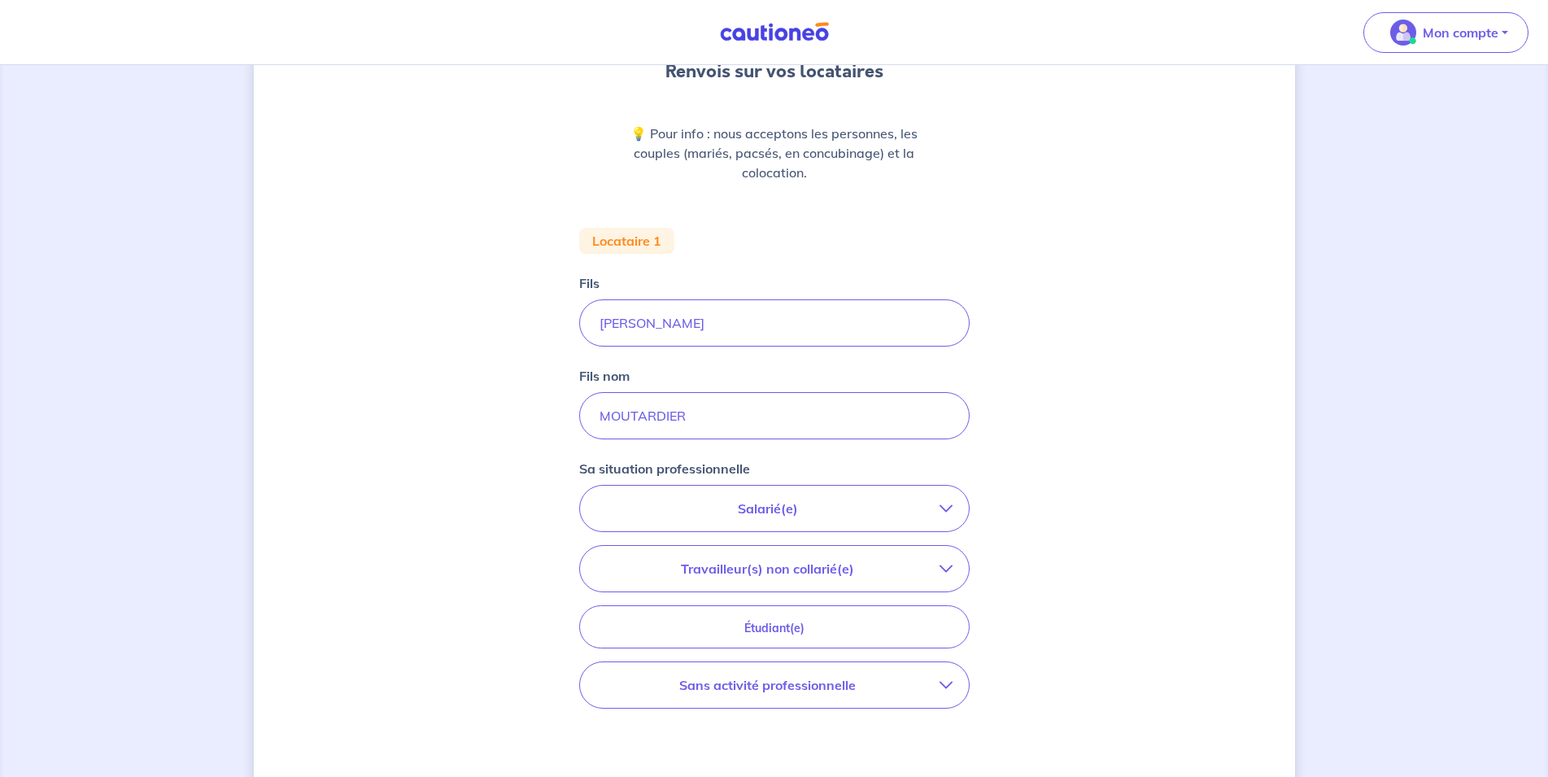
click at [842, 517] on p "Salarié(e)" at bounding box center [767, 509] width 343 height 20
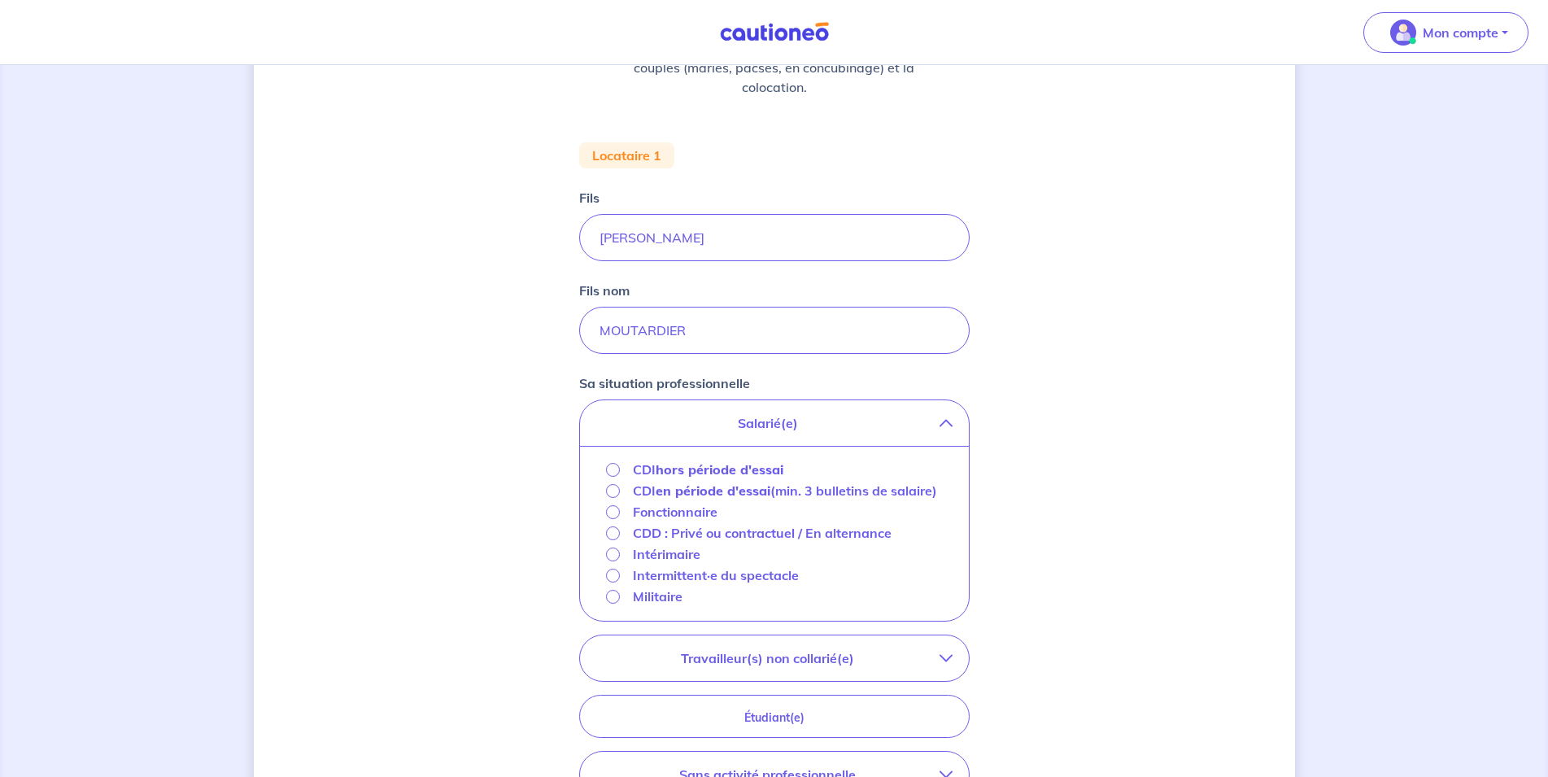
scroll to position [332, 0]
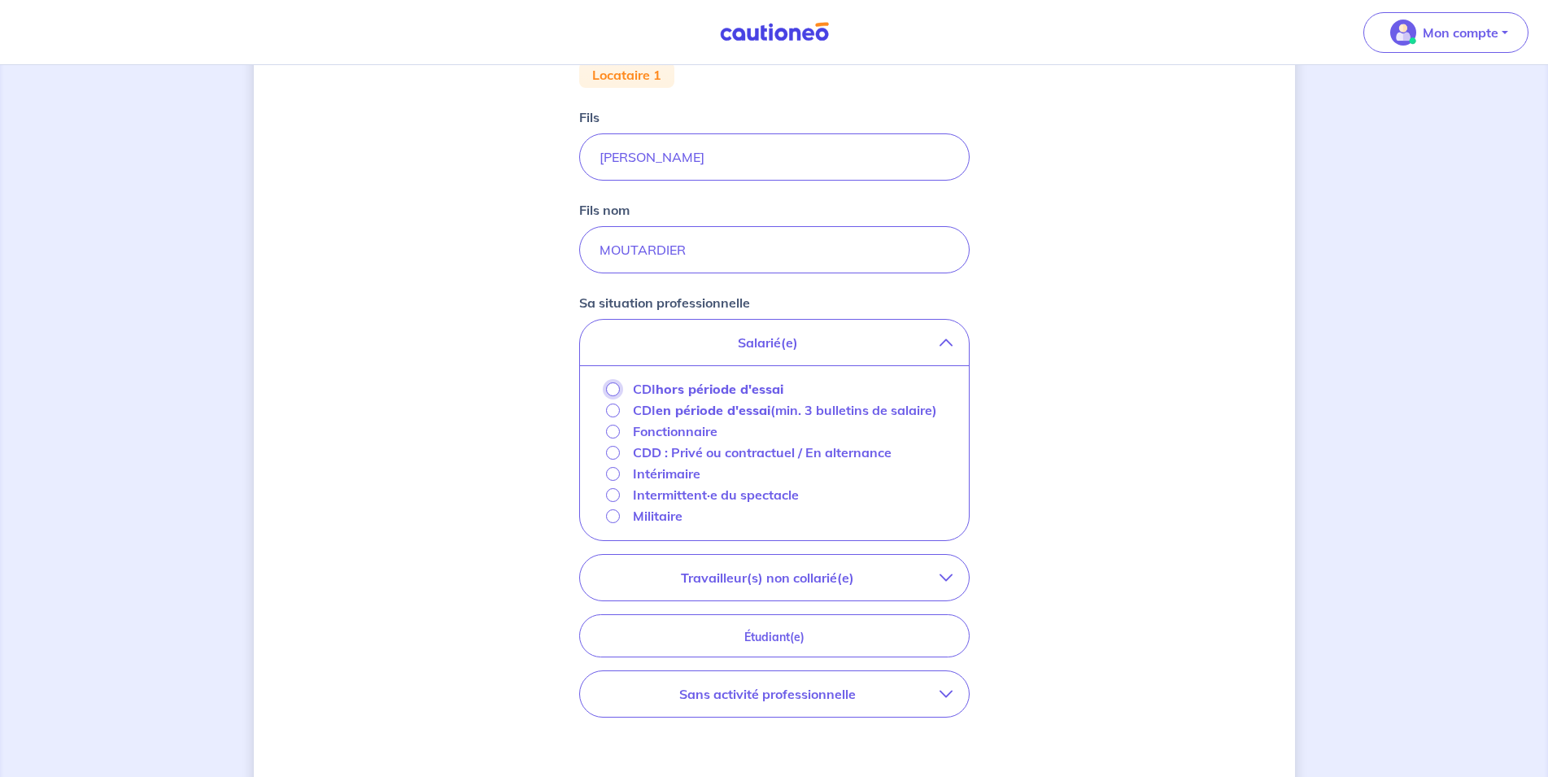
click at [606, 388] on input "CDI hors période d'essai" at bounding box center [613, 389] width 14 height 14
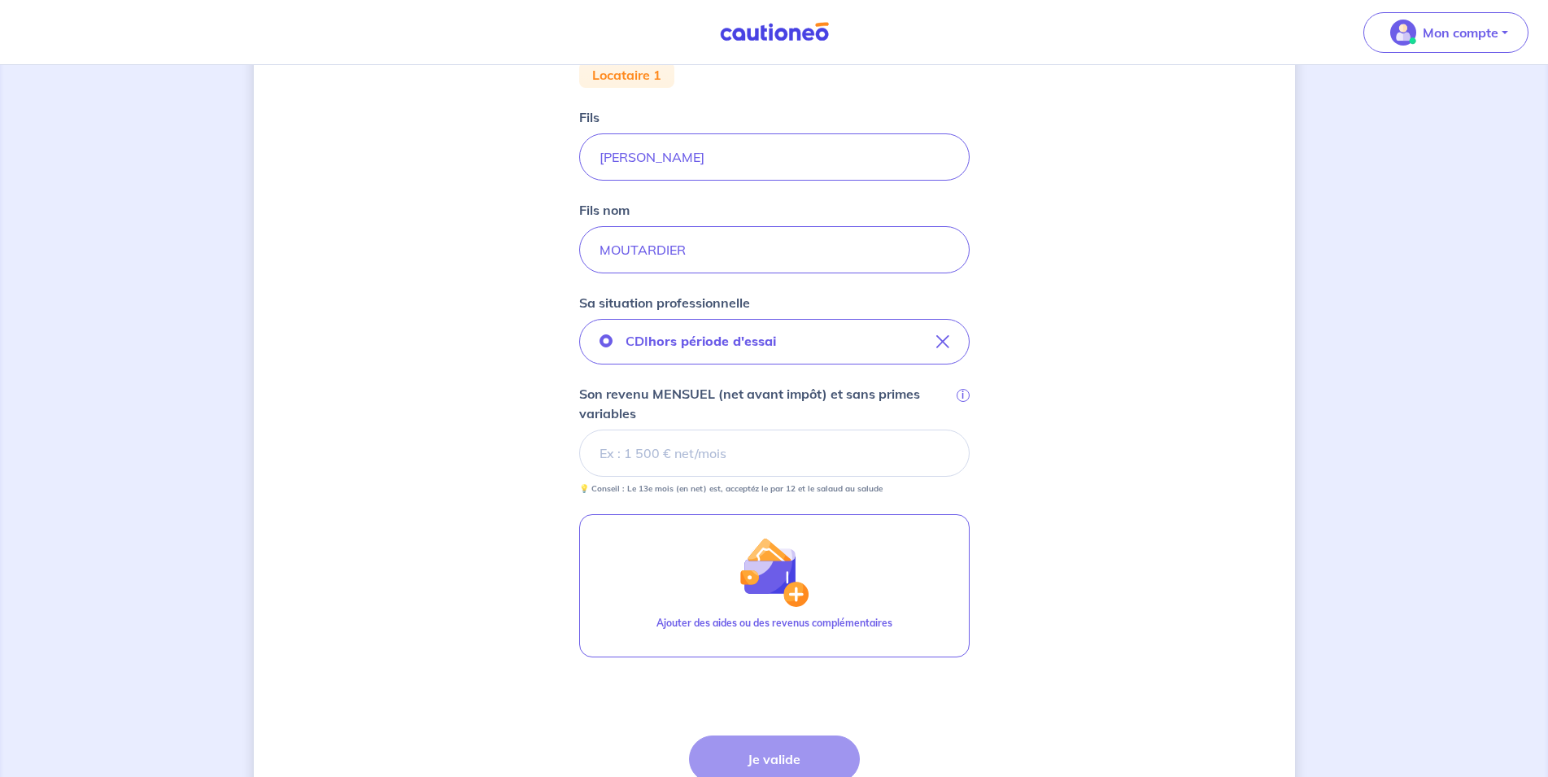
click at [626, 463] on input "Son revenu MENSUEL (net avant impôt) et sans primes variables i" at bounding box center [774, 452] width 390 height 47
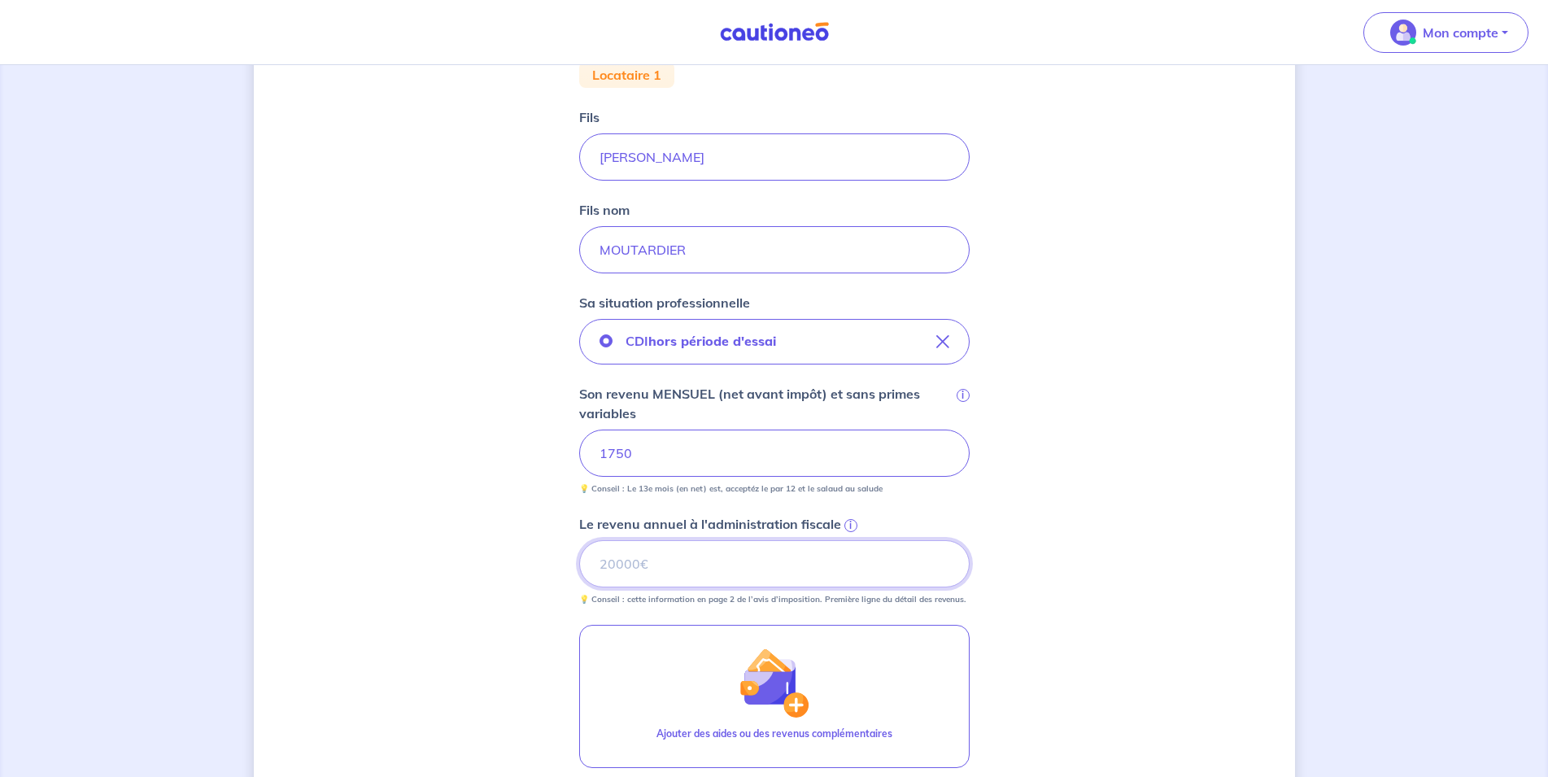
click at [625, 571] on input "Le revenu annuel à l'administration fiscale i" at bounding box center [774, 563] width 390 height 47
type input "21000"
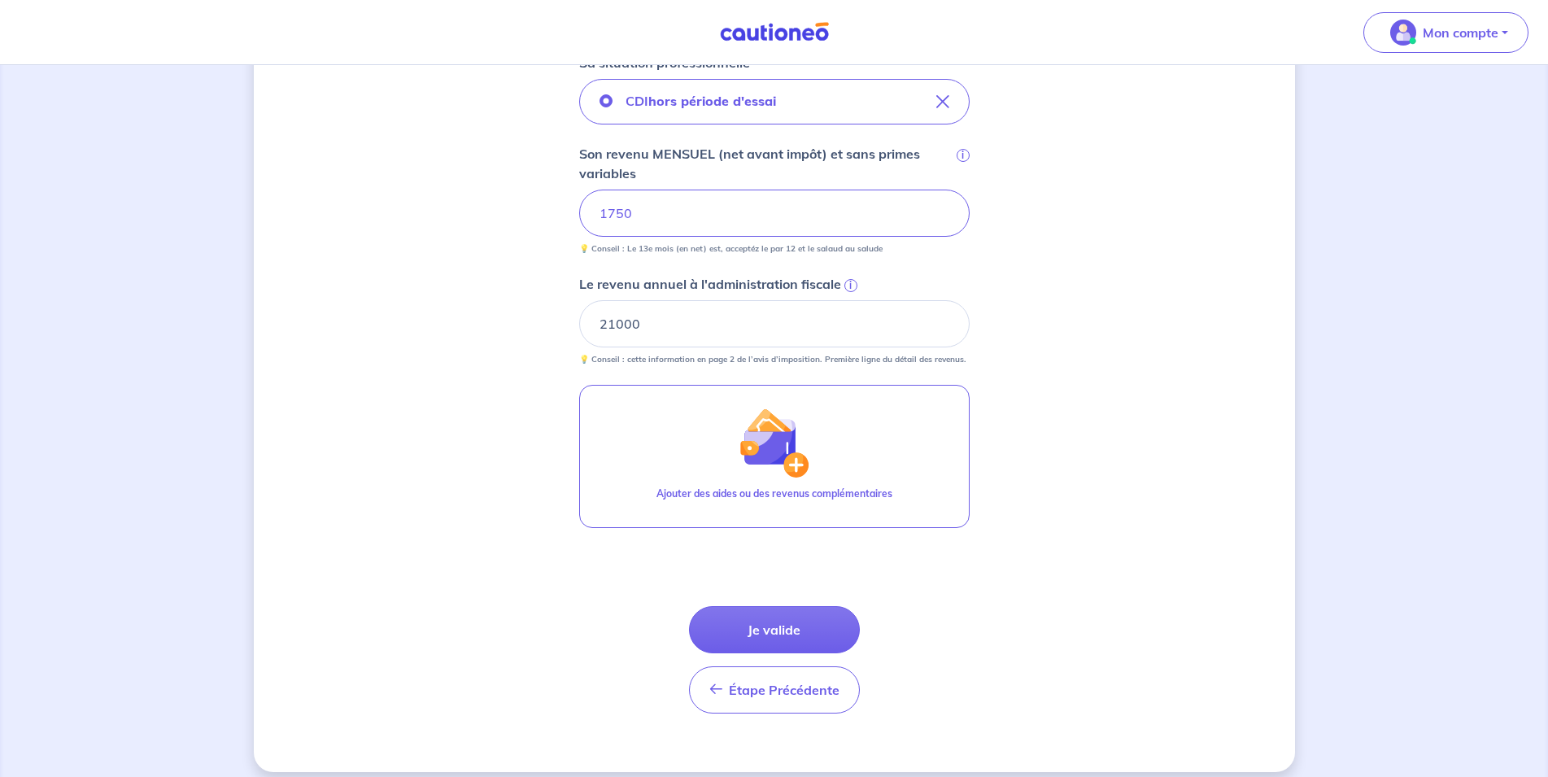
scroll to position [586, 0]
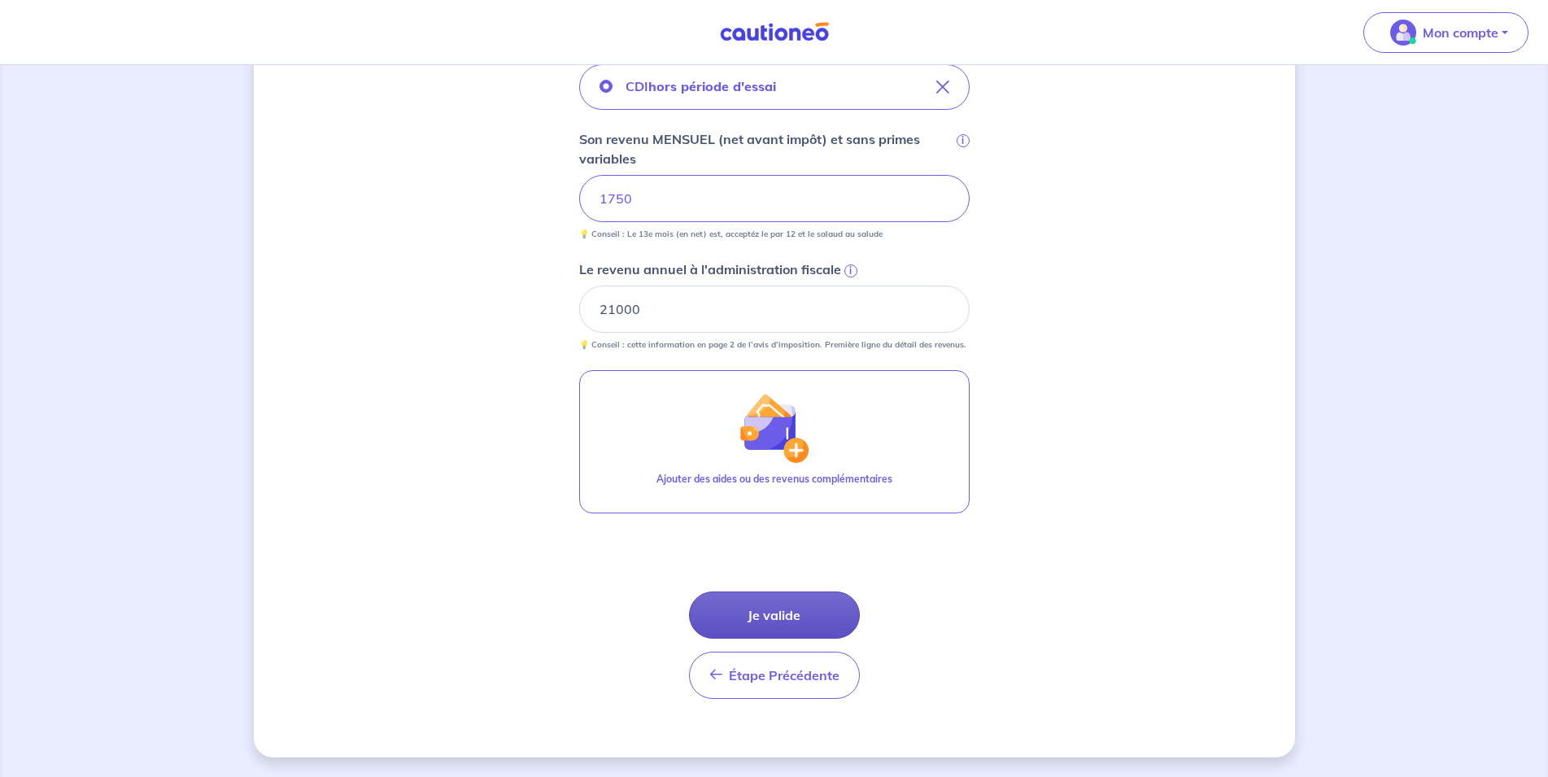
click at [804, 615] on button "Je valide" at bounding box center [774, 614] width 171 height 47
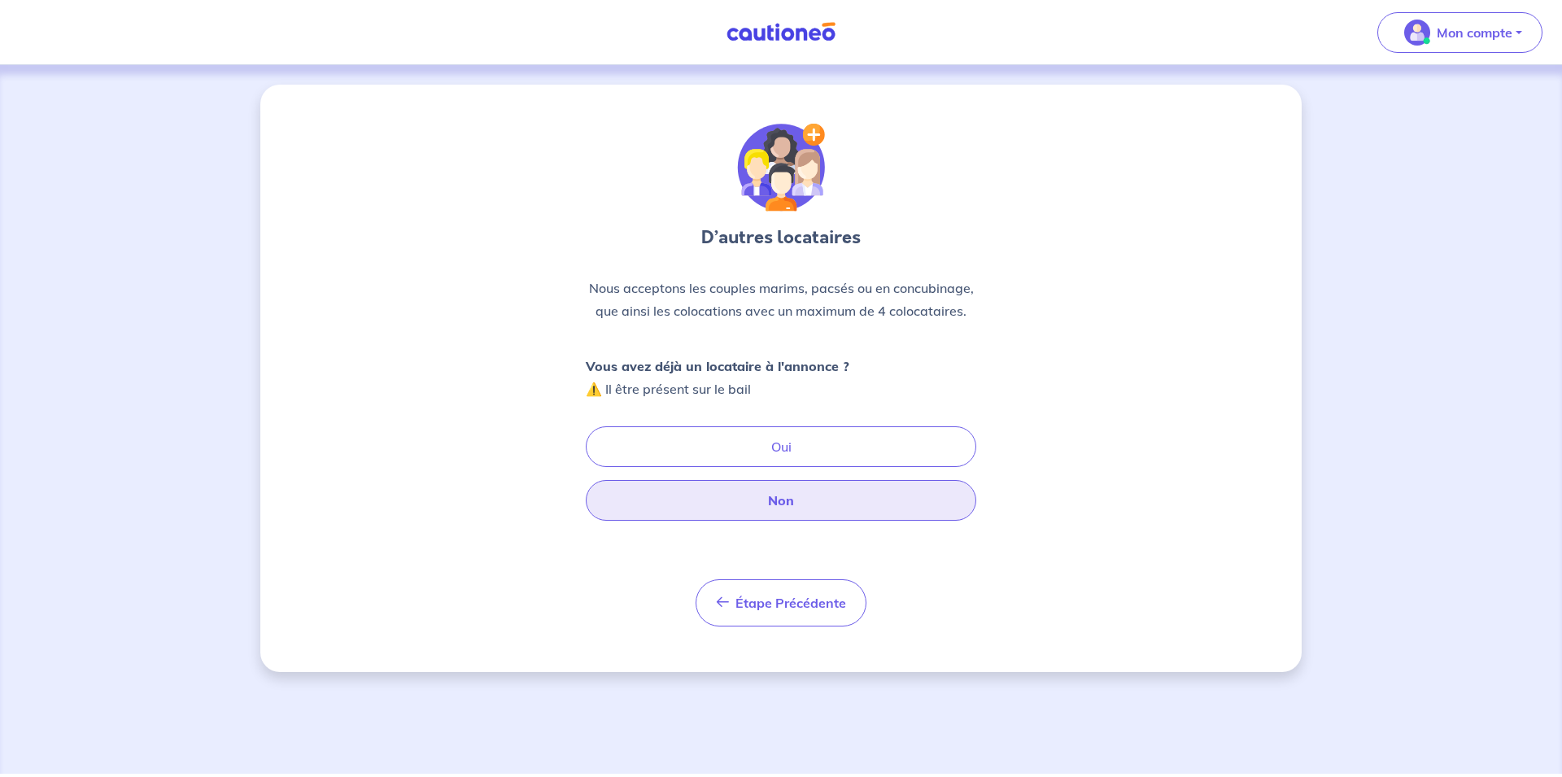
click at [805, 513] on button "Non" at bounding box center [781, 500] width 390 height 41
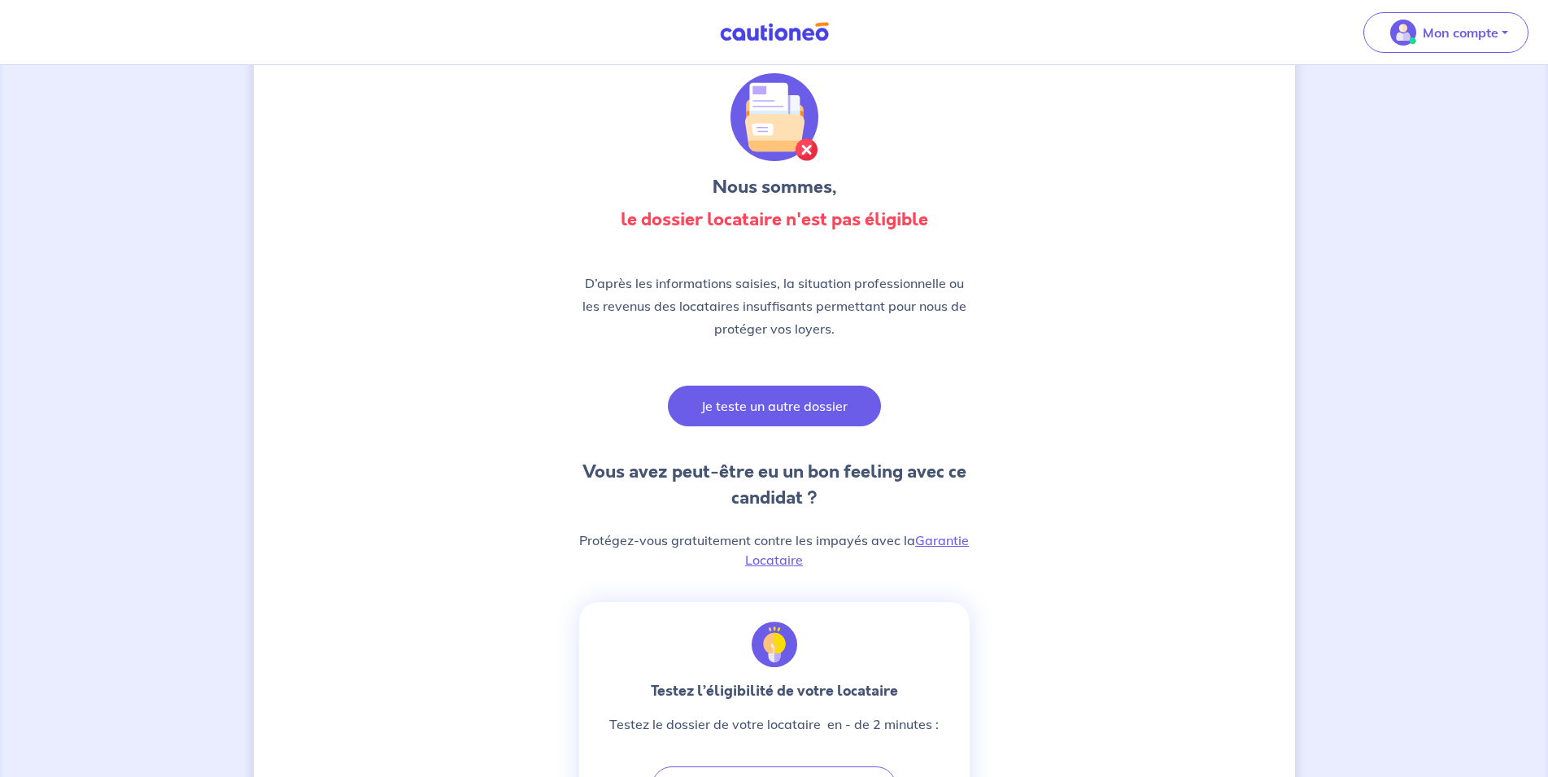
scroll to position [83, 0]
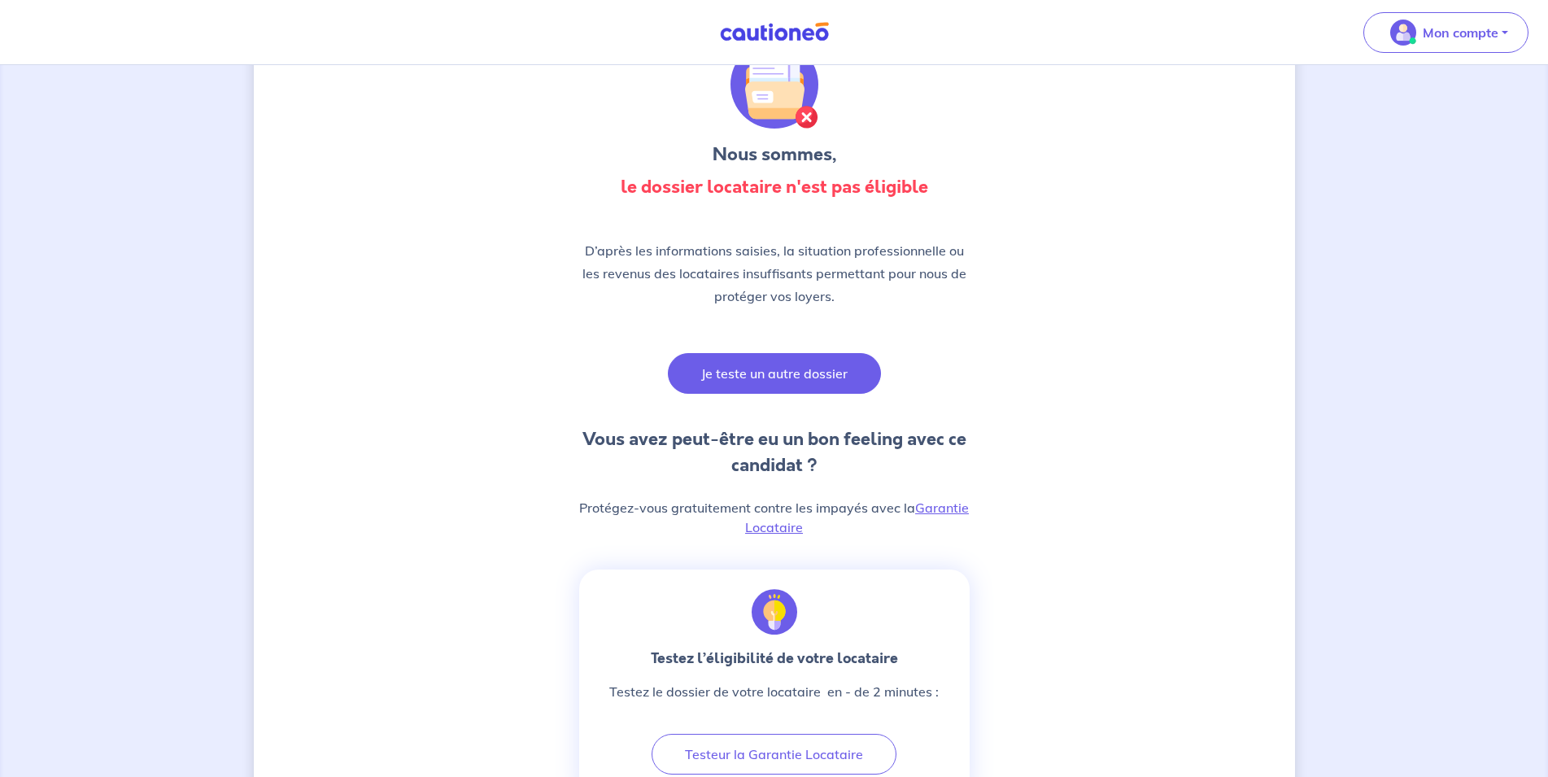
click at [792, 374] on button "Je teste un autre dossier" at bounding box center [774, 373] width 213 height 41
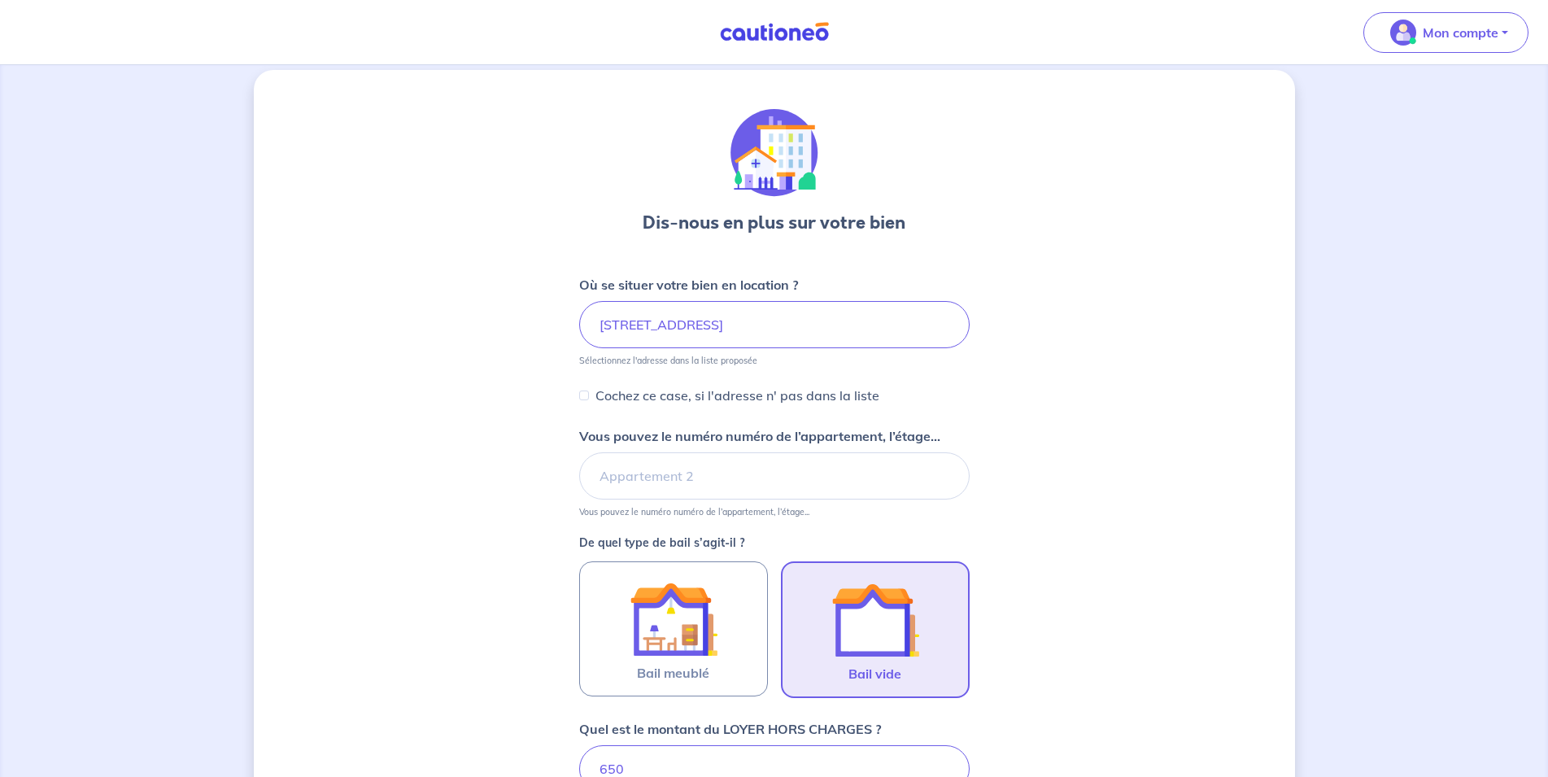
scroll to position [264, 0]
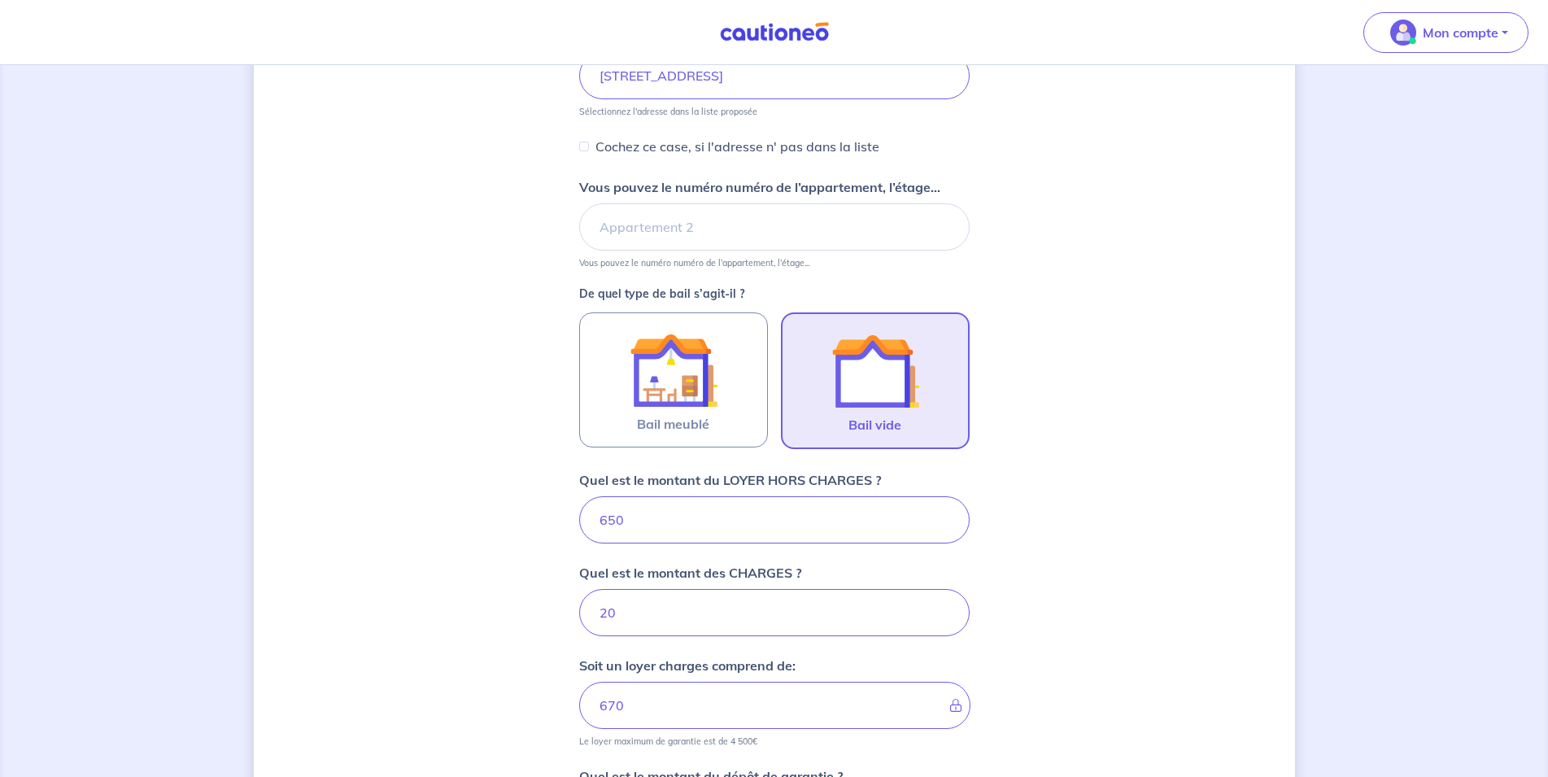
click at [633, 520] on input "650" at bounding box center [774, 519] width 390 height 47
type input "6"
type input "26"
type input "600"
type input "620"
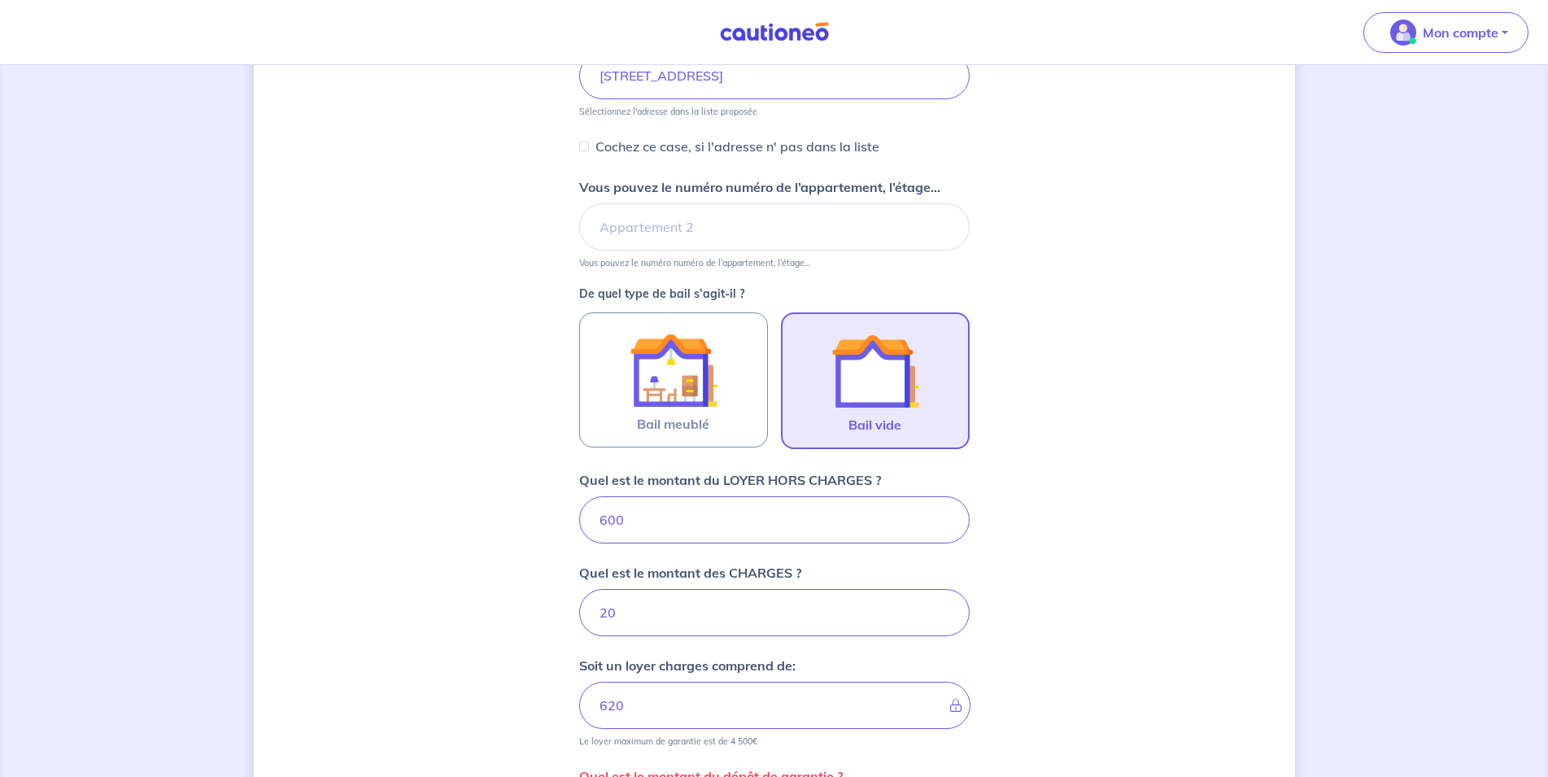
type input "600"
drag, startPoint x: 631, startPoint y: 617, endPoint x: 565, endPoint y: 615, distance: 65.9
click at [579, 615] on input "20" at bounding box center [774, 612] width 390 height 47
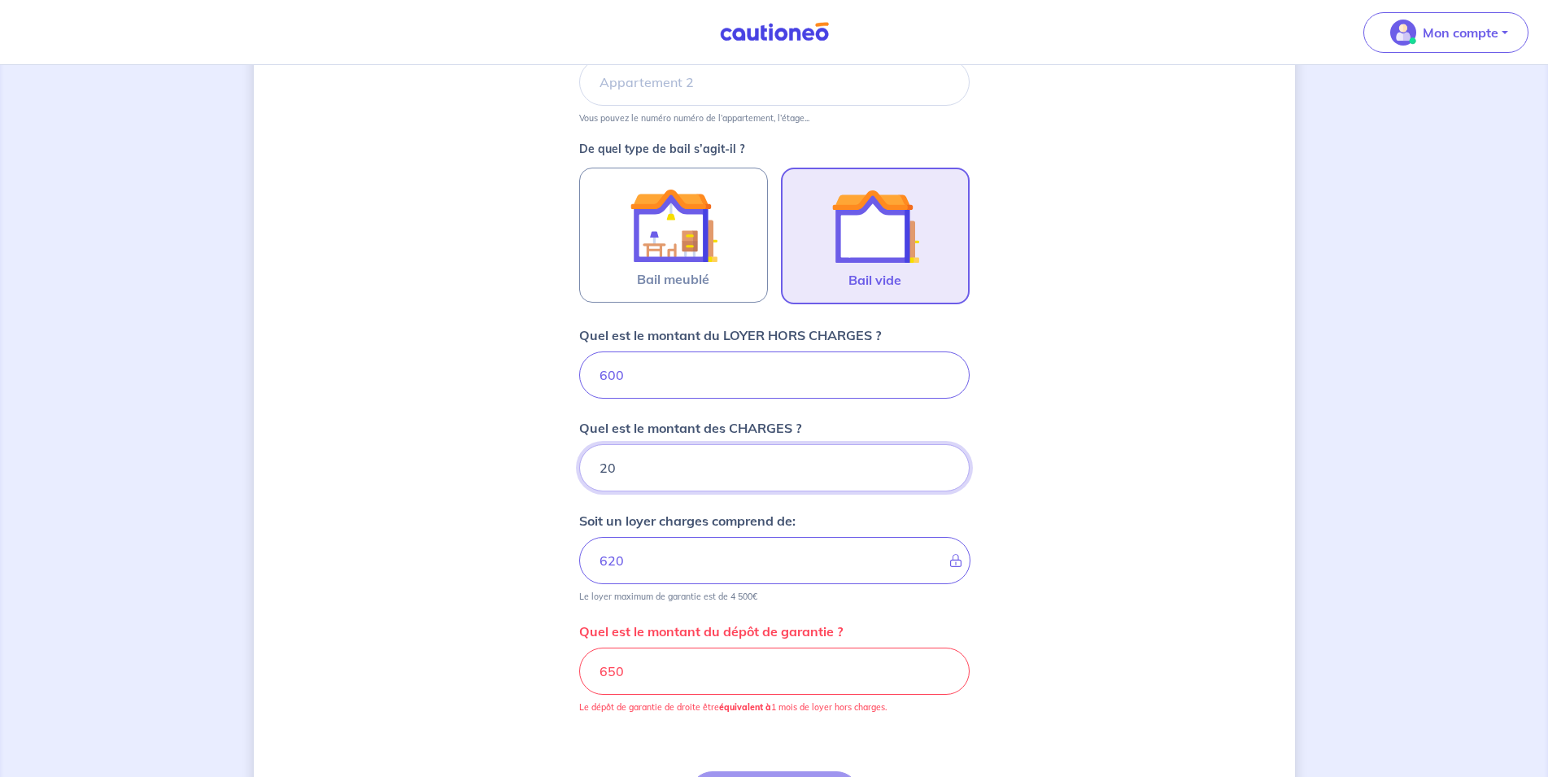
scroll to position [429, 0]
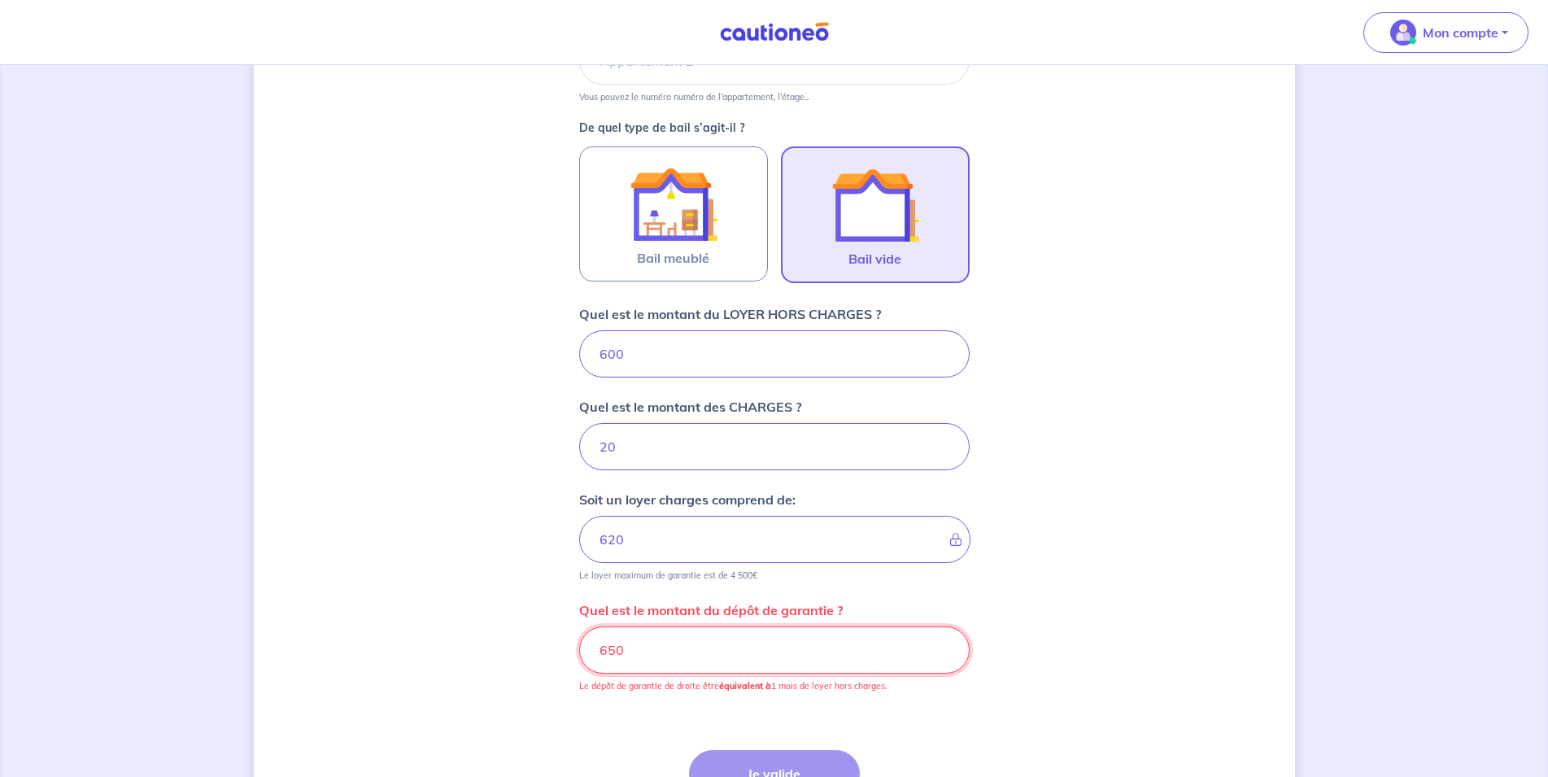
drag, startPoint x: 636, startPoint y: 649, endPoint x: 559, endPoint y: 649, distance: 77.3
click at [579, 649] on input "650" at bounding box center [774, 649] width 390 height 47
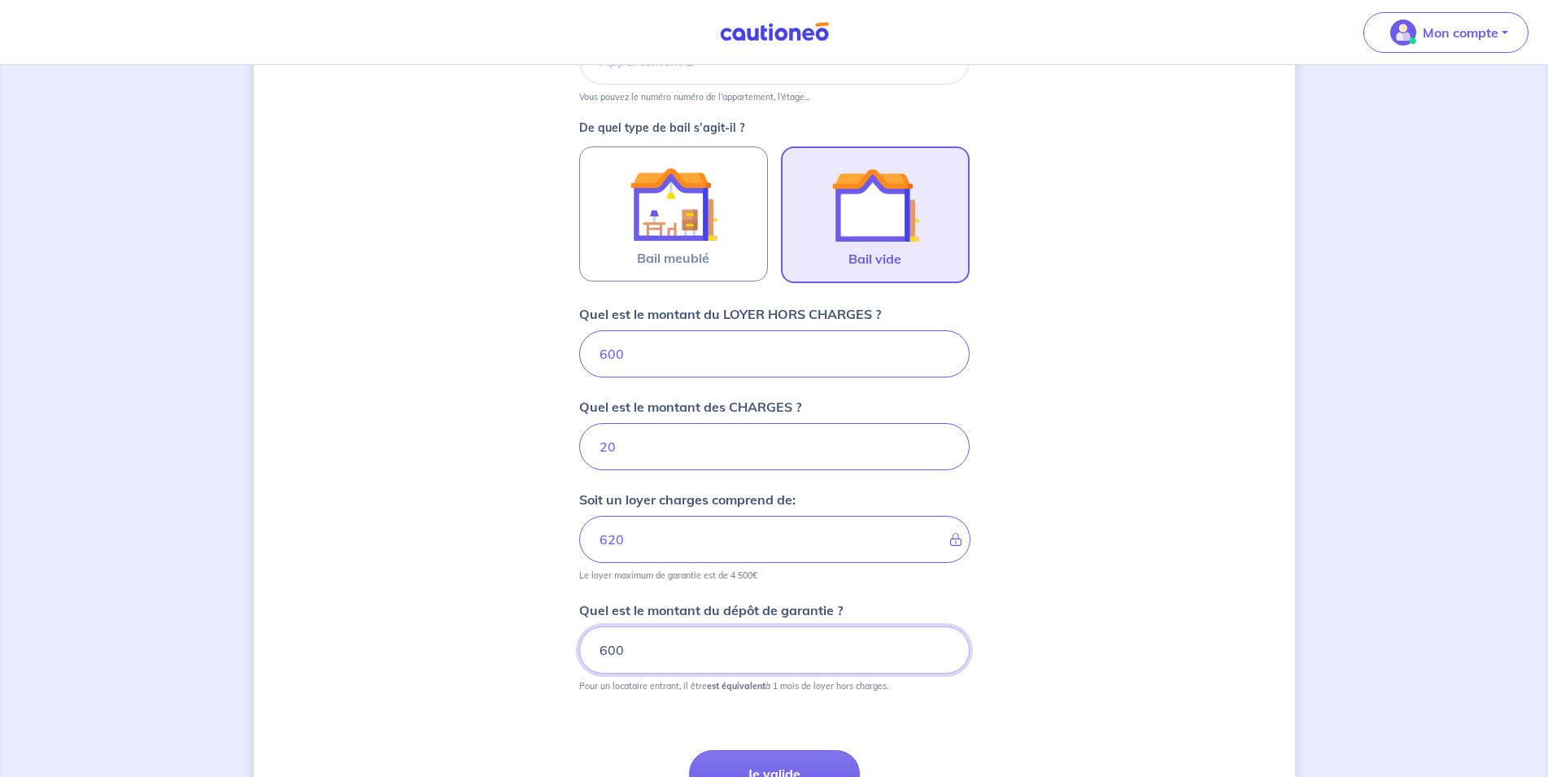
scroll to position [588, 0]
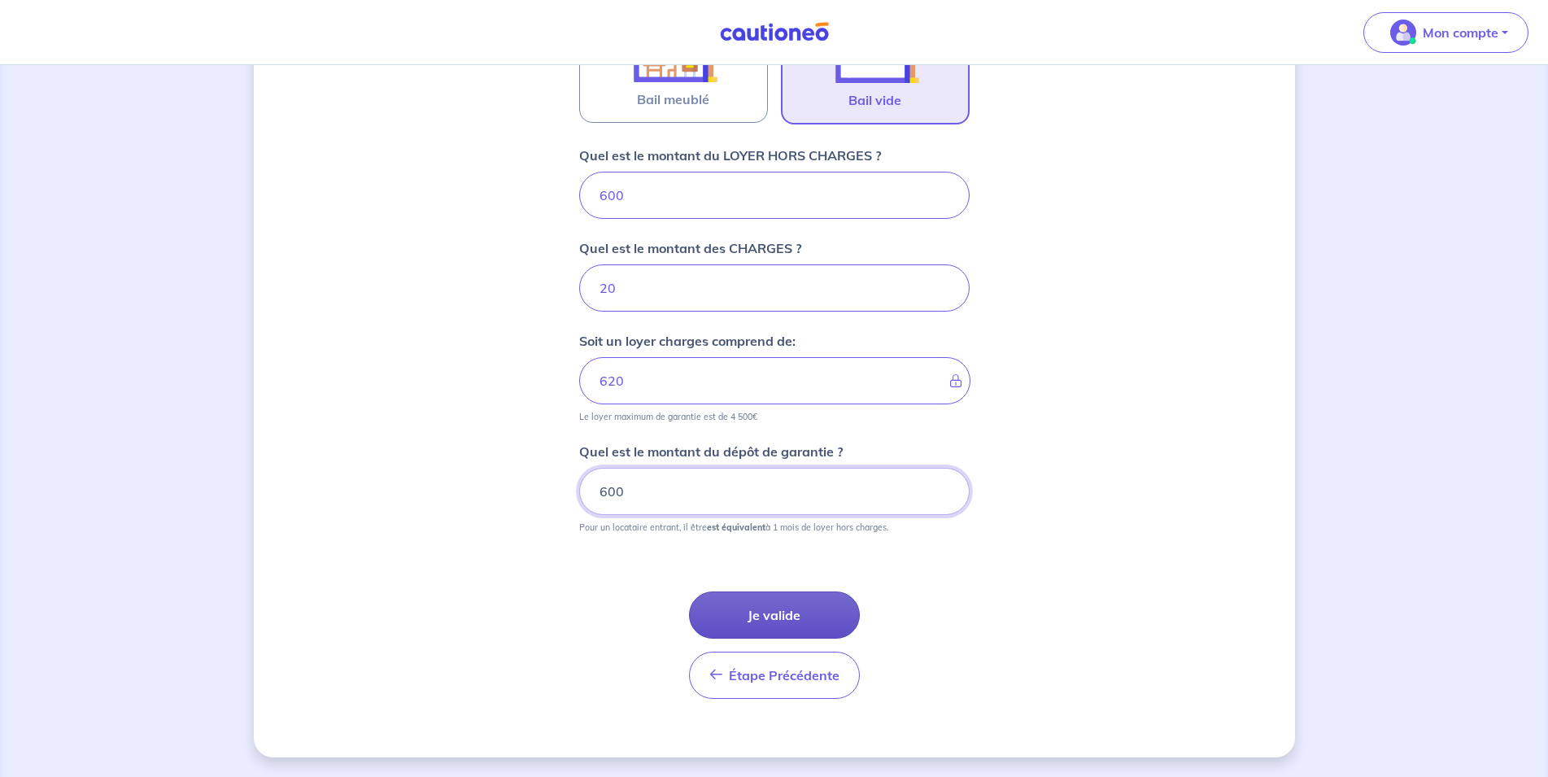
type input "600"
click at [804, 608] on button "Je valide" at bounding box center [774, 614] width 171 height 47
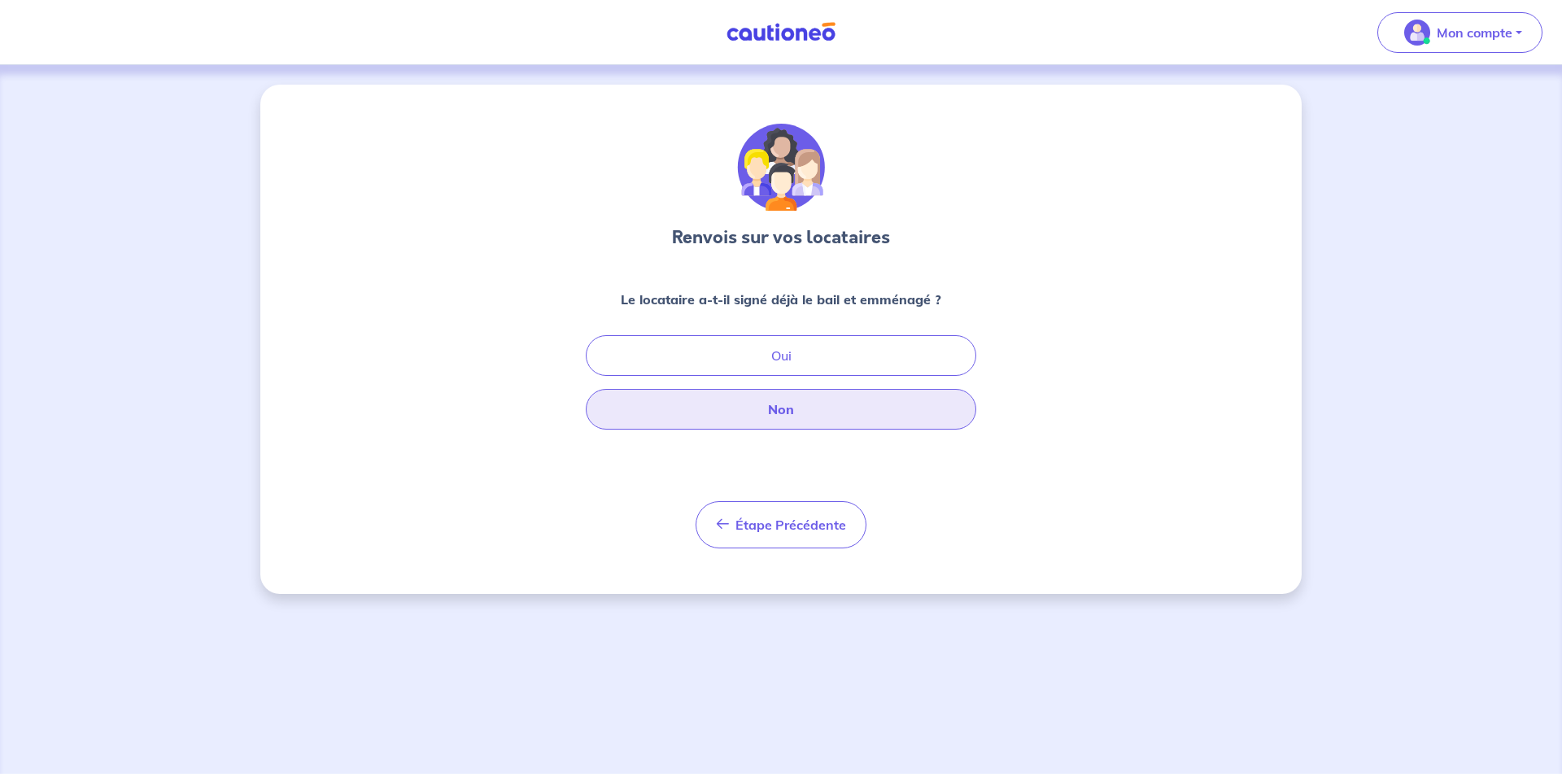
click at [778, 415] on button "Non" at bounding box center [781, 409] width 390 height 41
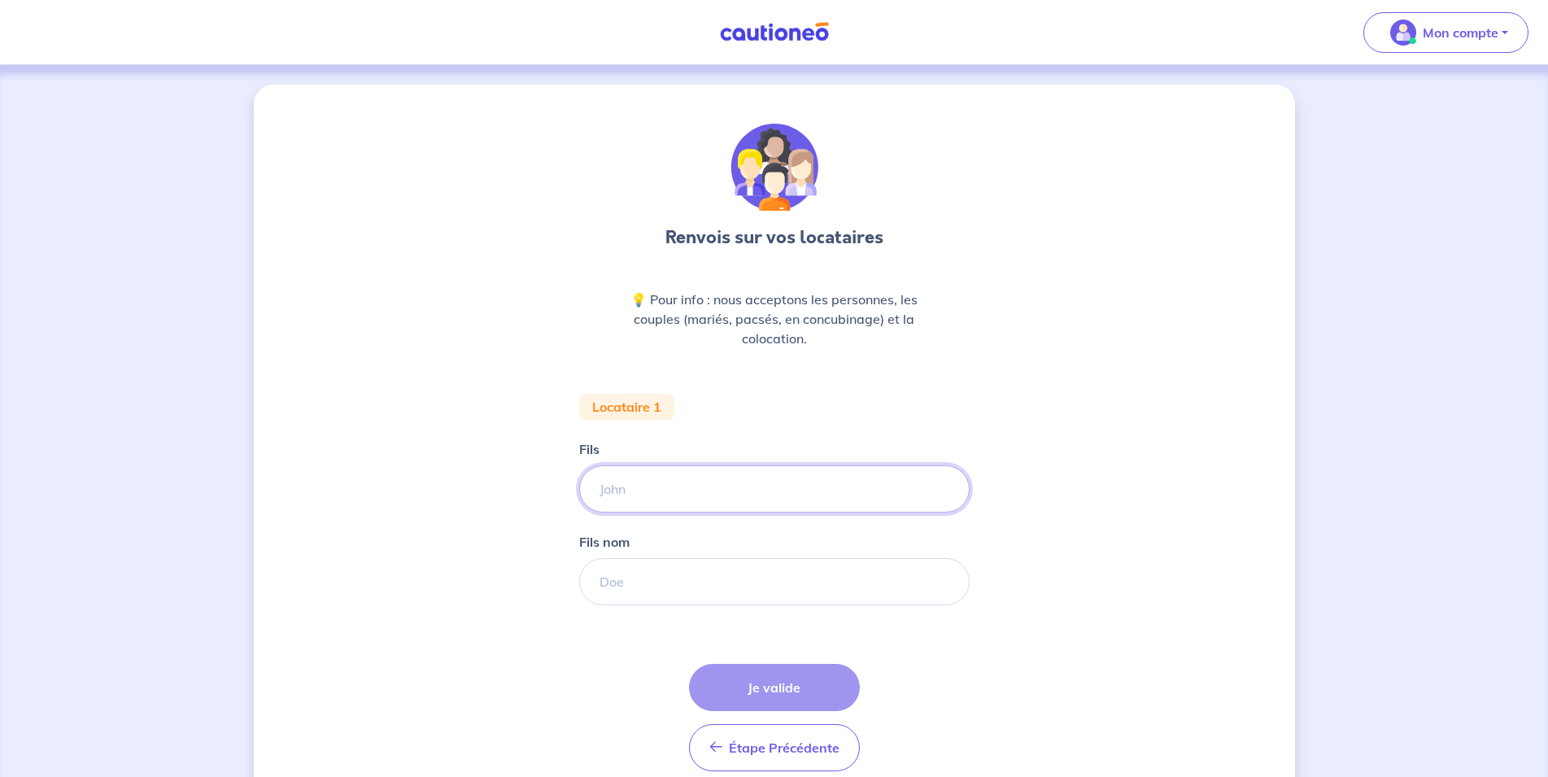
click at [652, 495] on input "Fils" at bounding box center [774, 488] width 390 height 47
type input "NICOLAS"
click at [604, 581] on input "Fils nom" at bounding box center [774, 581] width 390 height 47
click at [621, 584] on input "Fils nom" at bounding box center [774, 581] width 390 height 47
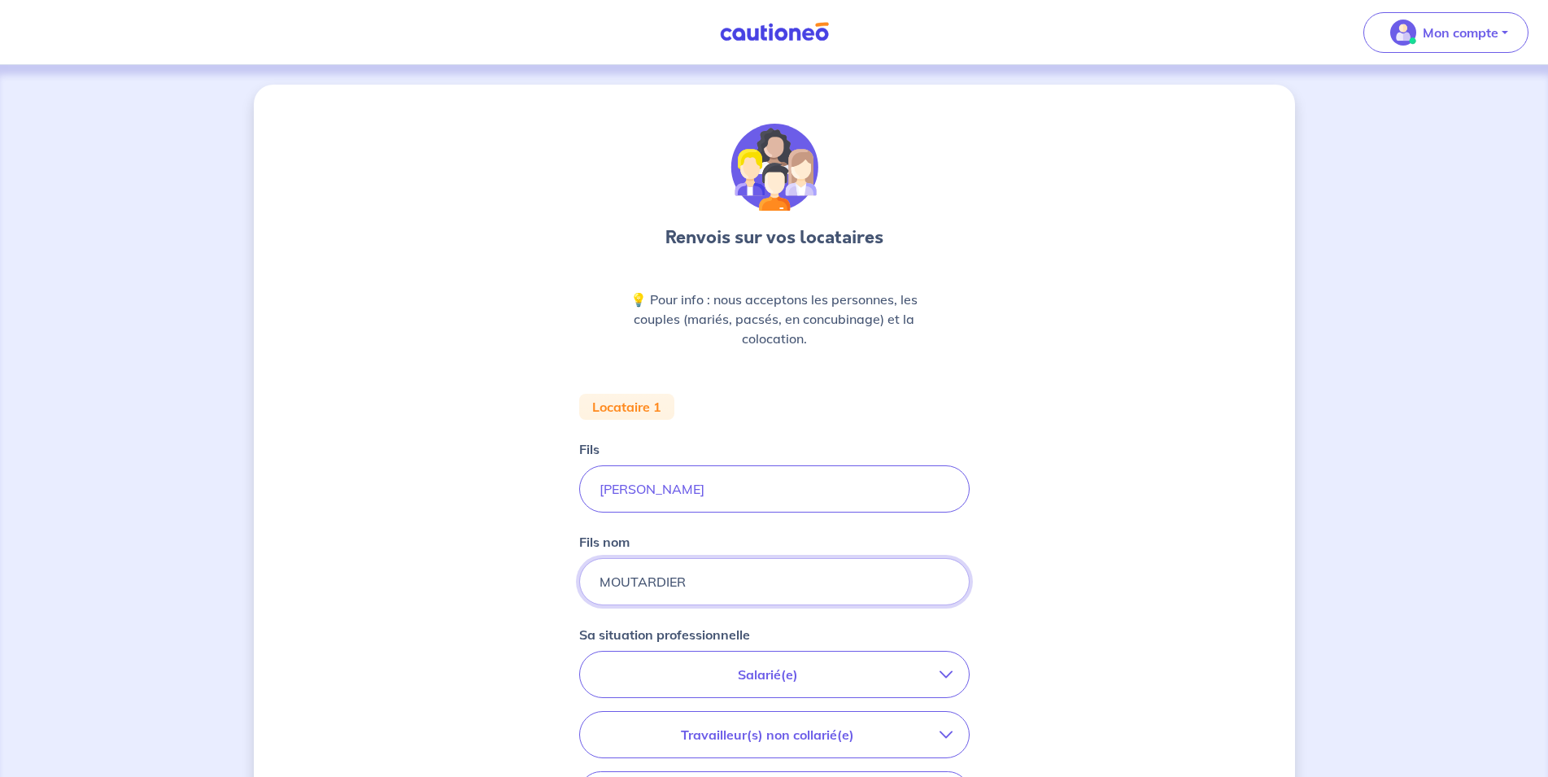
type input "MOUTARDIER"
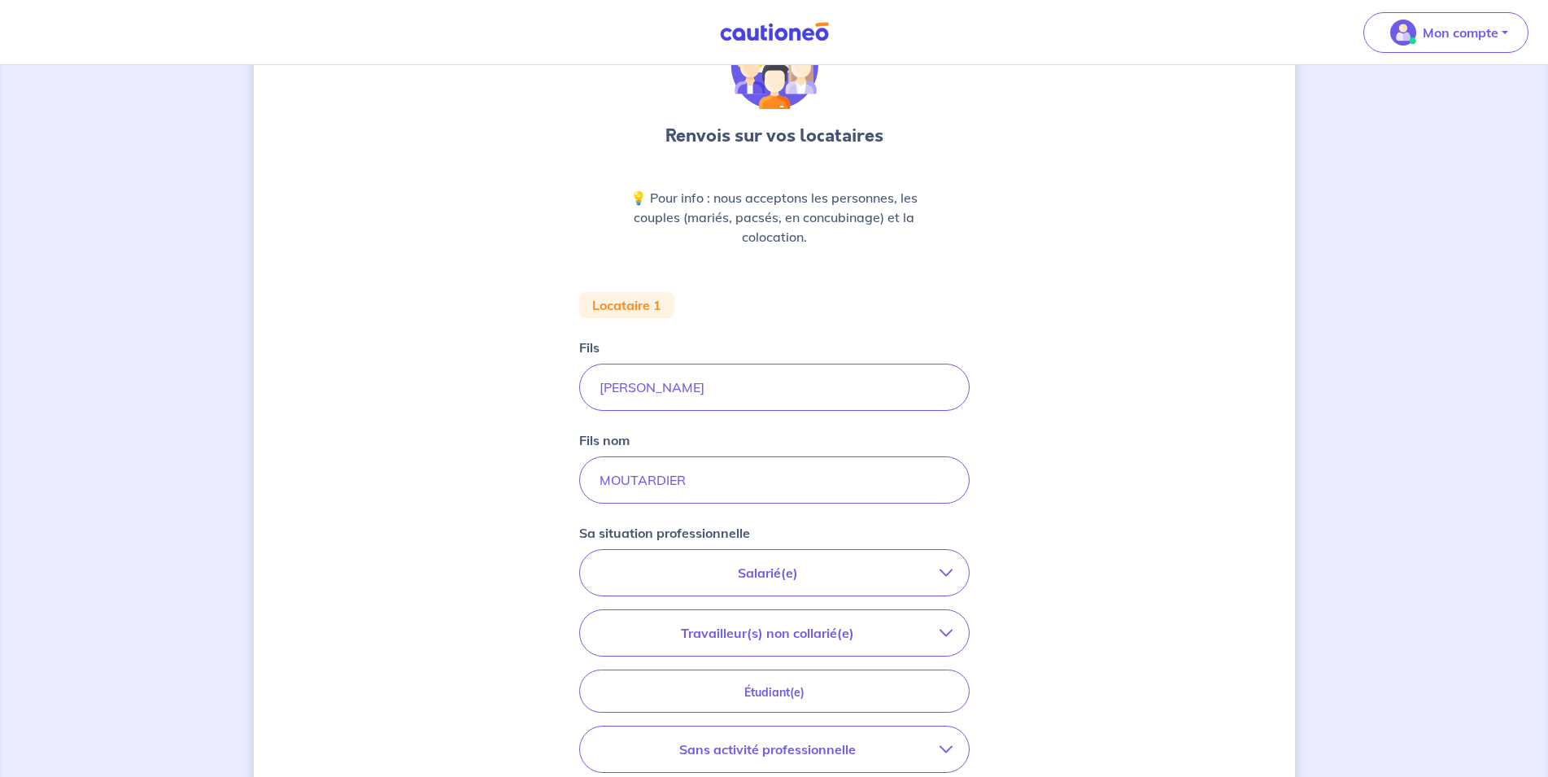
scroll to position [166, 0]
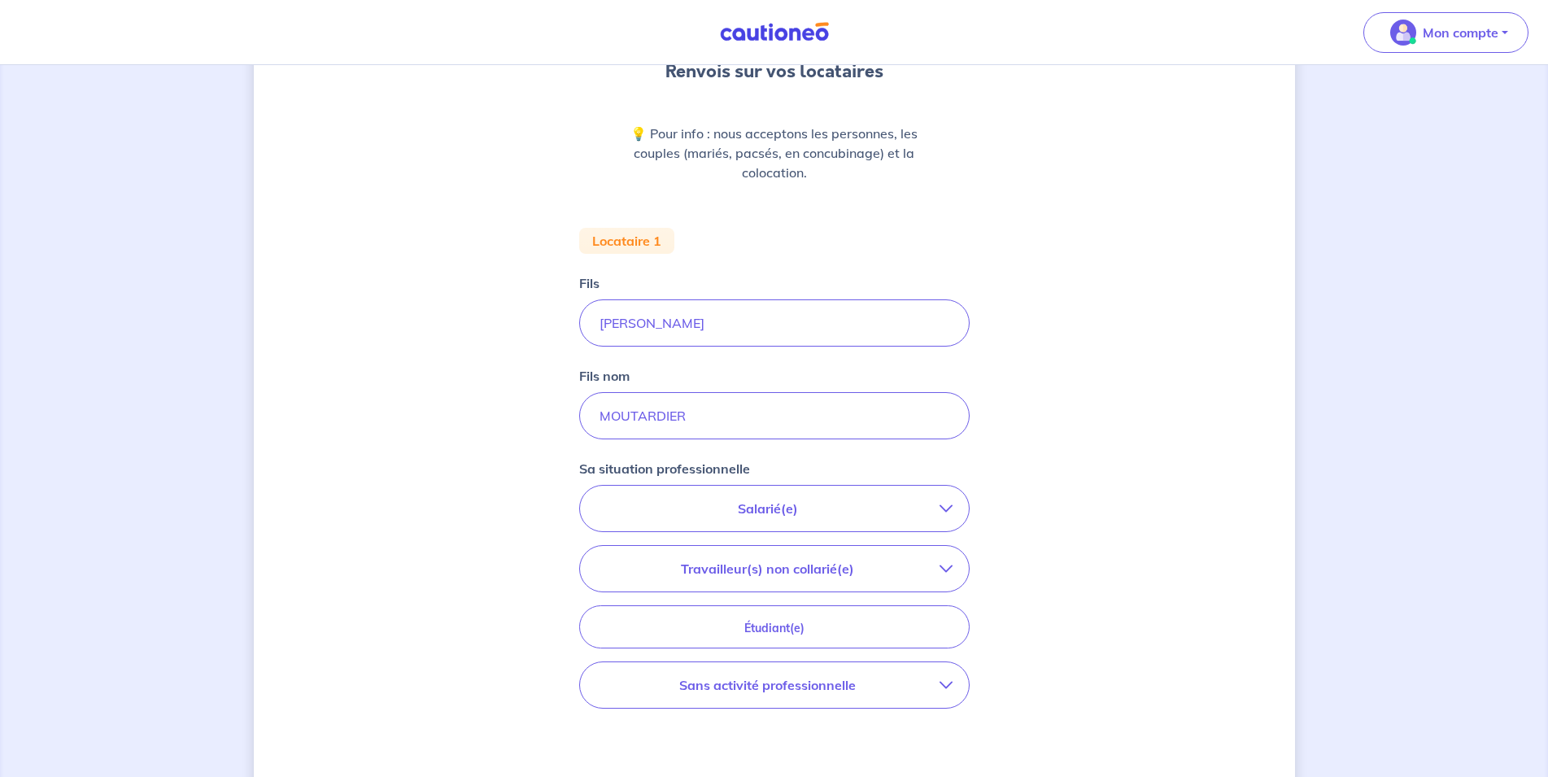
click at [772, 518] on button "Salarié(e)" at bounding box center [774, 509] width 389 height 46
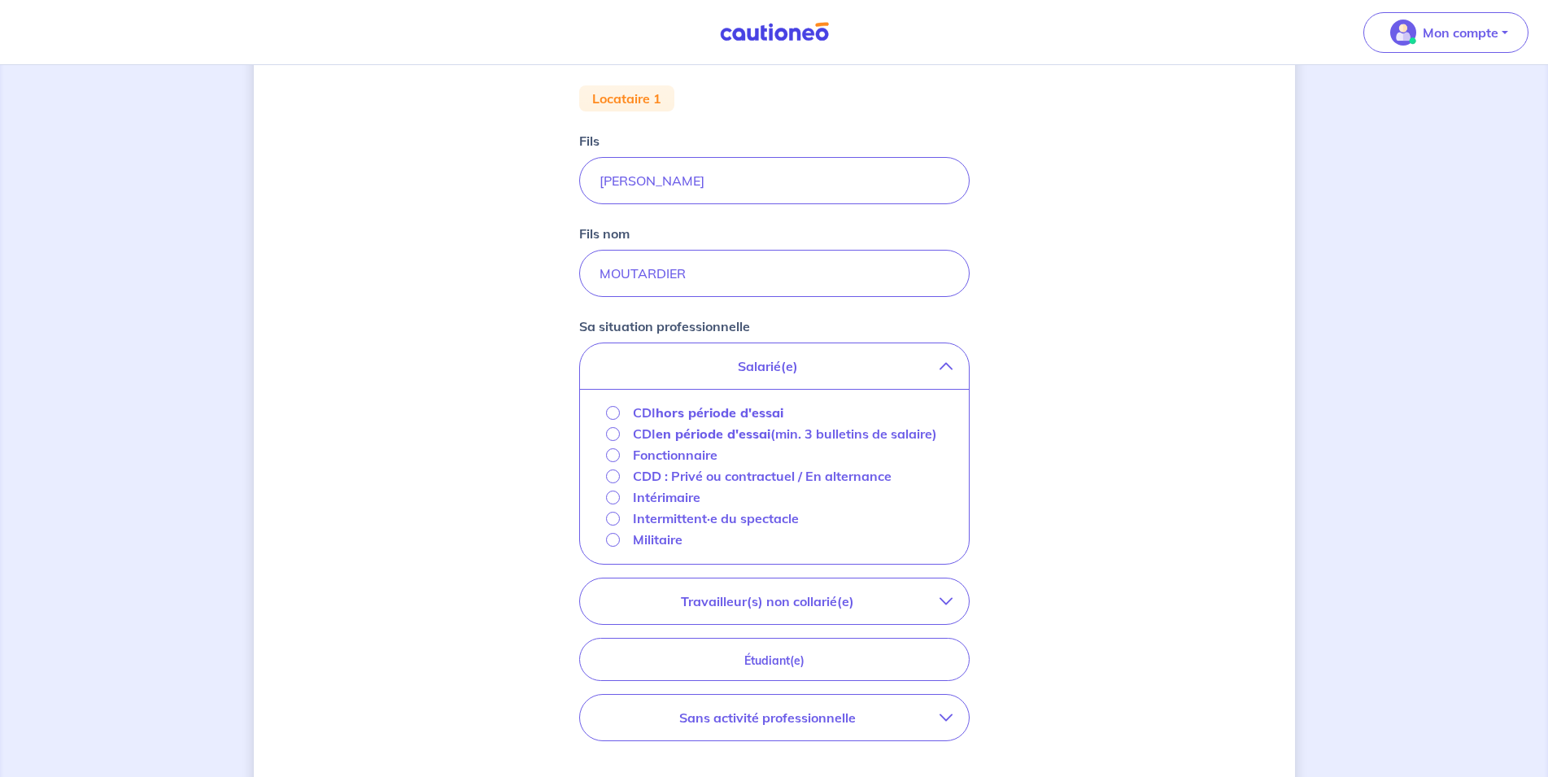
scroll to position [415, 0]
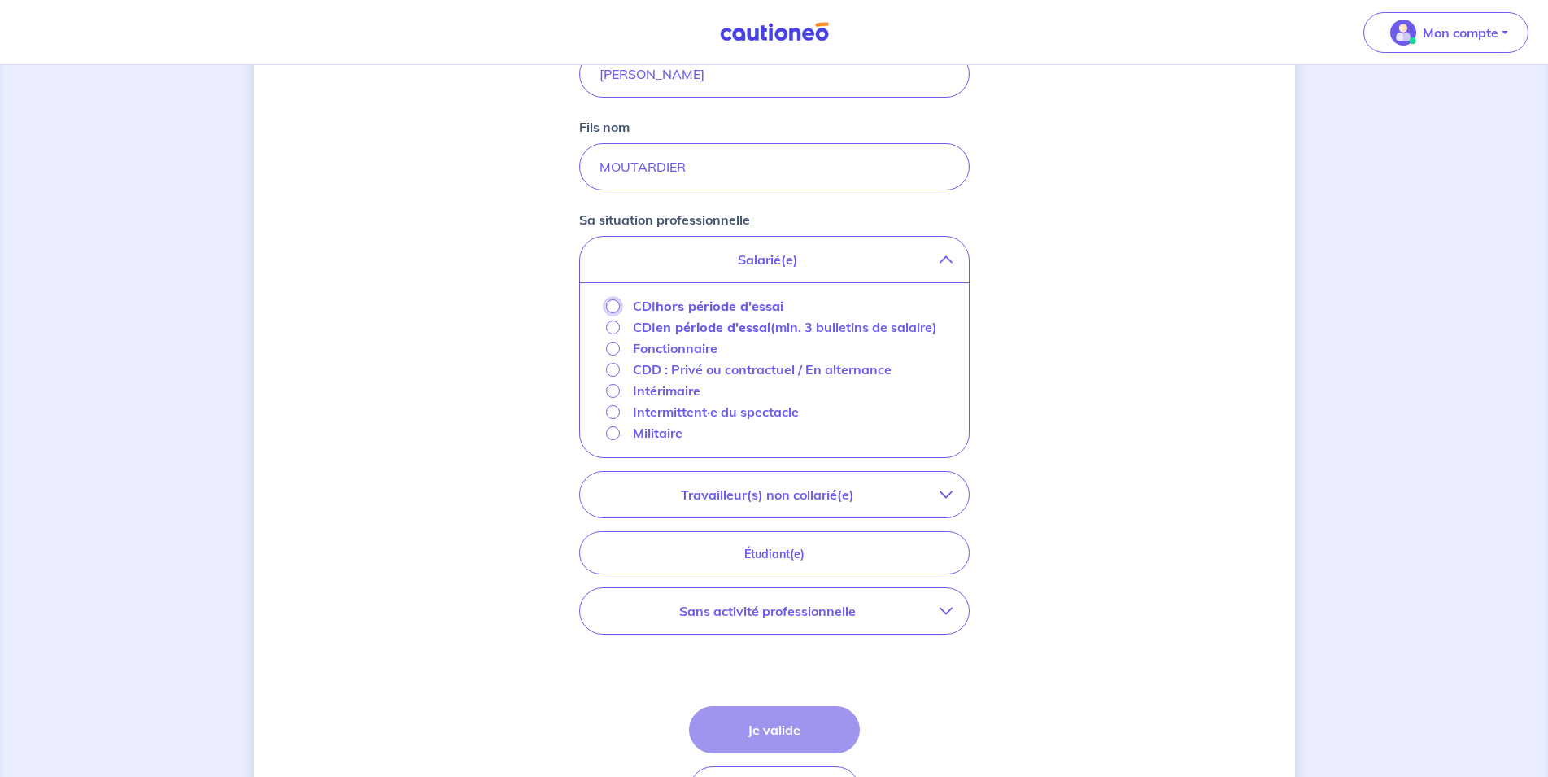
click at [616, 307] on input "CDI hors période d'essai" at bounding box center [613, 306] width 14 height 14
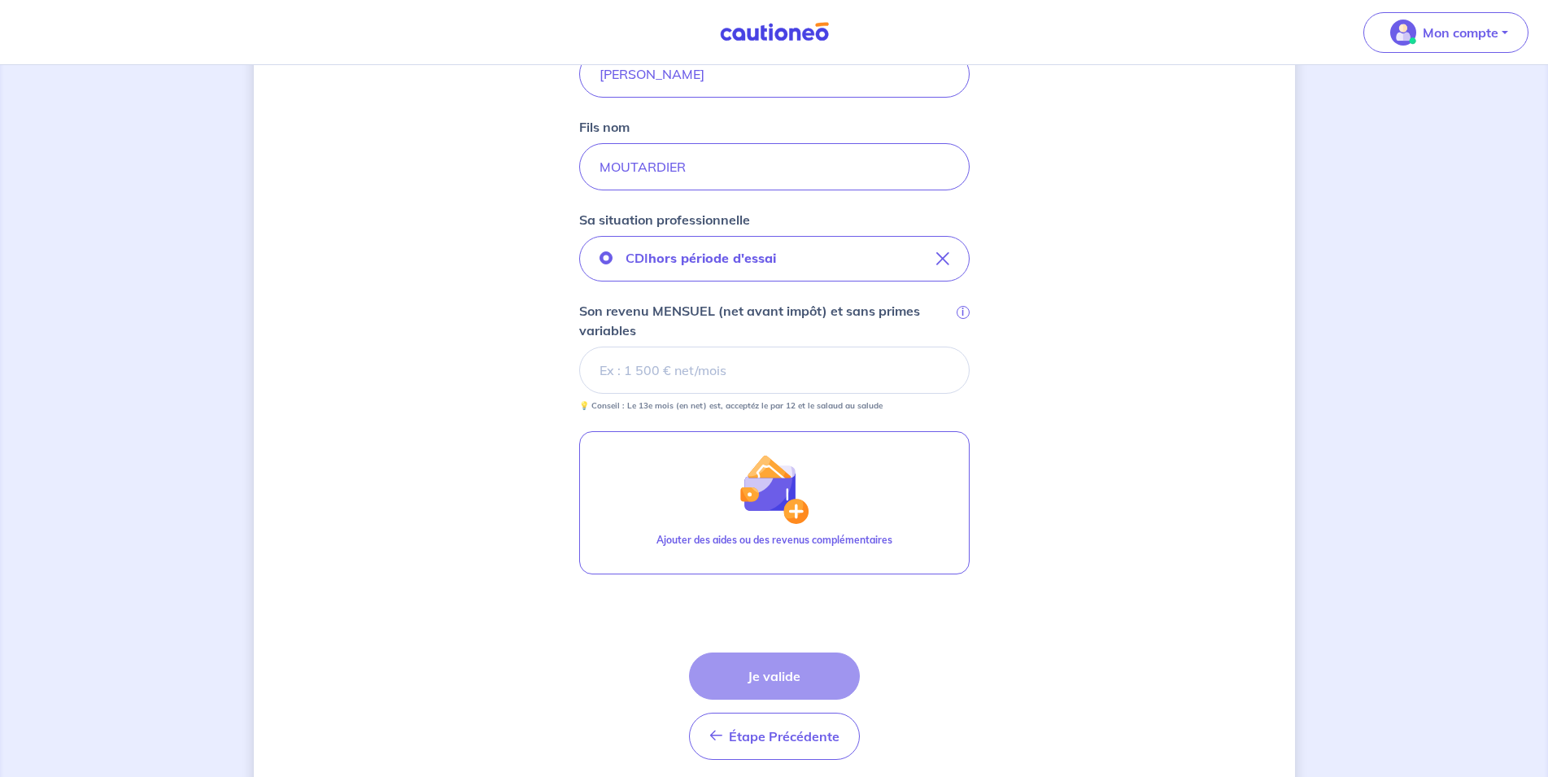
click at [608, 377] on input "Son revenu MENSUEL (net avant impôt) et sans primes variables i" at bounding box center [774, 370] width 390 height 47
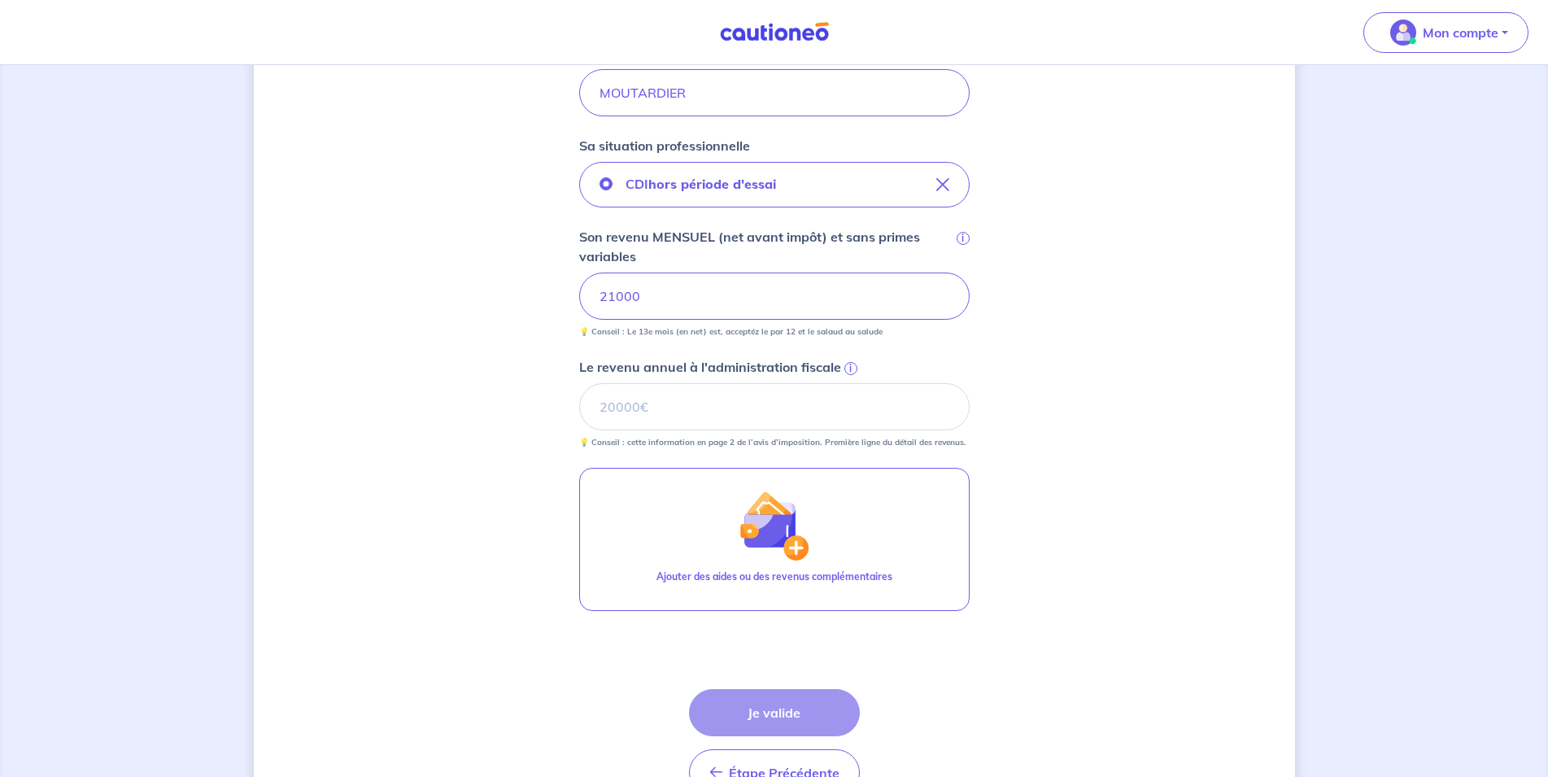
scroll to position [581, 0]
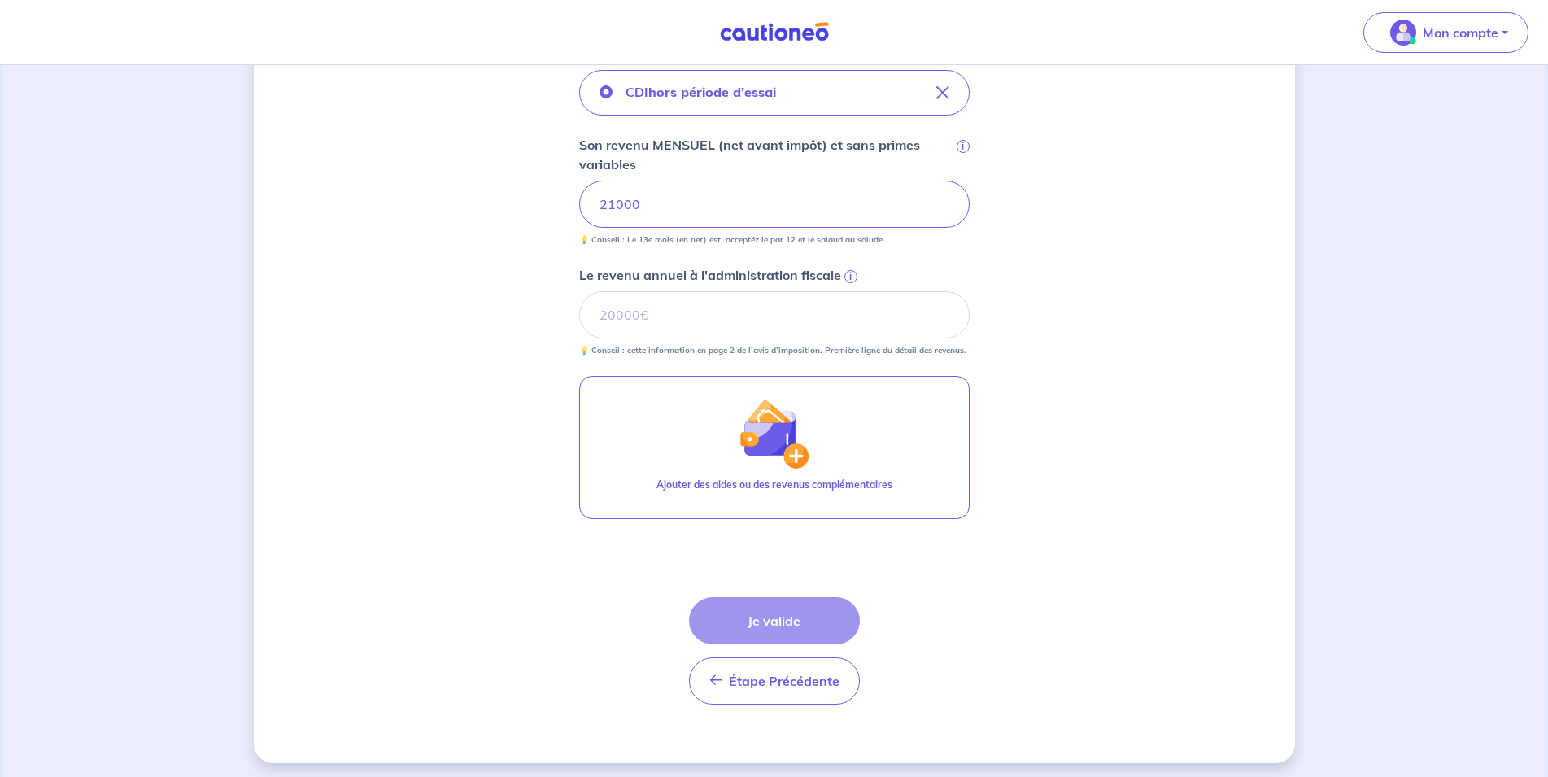
click at [761, 623] on div "Étape Précédente Précédente Je valide Je valide" at bounding box center [774, 650] width 171 height 107
click at [634, 316] on input "Le revenu annuel à l'administration fiscale i" at bounding box center [774, 314] width 390 height 47
drag, startPoint x: 672, startPoint y: 203, endPoint x: 578, endPoint y: 195, distance: 94.7
click at [579, 195] on input "21000" at bounding box center [774, 204] width 390 height 47
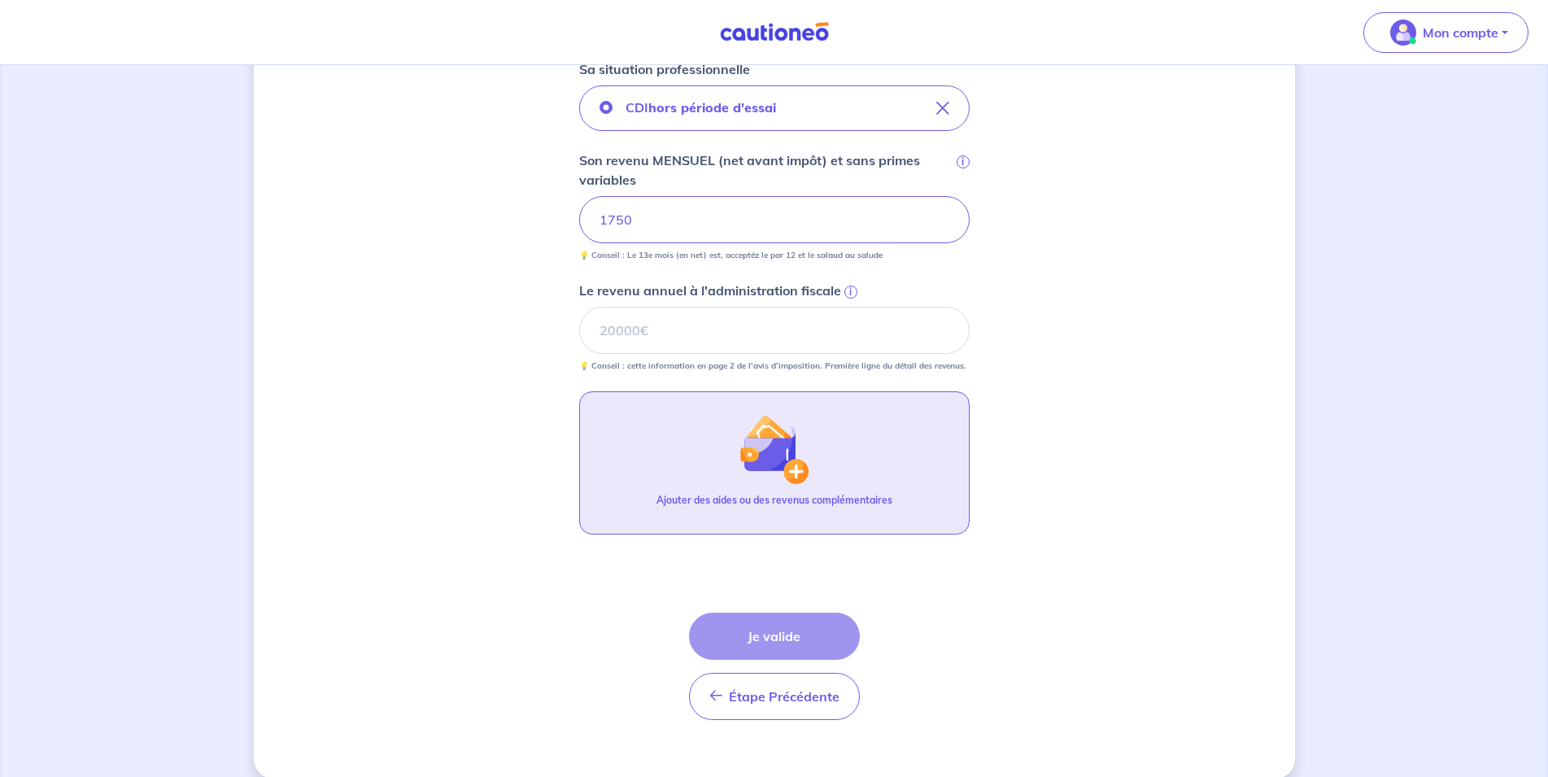
scroll to position [586, 0]
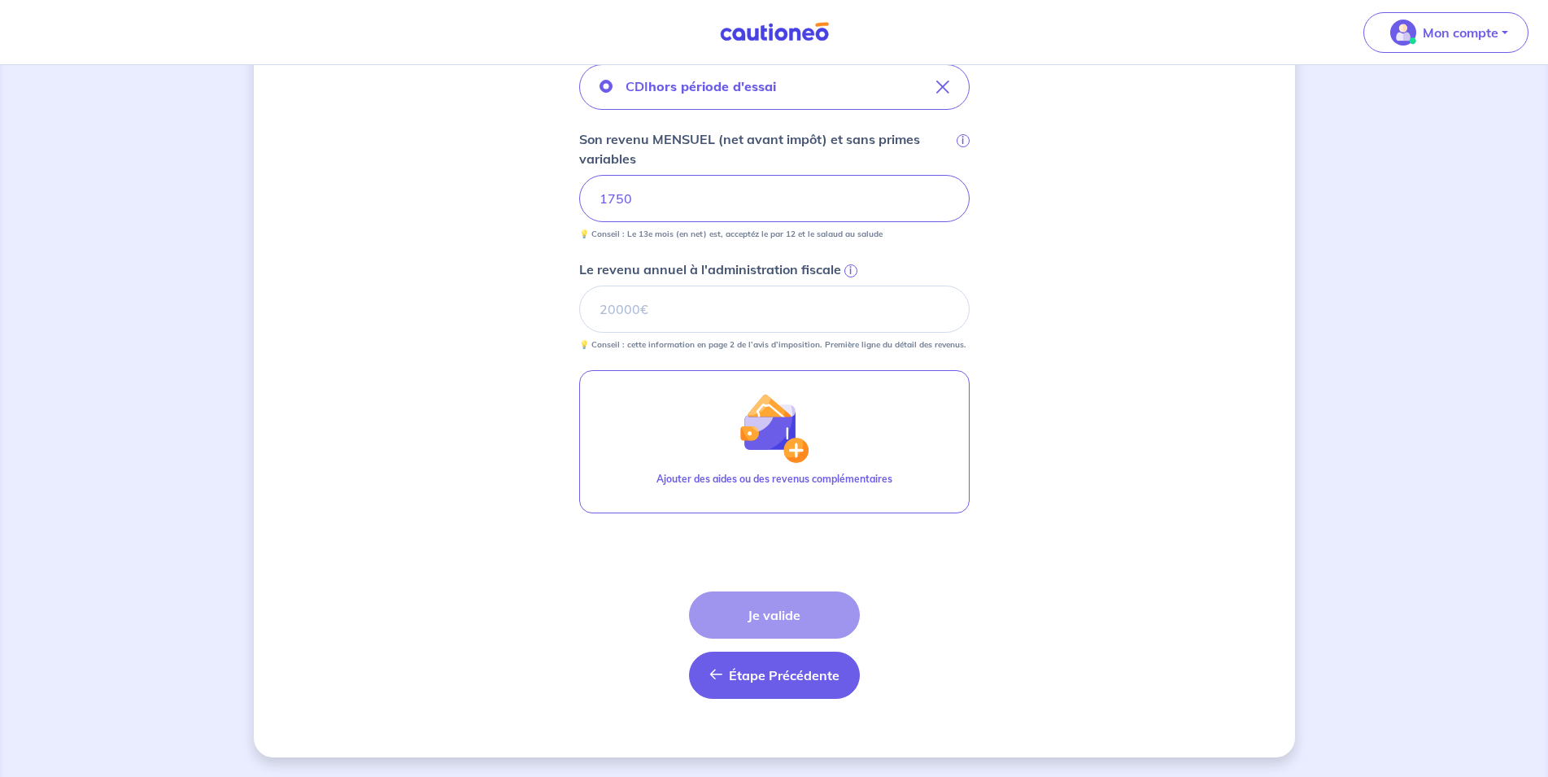
click at [745, 675] on span "Étape Précédente" at bounding box center [784, 675] width 111 height 16
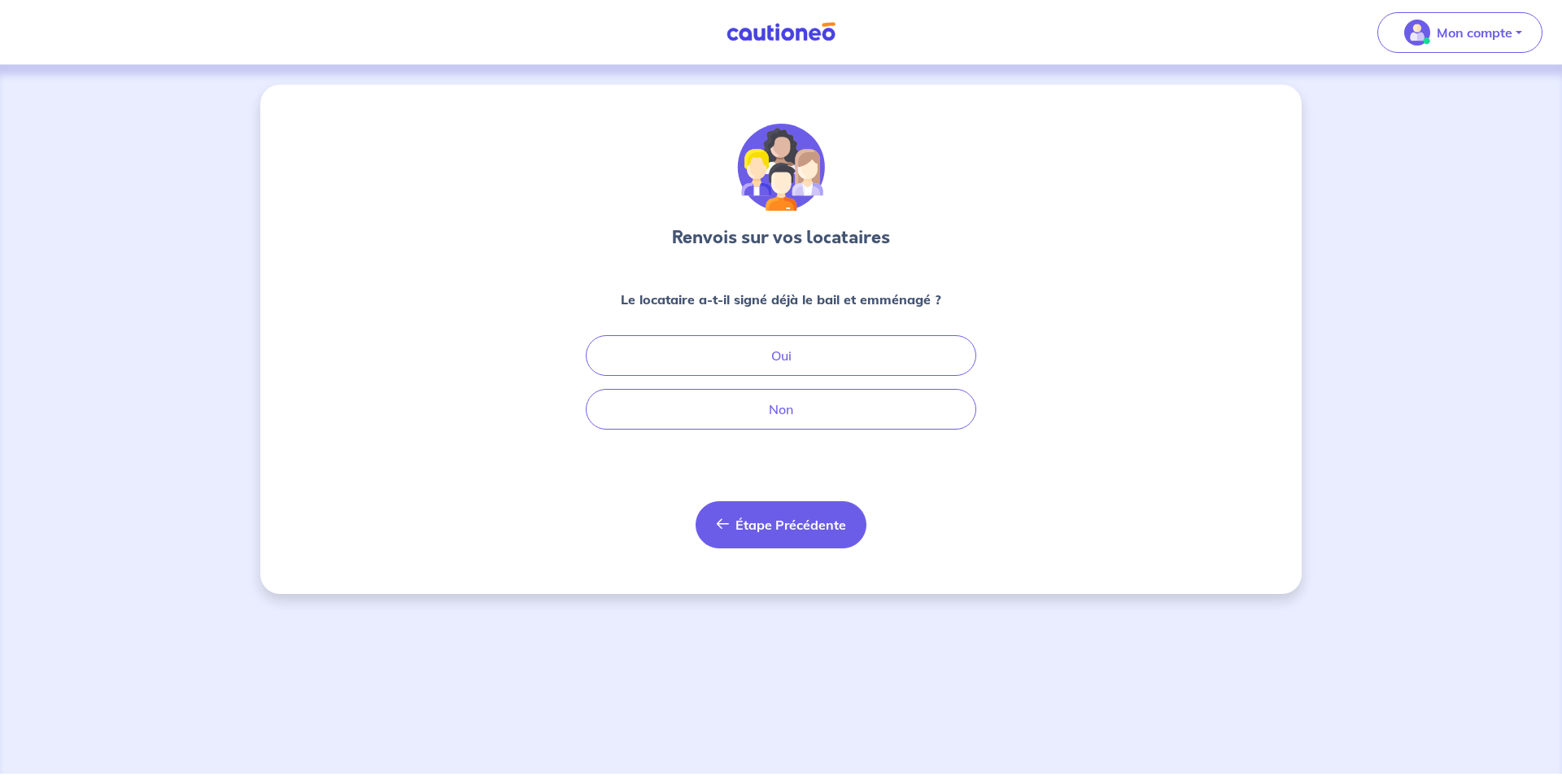
click at [756, 527] on span "Étape Précédente" at bounding box center [790, 525] width 111 height 16
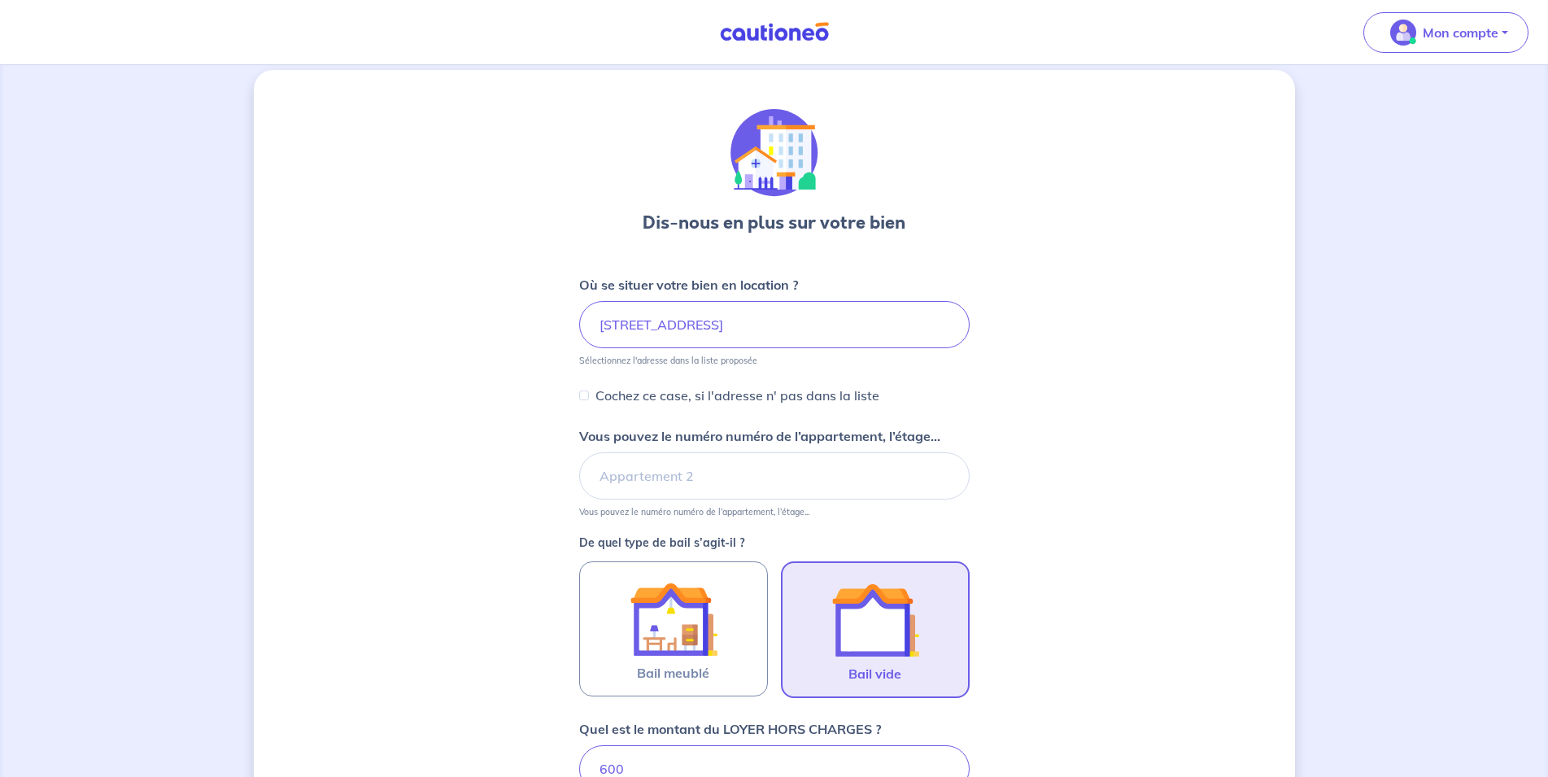
scroll to position [264, 0]
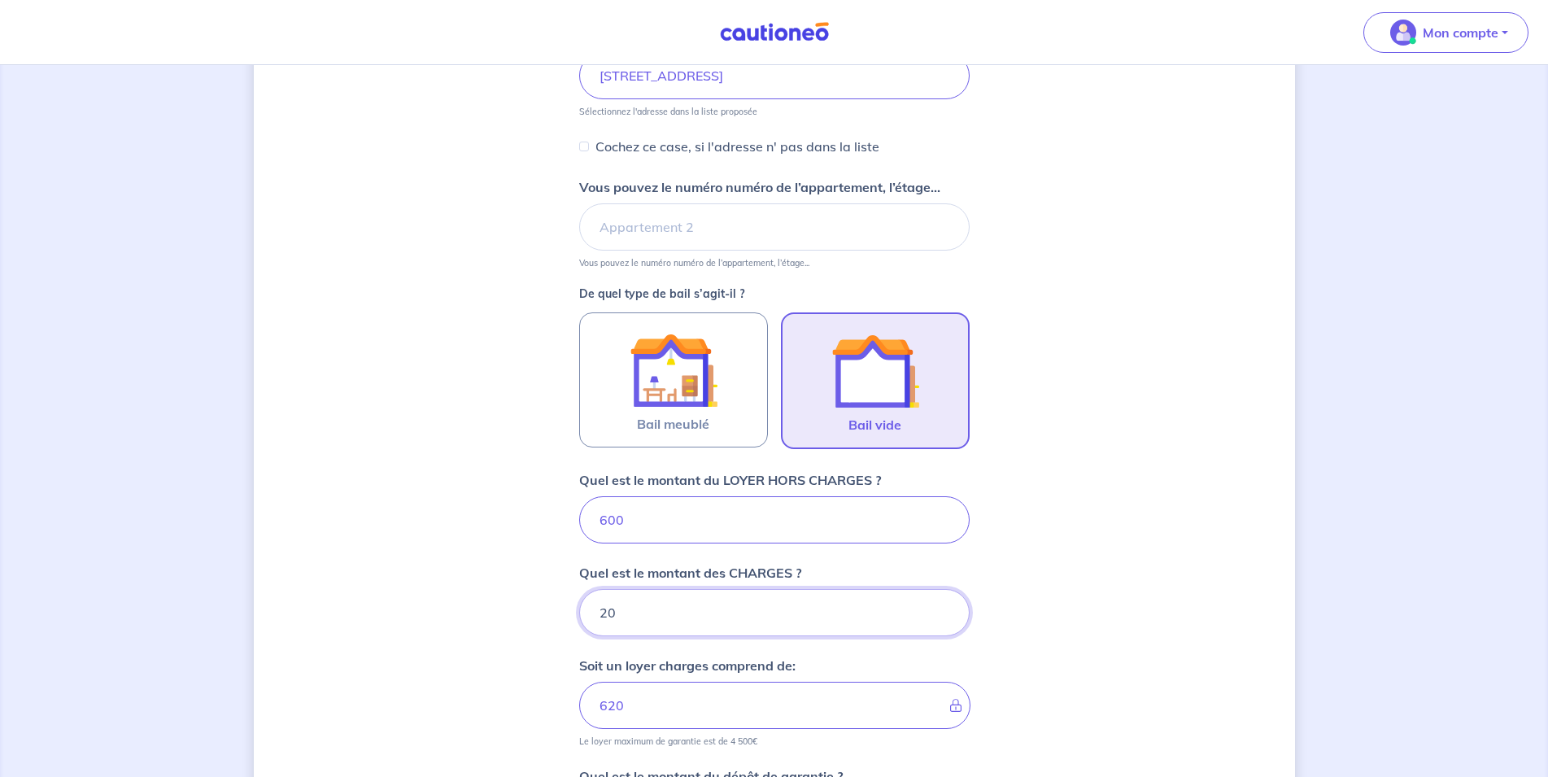
drag, startPoint x: 637, startPoint y: 617, endPoint x: 554, endPoint y: 615, distance: 83.0
click at [579, 615] on input "20" at bounding box center [774, 612] width 390 height 47
type input "150"
type input "750"
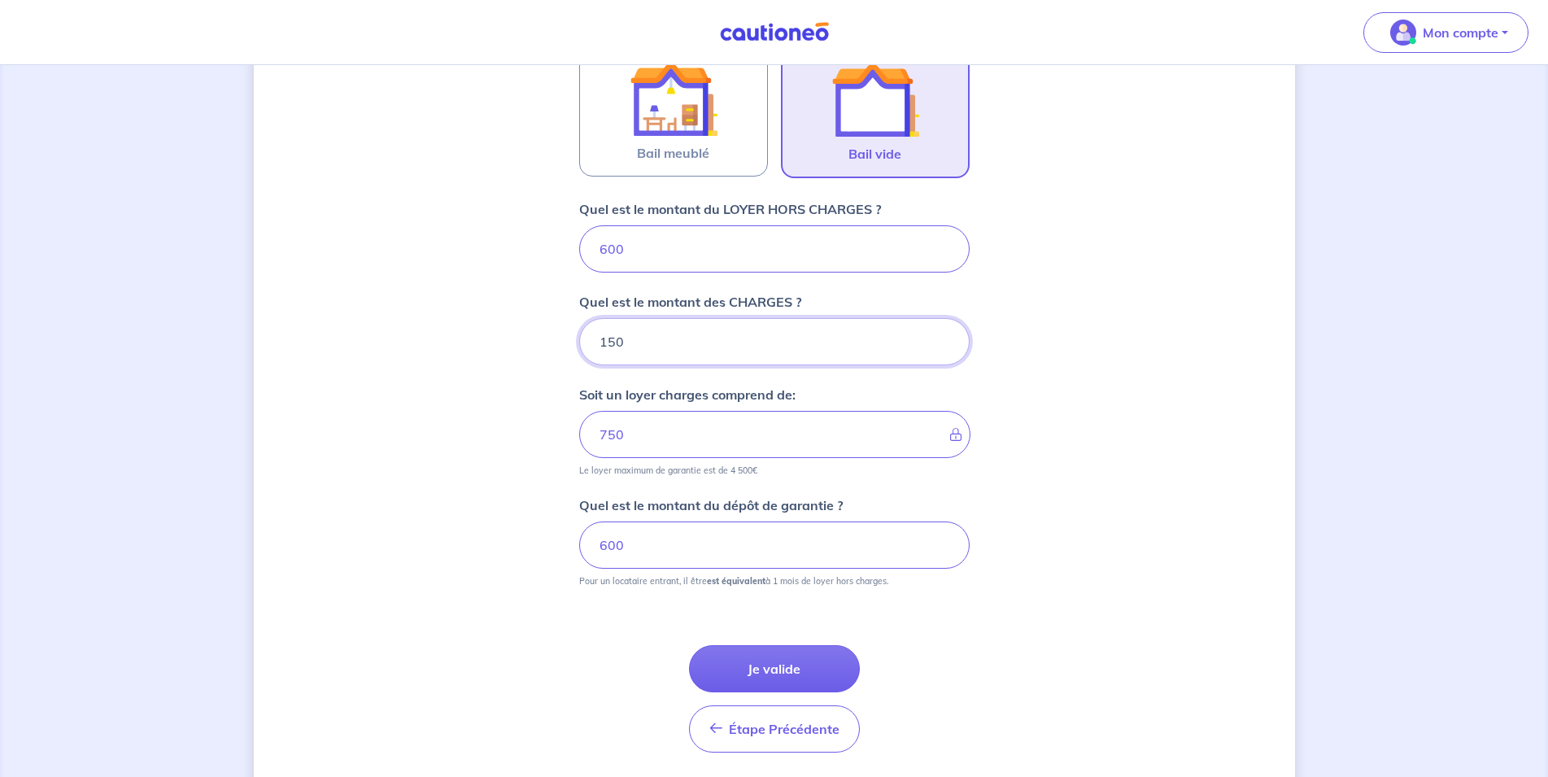
scroll to position [588, 0]
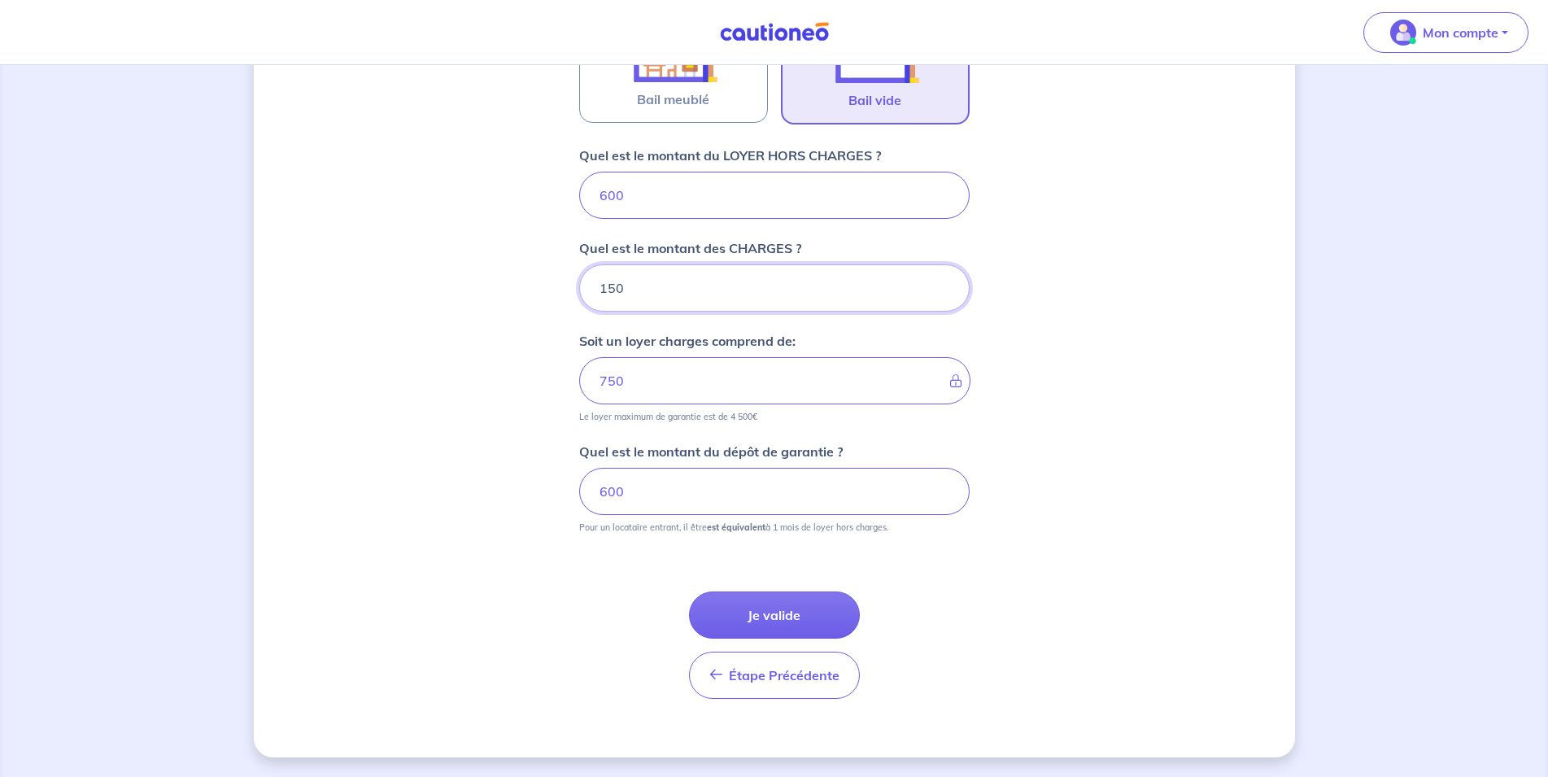
type input "150"
click at [782, 618] on button "Je valide" at bounding box center [774, 614] width 171 height 47
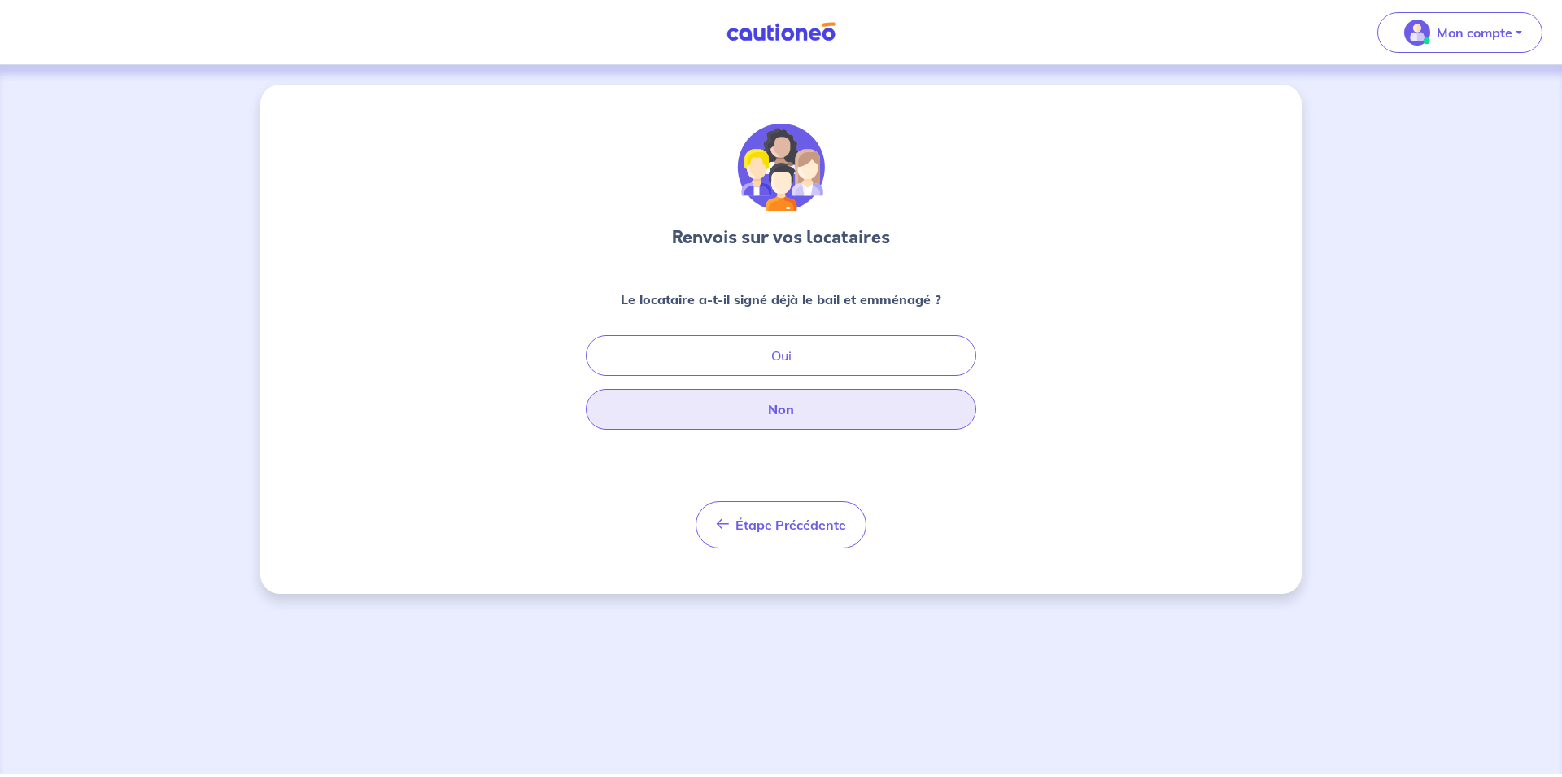
click at [773, 406] on button "Non" at bounding box center [781, 409] width 390 height 41
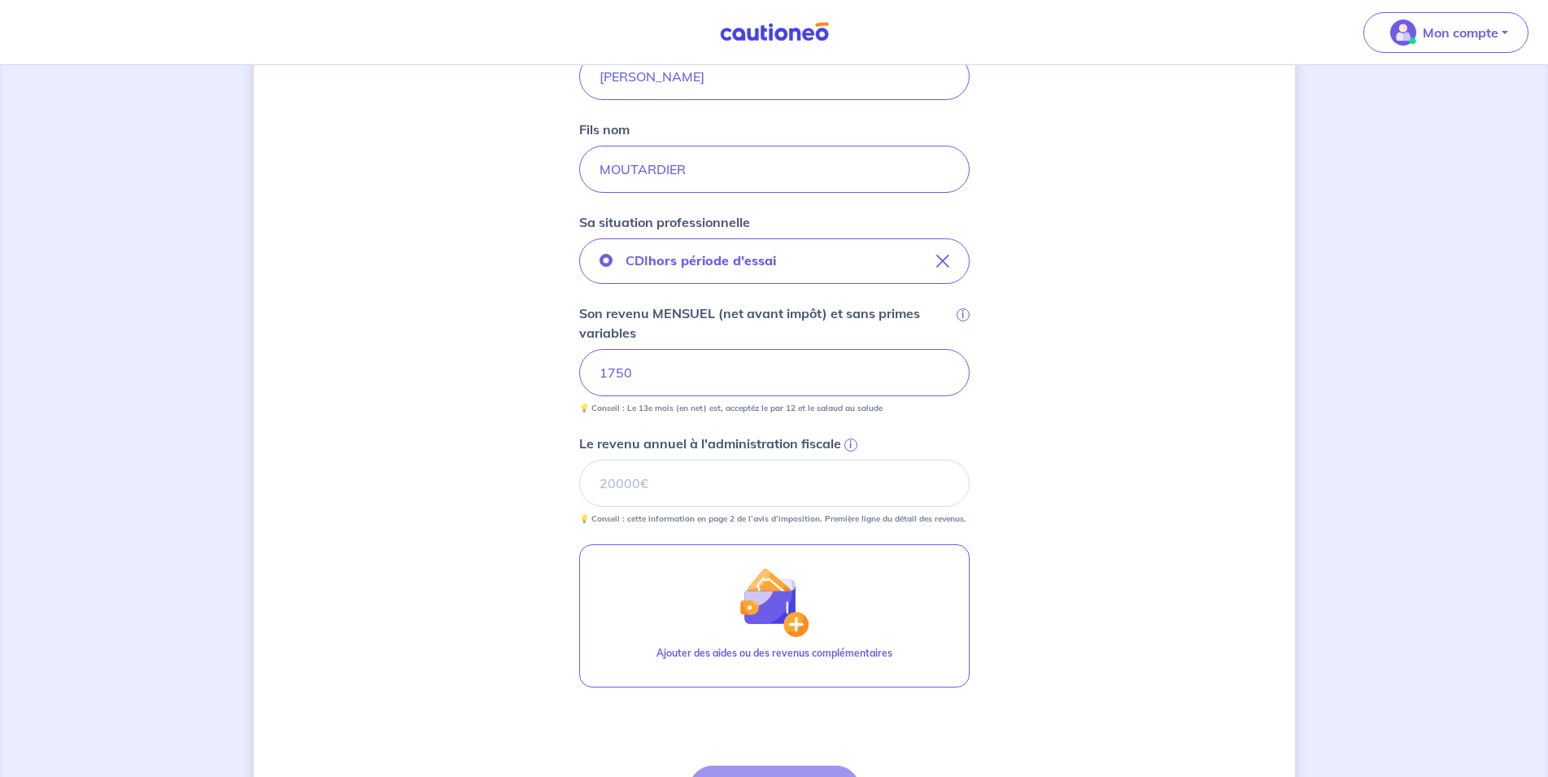
scroll to position [415, 0]
click at [621, 481] on input "Le revenu annuel à l'administration fiscale i" at bounding box center [774, 480] width 390 height 47
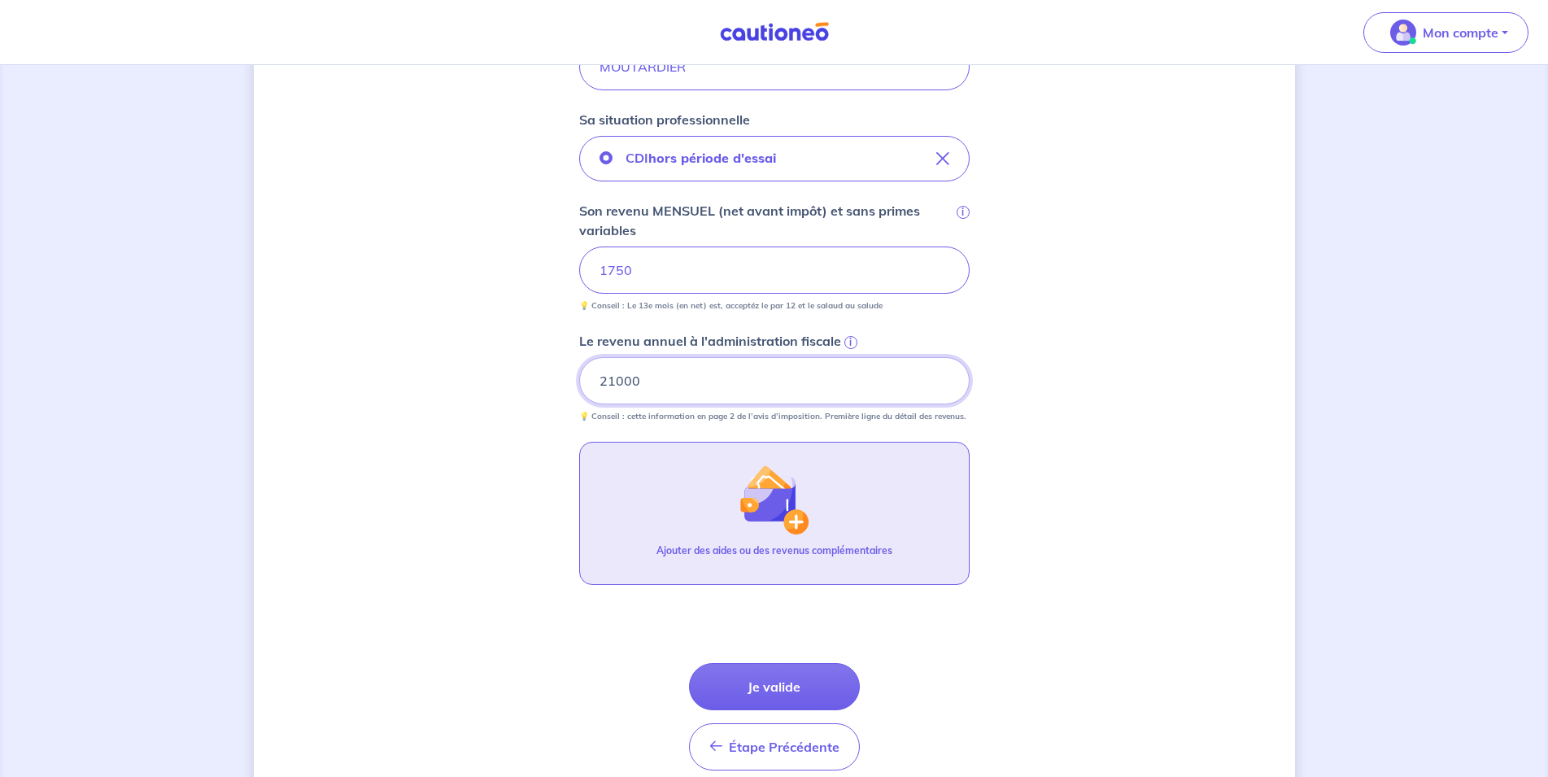
scroll to position [586, 0]
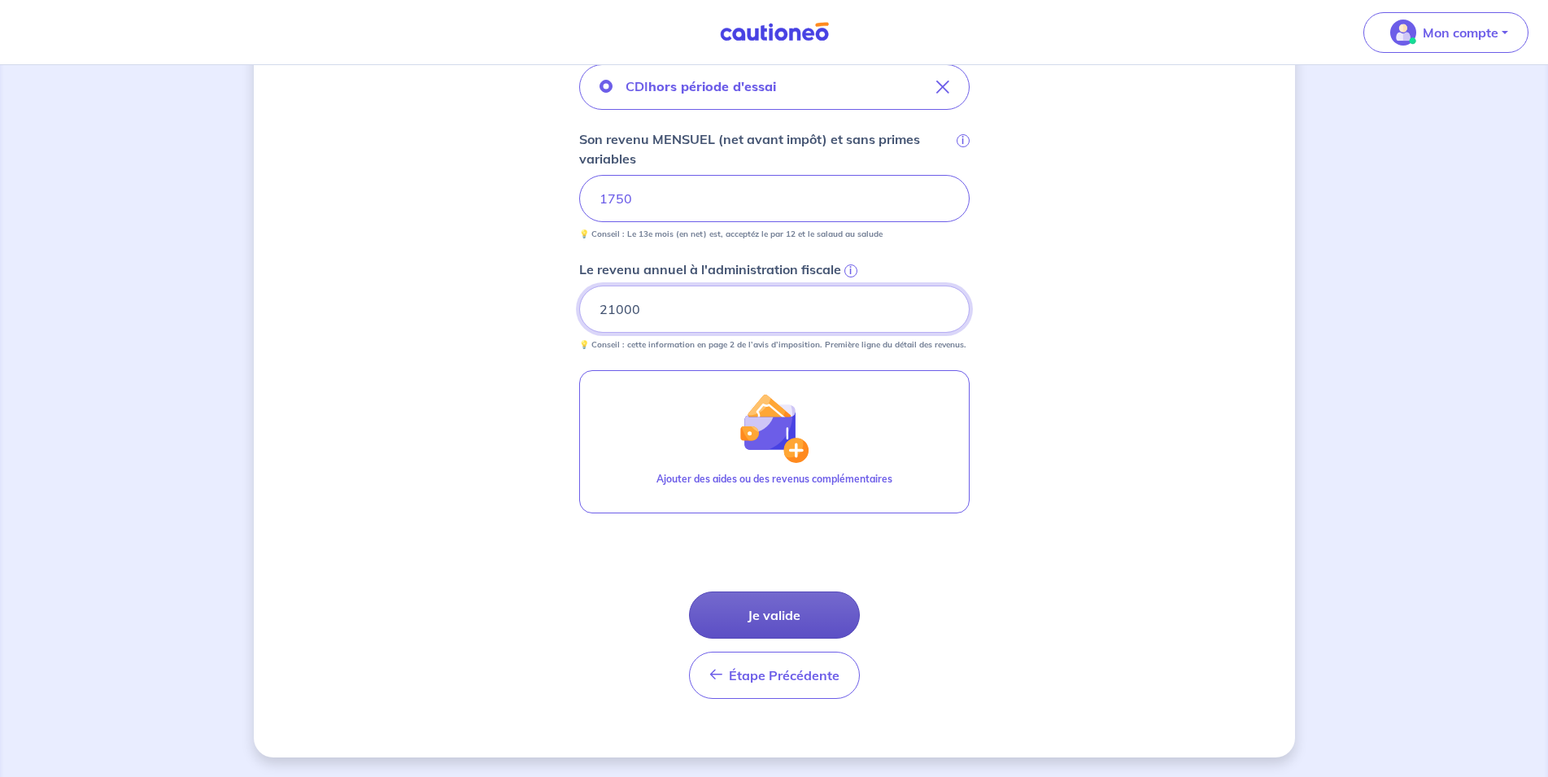
type input "21000"
click at [756, 617] on button "Je valide" at bounding box center [774, 614] width 171 height 47
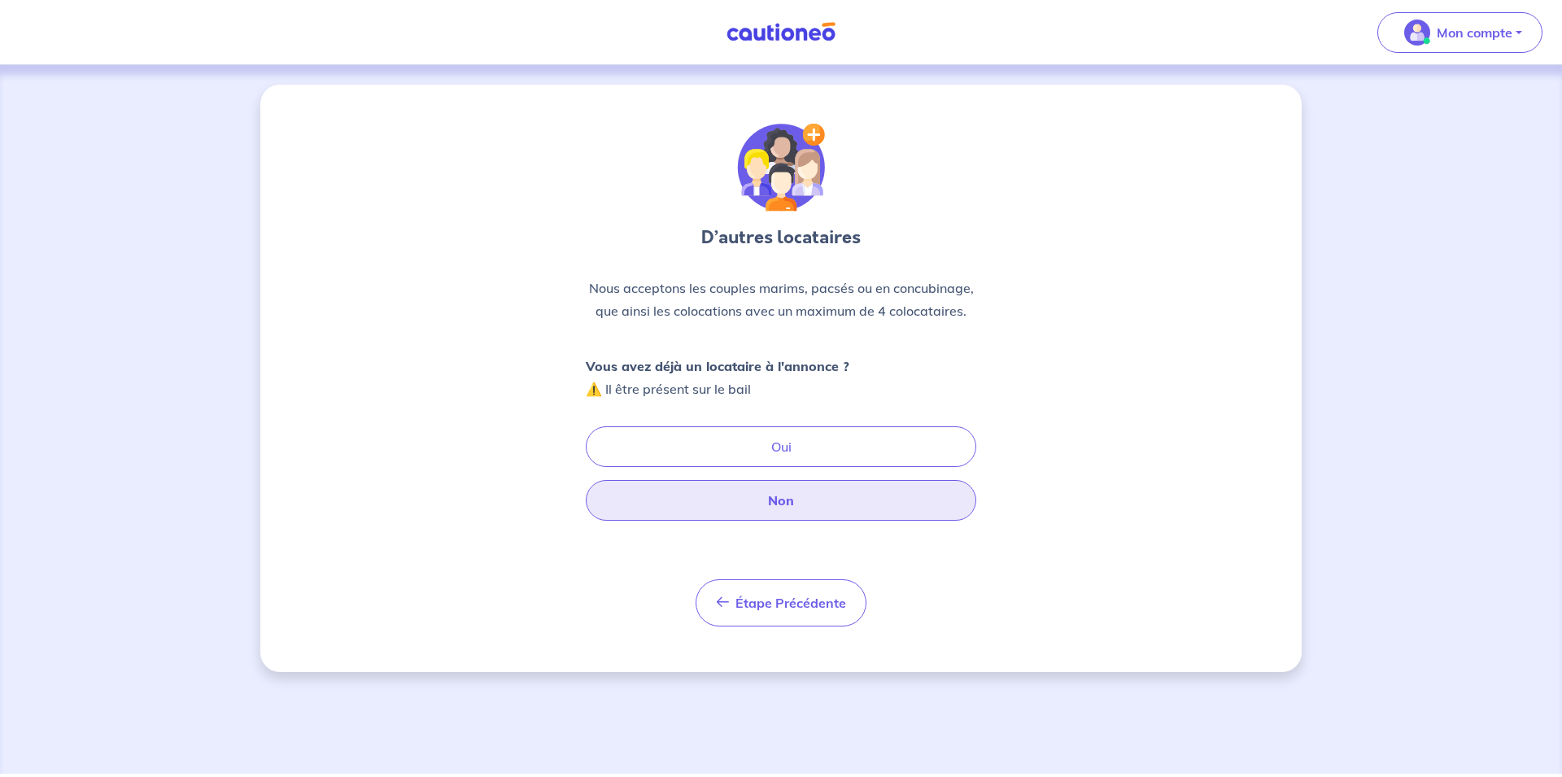
click at [808, 508] on button "Non" at bounding box center [781, 500] width 390 height 41
